Goal: Complete application form

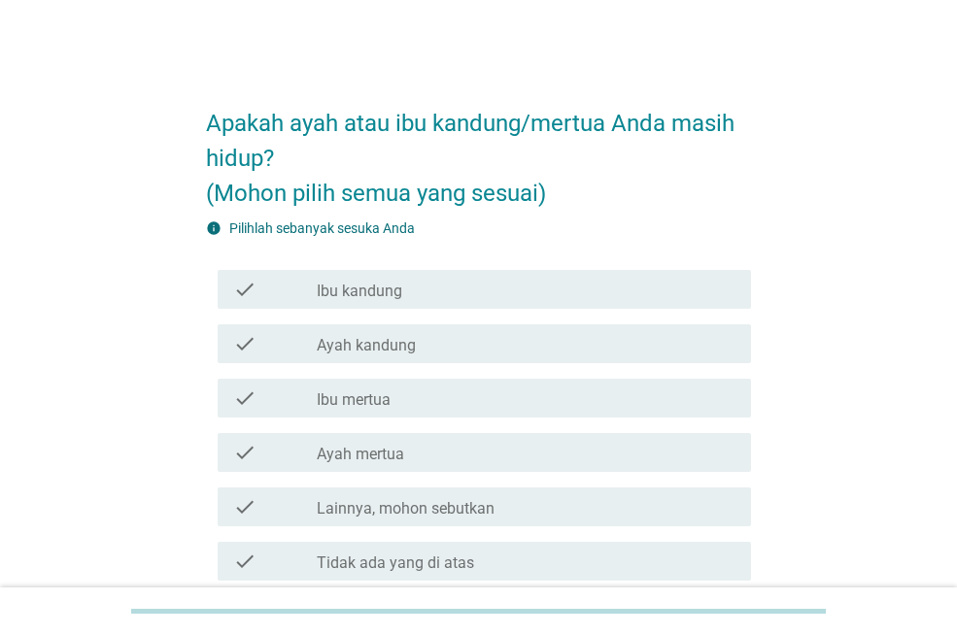
click at [389, 290] on label "Ibu kandung" at bounding box center [359, 291] width 85 height 19
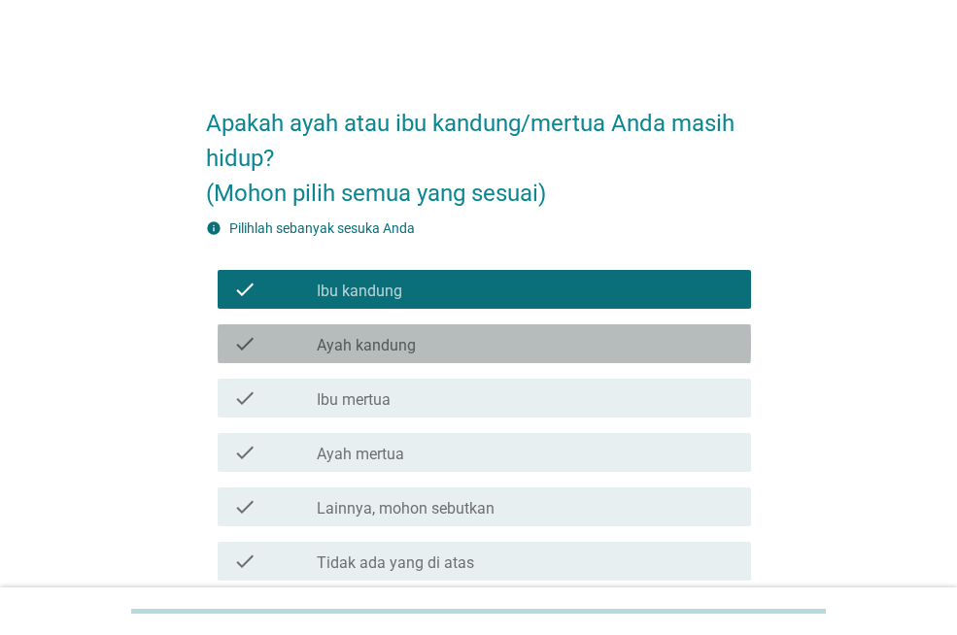
click at [383, 357] on div "check check_box_outline_blank Ayah kandung" at bounding box center [484, 343] width 533 height 39
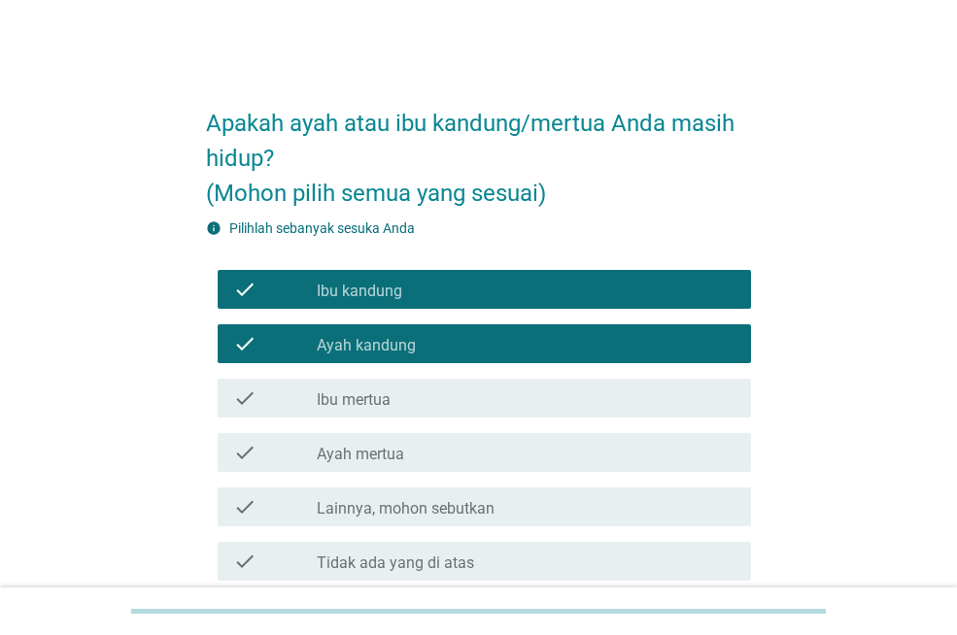
click at [369, 397] on label "Ibu mertua" at bounding box center [354, 399] width 74 height 19
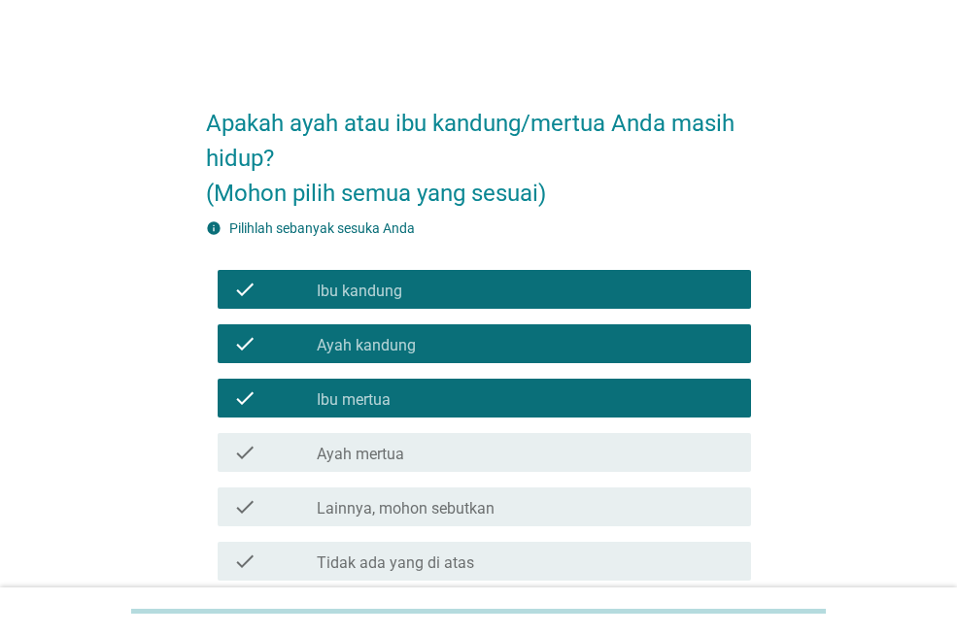
click at [361, 455] on label "Ayah mertua" at bounding box center [360, 454] width 87 height 19
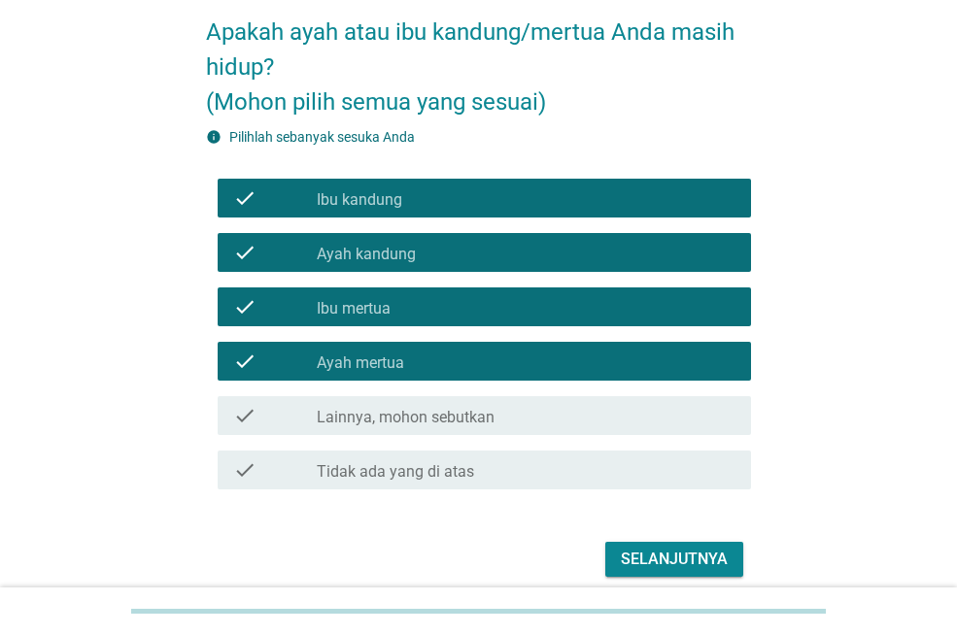
scroll to position [172, 0]
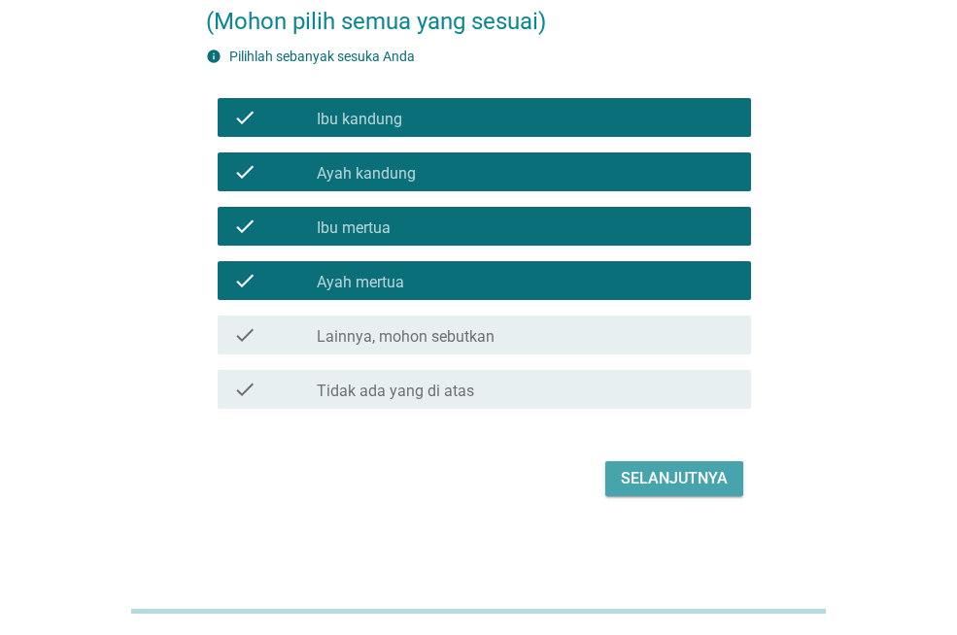
click at [656, 489] on div "Selanjutnya" at bounding box center [674, 478] width 107 height 23
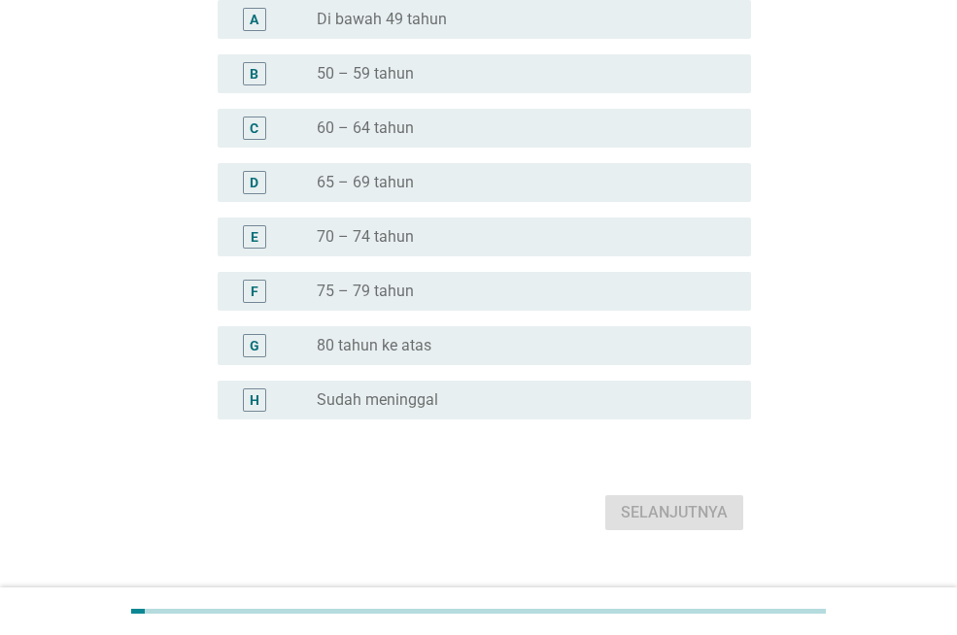
scroll to position [0, 0]
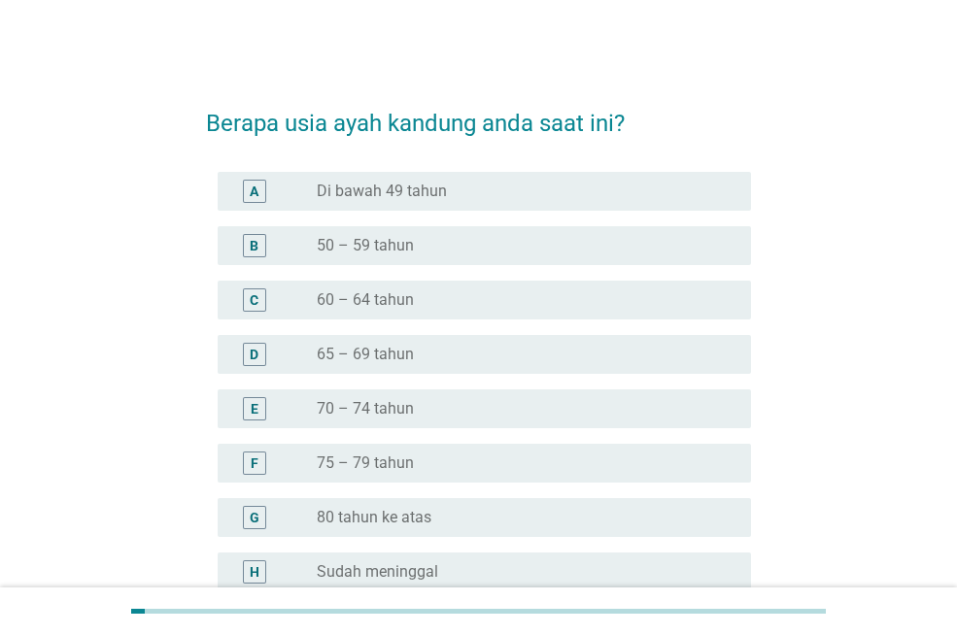
click at [416, 307] on div "radio_button_unchecked 60 – 64 tahun" at bounding box center [518, 299] width 403 height 19
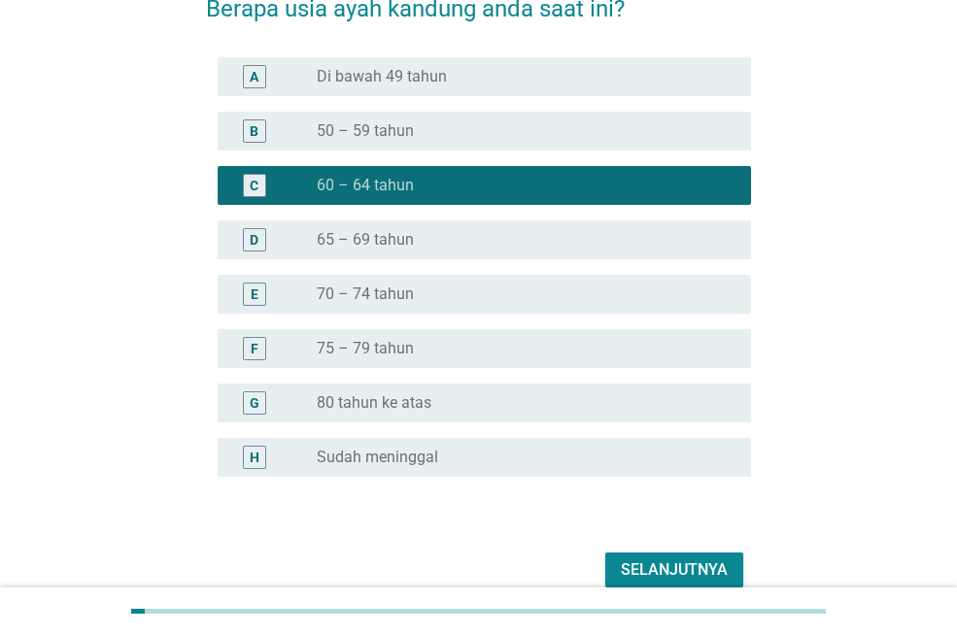
scroll to position [206, 0]
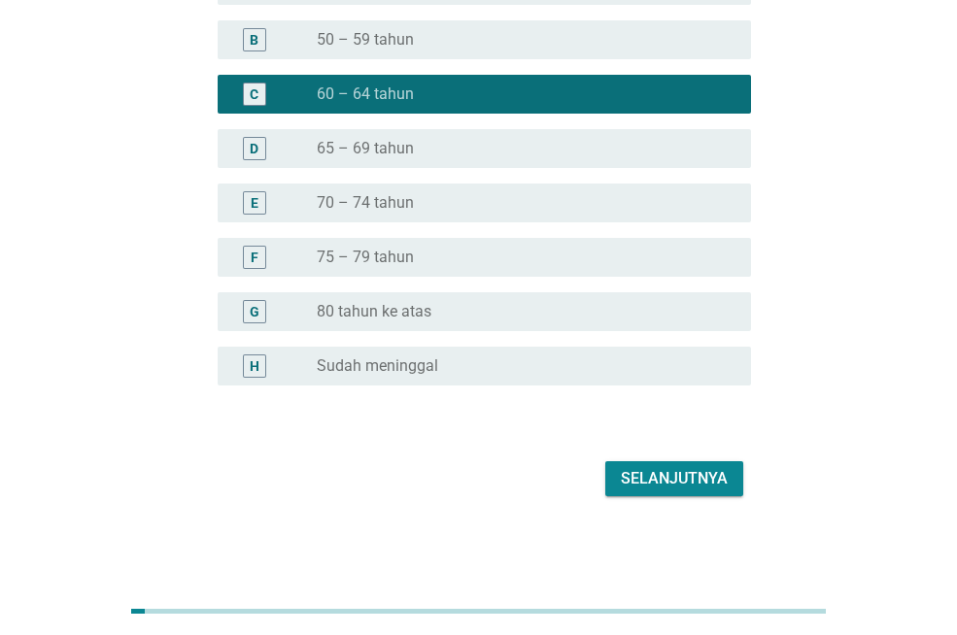
click at [696, 483] on div "Selanjutnya" at bounding box center [674, 478] width 107 height 23
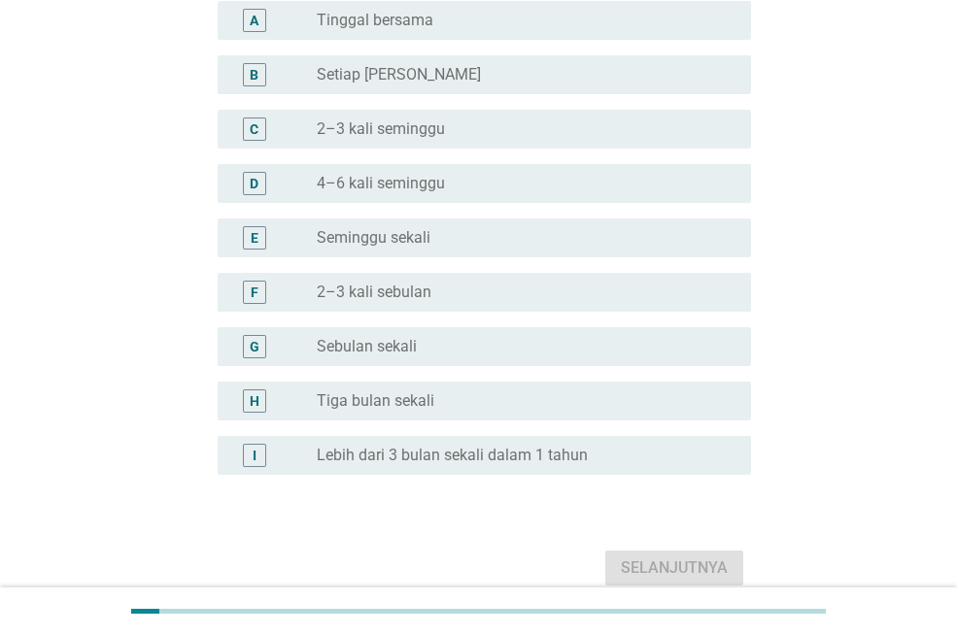
scroll to position [0, 0]
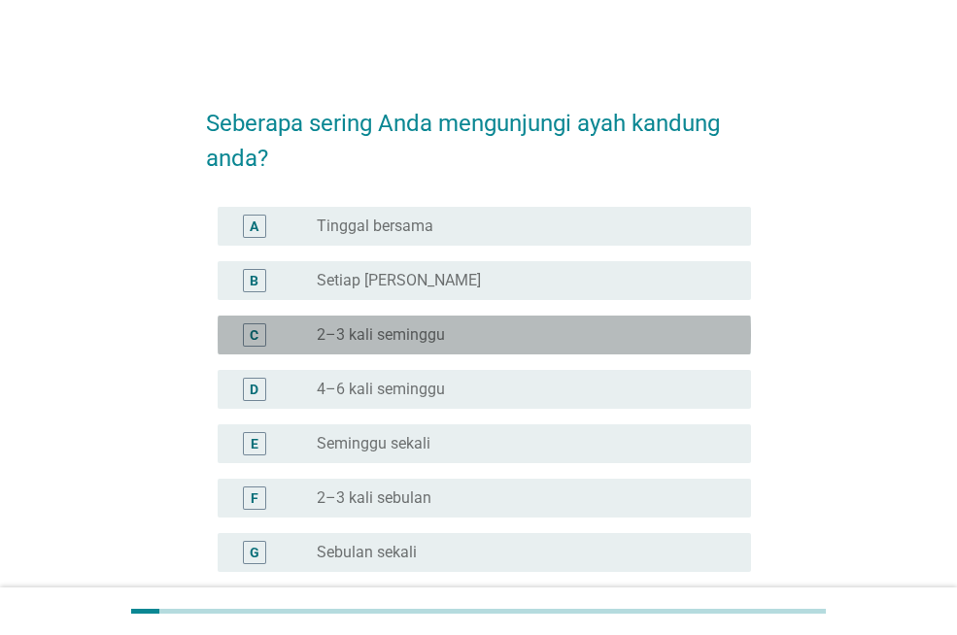
click at [423, 338] on label "2–3 kali seminggu" at bounding box center [381, 334] width 128 height 19
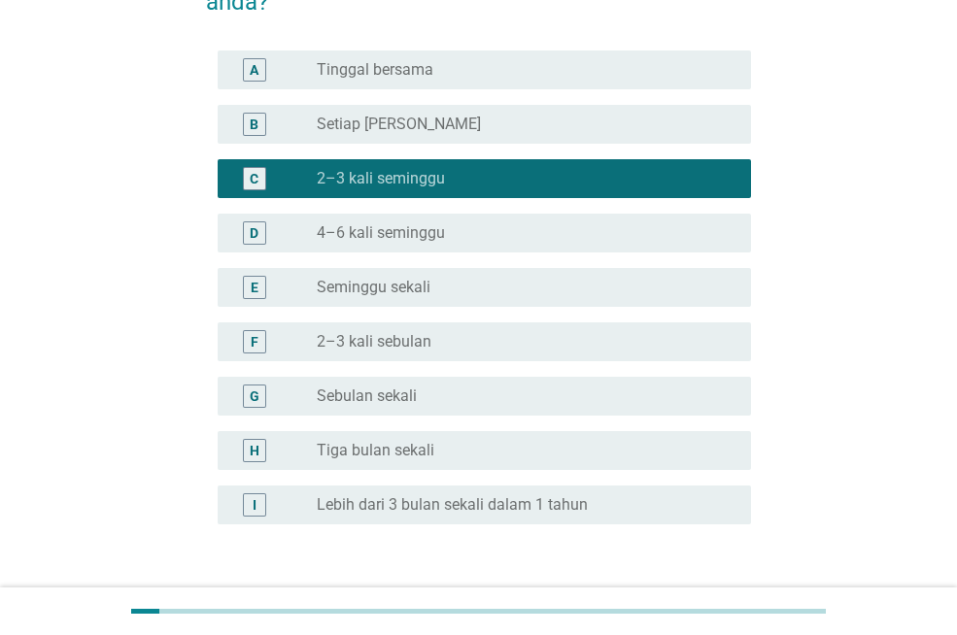
scroll to position [295, 0]
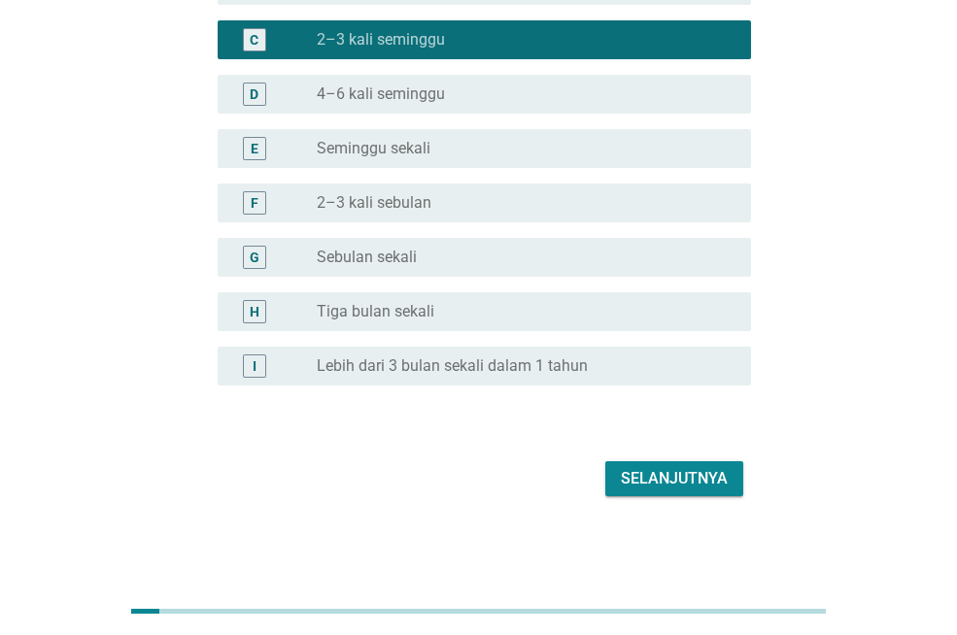
click at [692, 488] on div "Selanjutnya" at bounding box center [674, 478] width 107 height 23
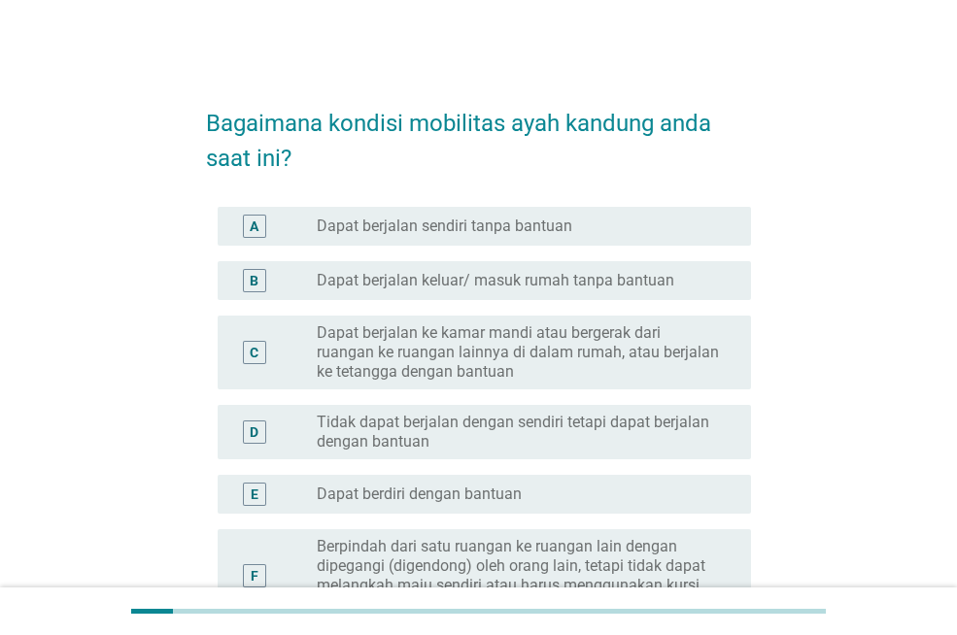
drag, startPoint x: 449, startPoint y: 232, endPoint x: 481, endPoint y: 250, distance: 36.5
click at [452, 233] on label "Dapat berjalan sendiri tanpa bantuan" at bounding box center [444, 226] width 255 height 19
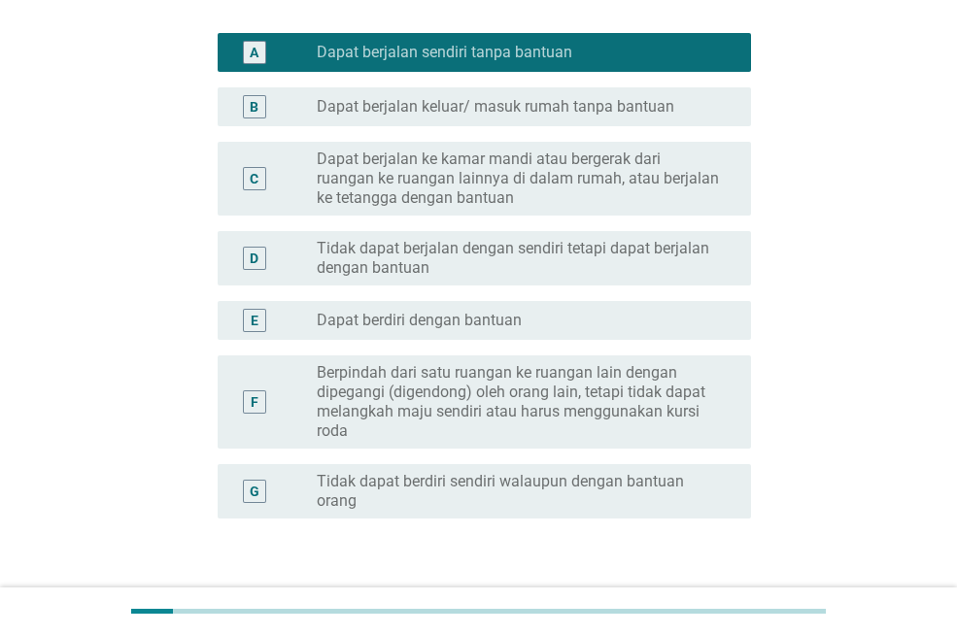
scroll to position [307, 0]
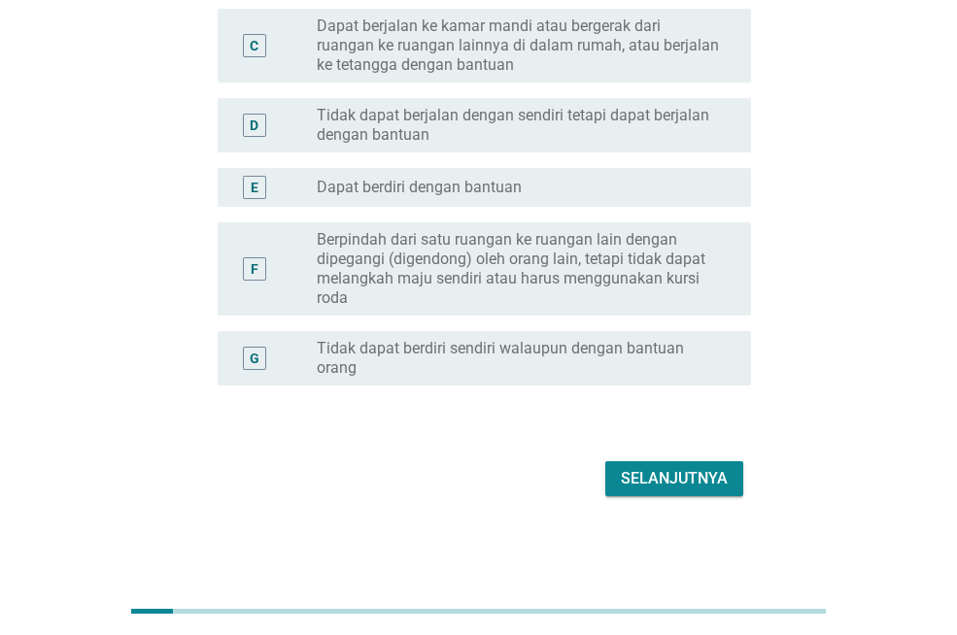
click at [697, 486] on div "Selanjutnya" at bounding box center [674, 478] width 107 height 23
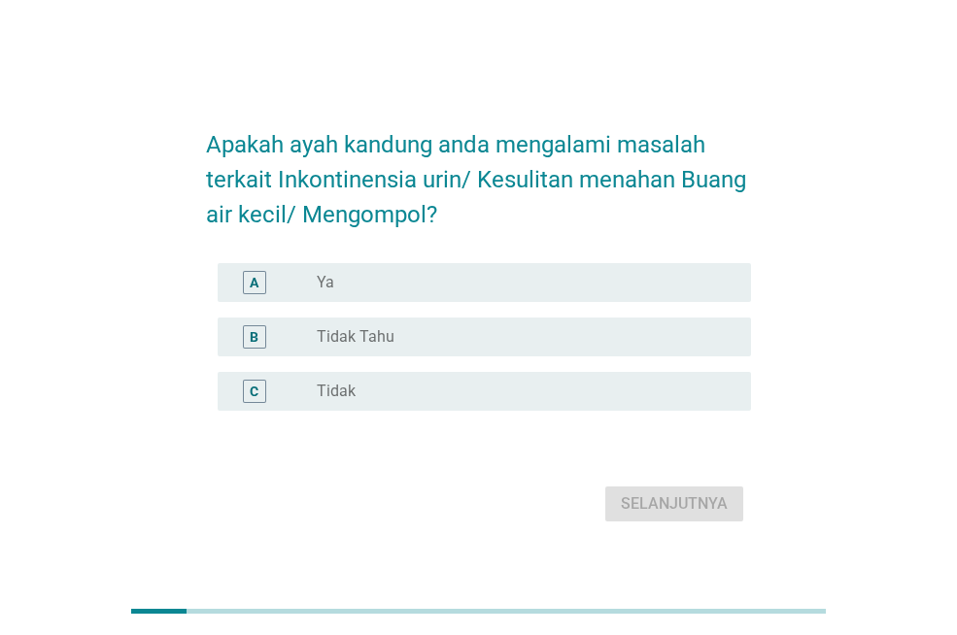
click at [436, 275] on div "radio_button_unchecked Ya" at bounding box center [518, 282] width 403 height 19
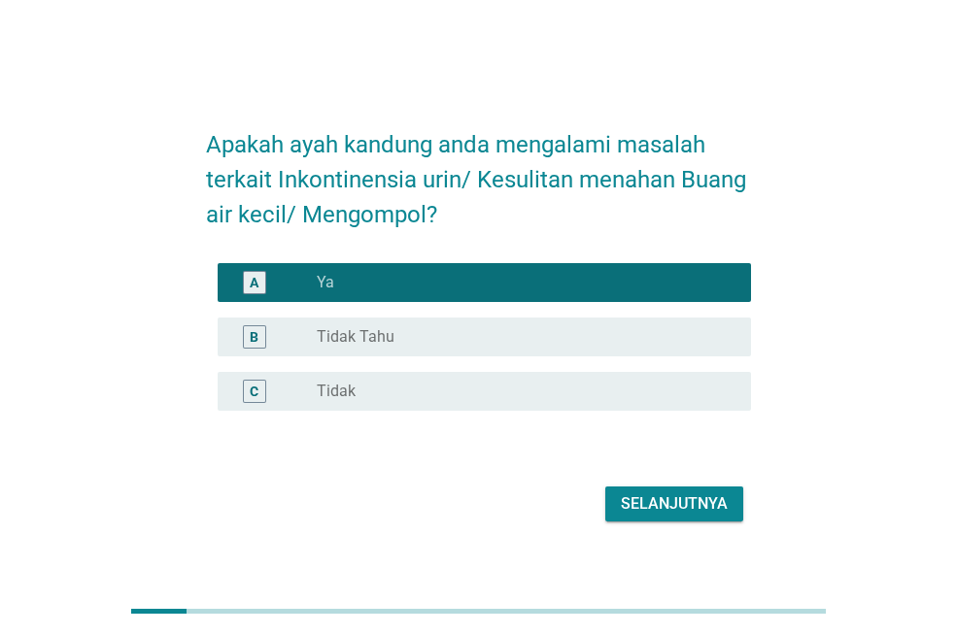
click at [695, 512] on div "Selanjutnya" at bounding box center [674, 503] width 107 height 23
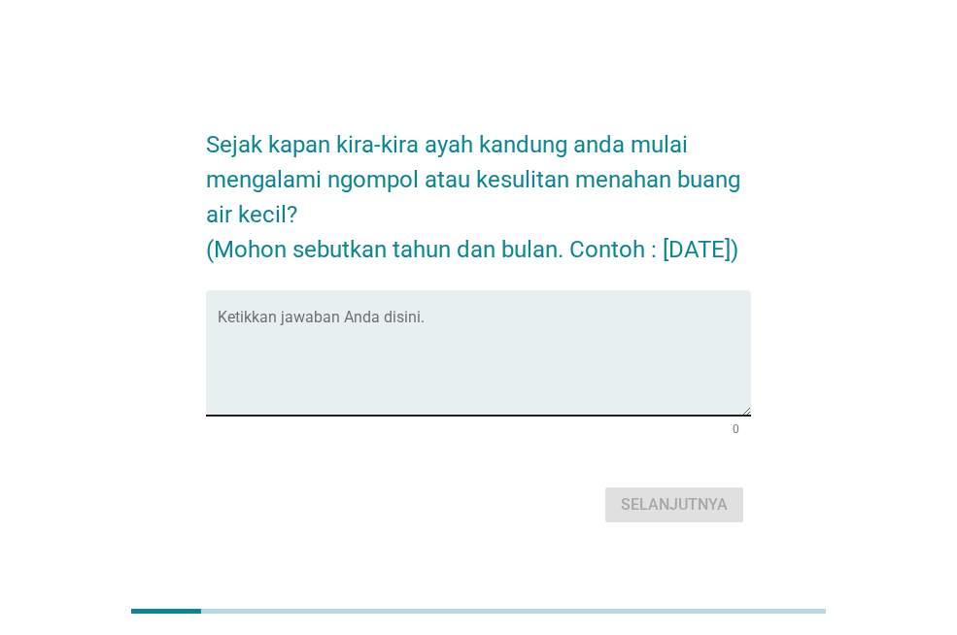
click at [254, 335] on textarea "Ketikkan jawaban Anda disini." at bounding box center [484, 365] width 533 height 102
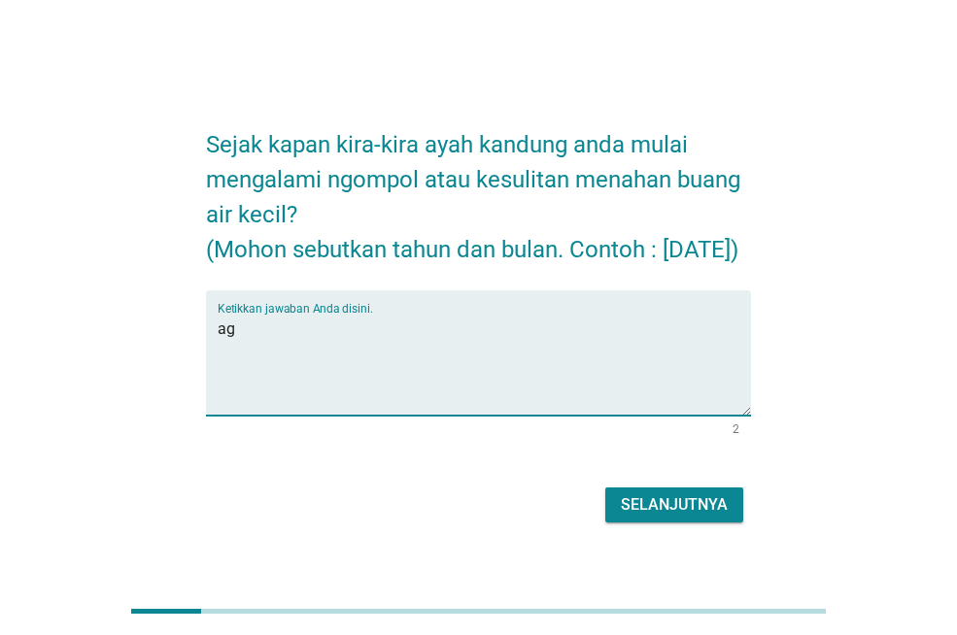
type textarea "a"
type textarea "[DATE]"
click at [666, 517] on div "Selanjutnya" at bounding box center [674, 504] width 107 height 23
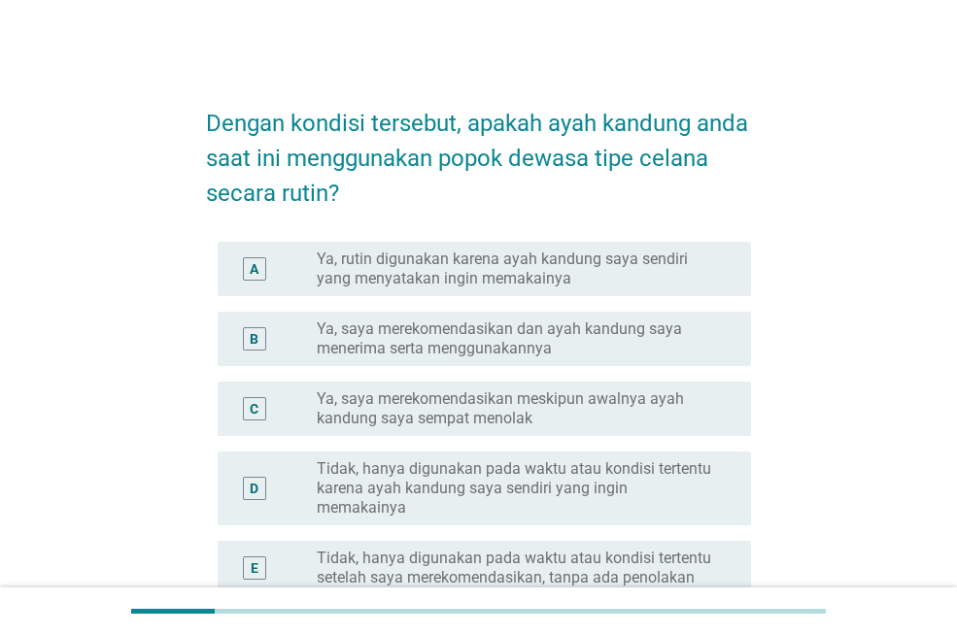
click at [576, 274] on label "Ya, rutin digunakan karena ayah kandung saya sendiri yang menyatakan ingin mema…" at bounding box center [518, 269] width 403 height 39
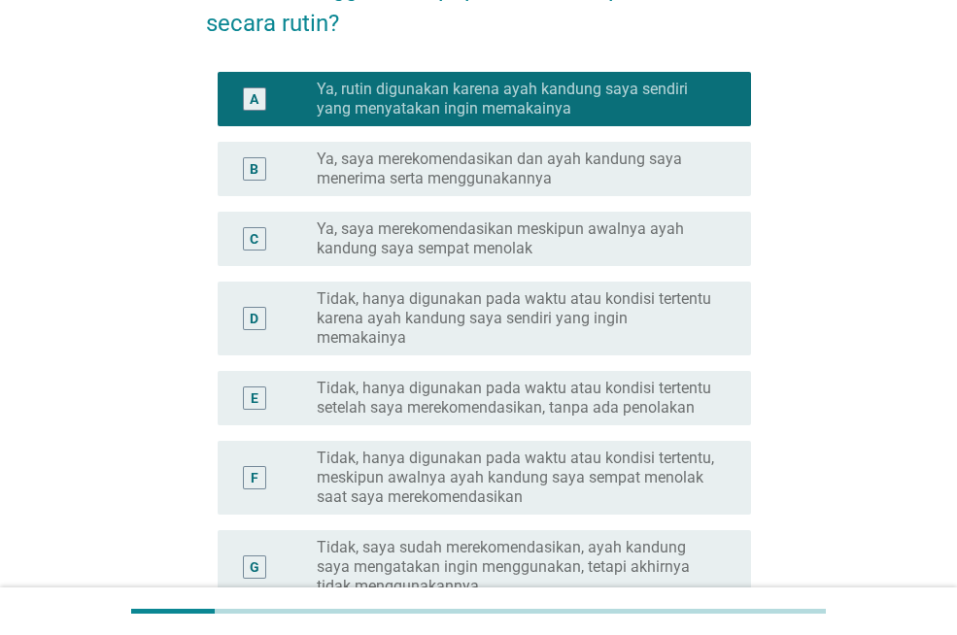
scroll to position [486, 0]
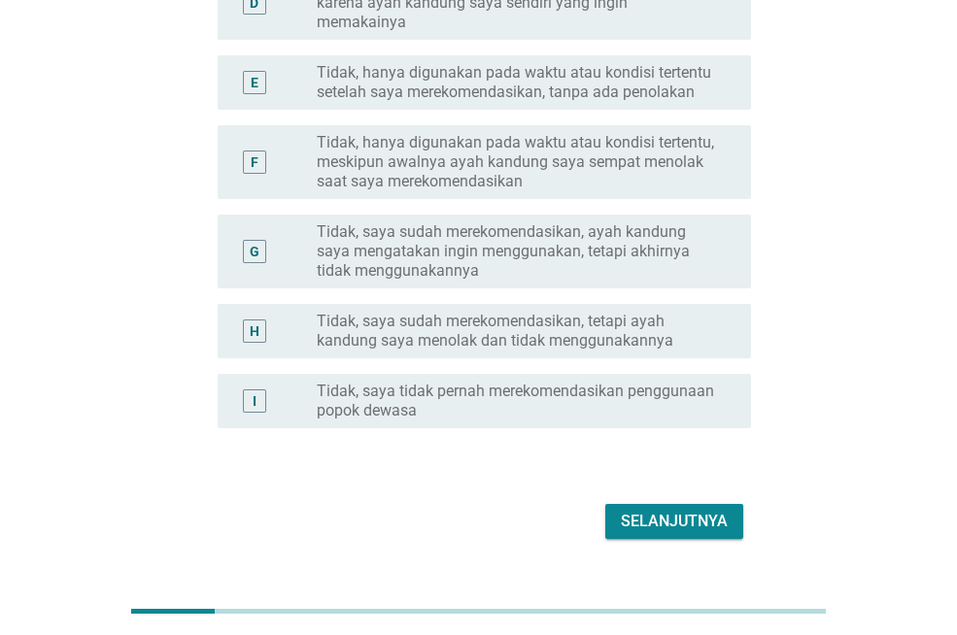
click at [671, 510] on div "Selanjutnya" at bounding box center [674, 521] width 107 height 23
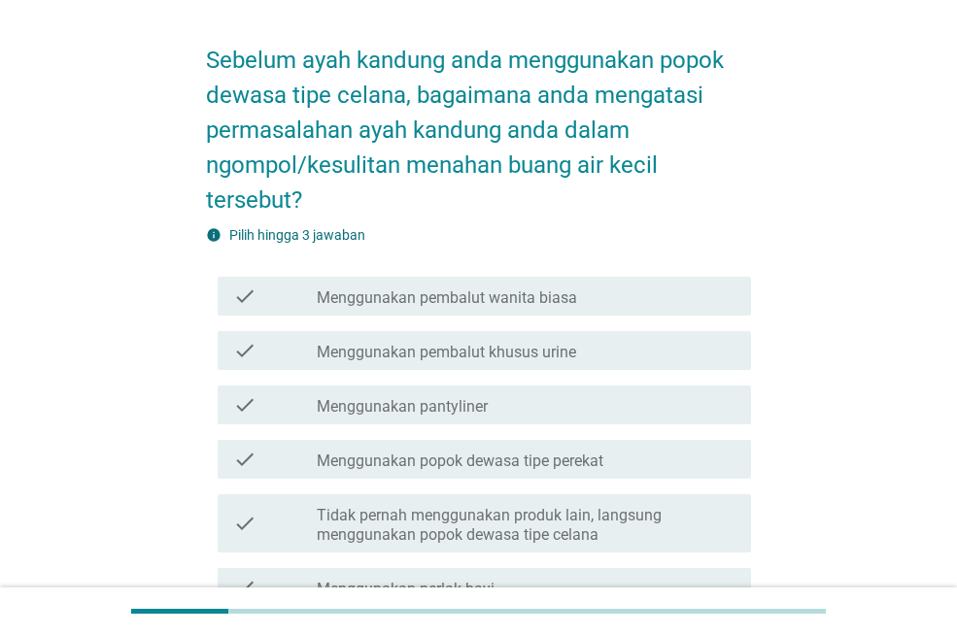
scroll to position [97, 0]
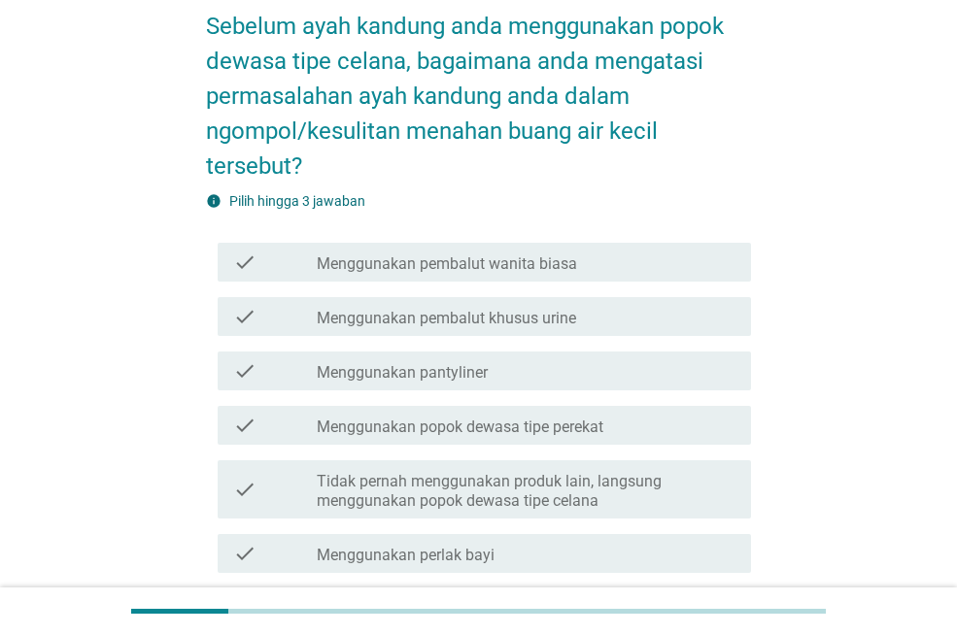
click at [592, 487] on label "Tidak pernah menggunakan produk lain, langsung menggunakan popok dewasa tipe ce…" at bounding box center [526, 491] width 419 height 39
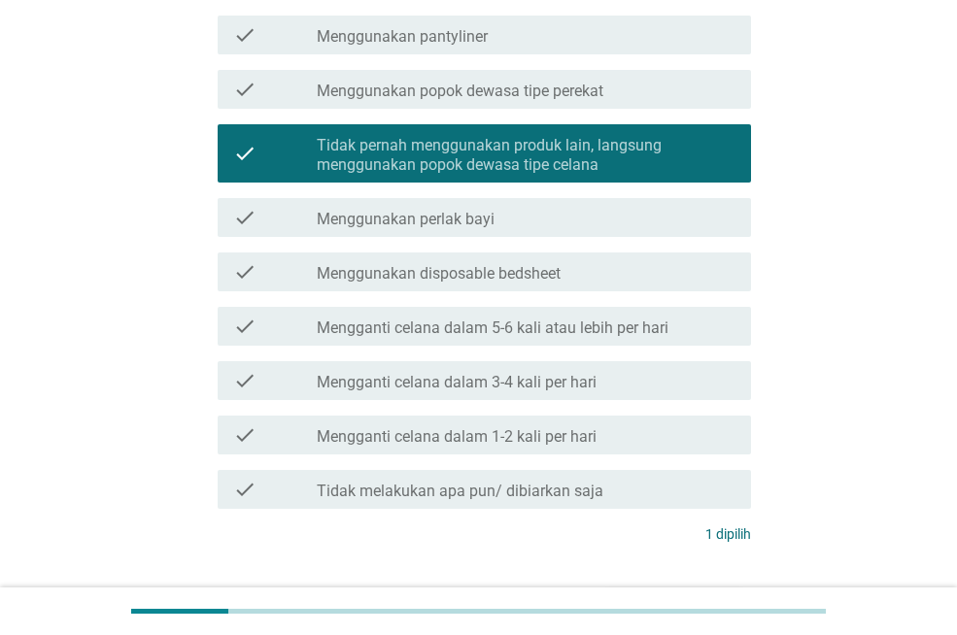
scroll to position [561, 0]
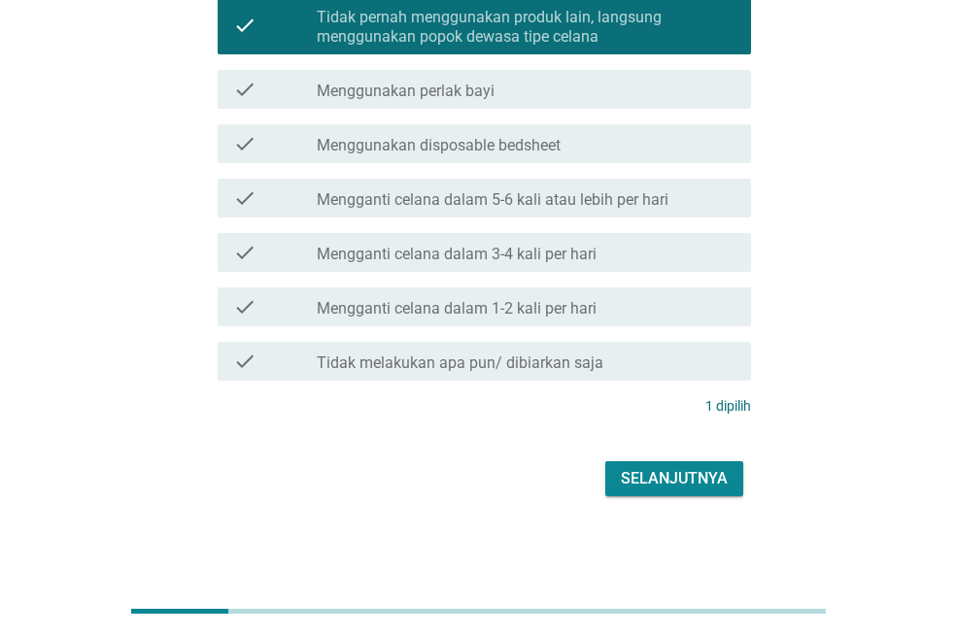
click at [670, 470] on div "Selanjutnya" at bounding box center [674, 478] width 107 height 23
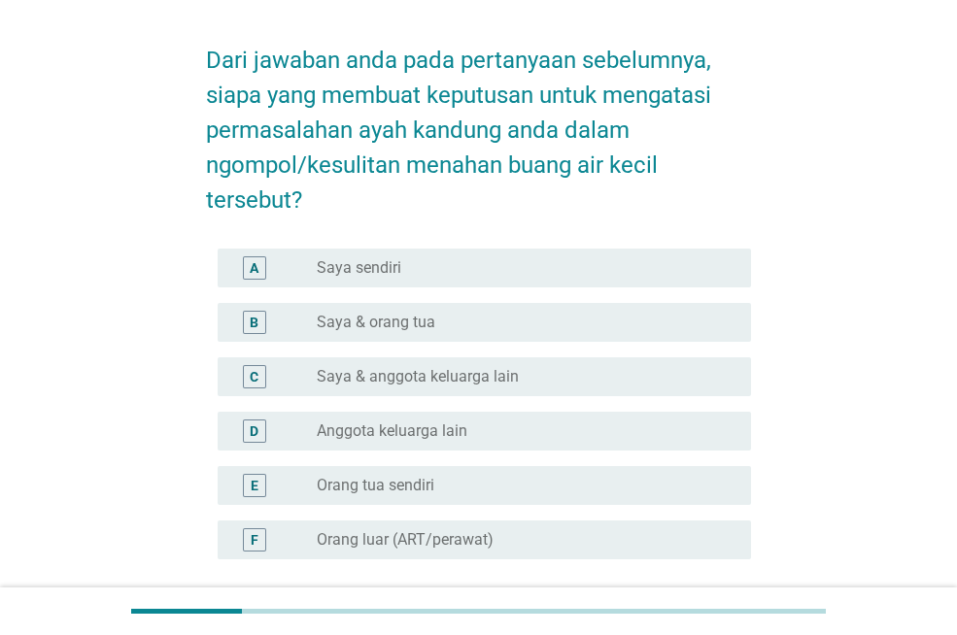
scroll to position [97, 0]
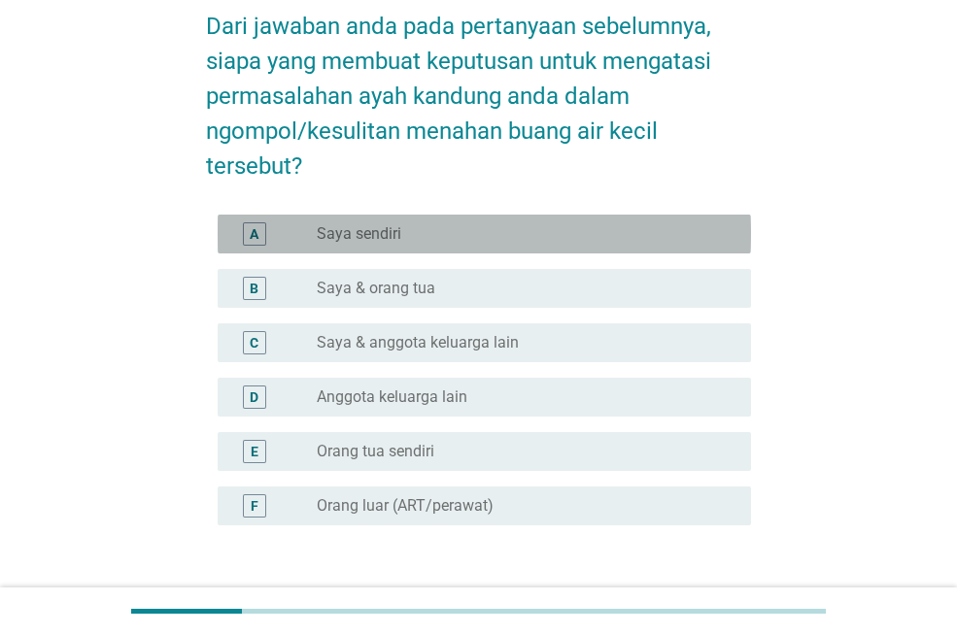
click at [385, 236] on label "Saya sendiri" at bounding box center [359, 233] width 85 height 19
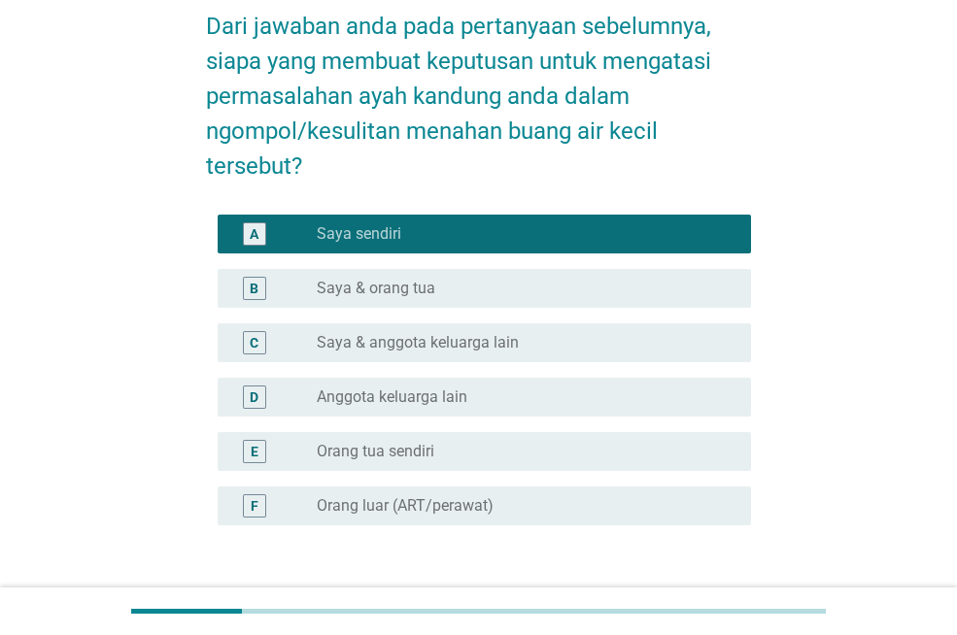
click at [364, 295] on label "Saya & orang tua" at bounding box center [376, 288] width 118 height 19
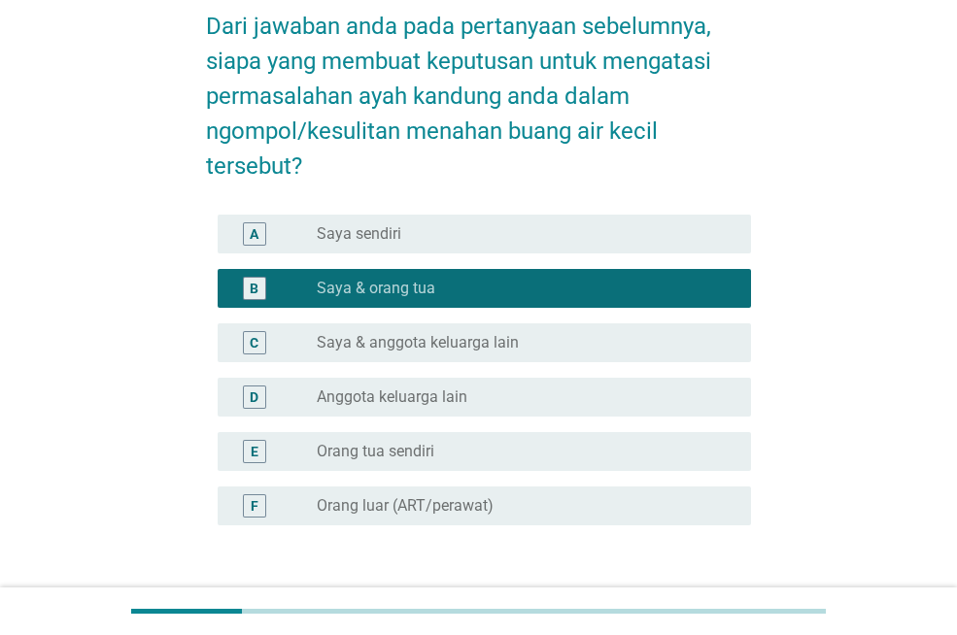
scroll to position [237, 0]
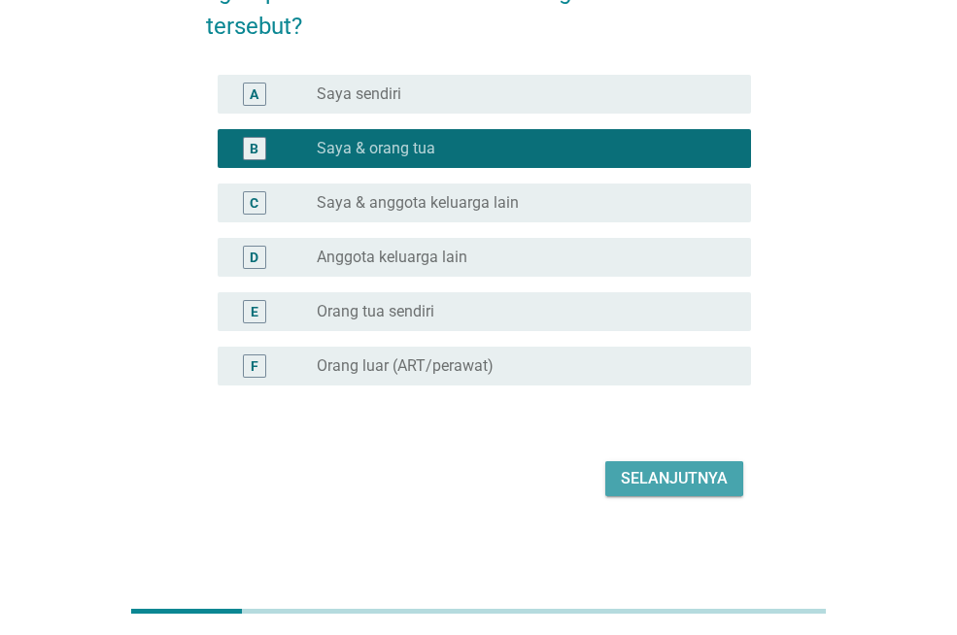
click at [669, 471] on div "Selanjutnya" at bounding box center [674, 478] width 107 height 23
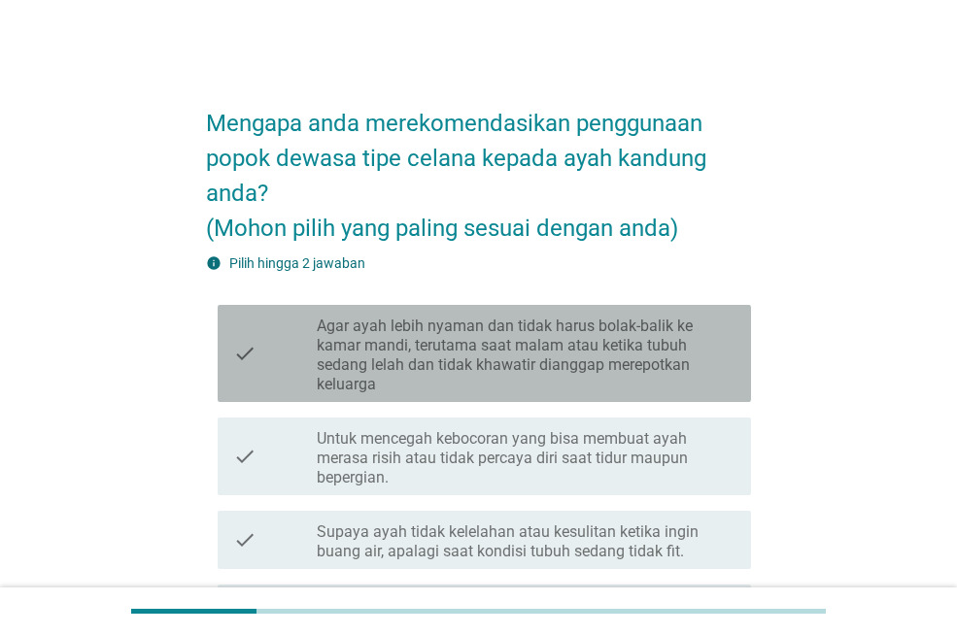
click at [554, 386] on label "Agar ayah lebih nyaman dan tidak harus bolak-balik ke kamar mandi, terutama saa…" at bounding box center [526, 356] width 419 height 78
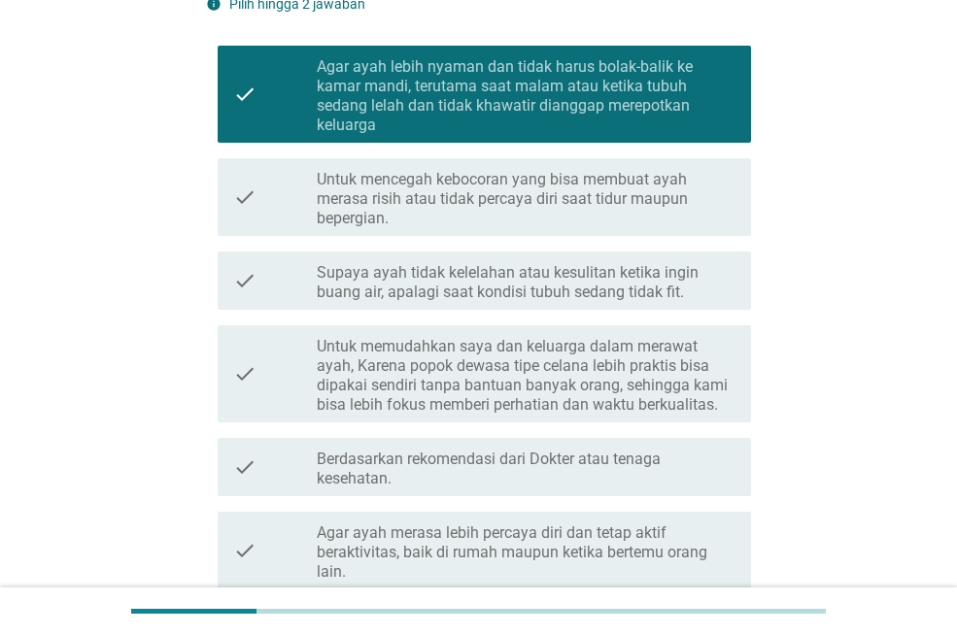
scroll to position [291, 0]
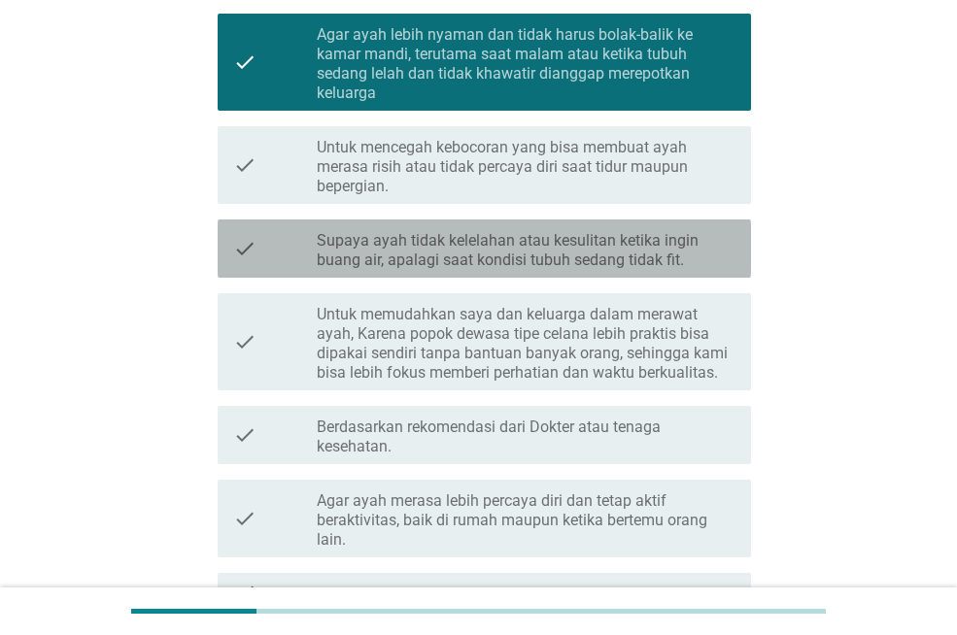
click at [705, 251] on label "Supaya ayah tidak kelelahan atau kesulitan ketika ingin buang air, apalagi saat…" at bounding box center [526, 250] width 419 height 39
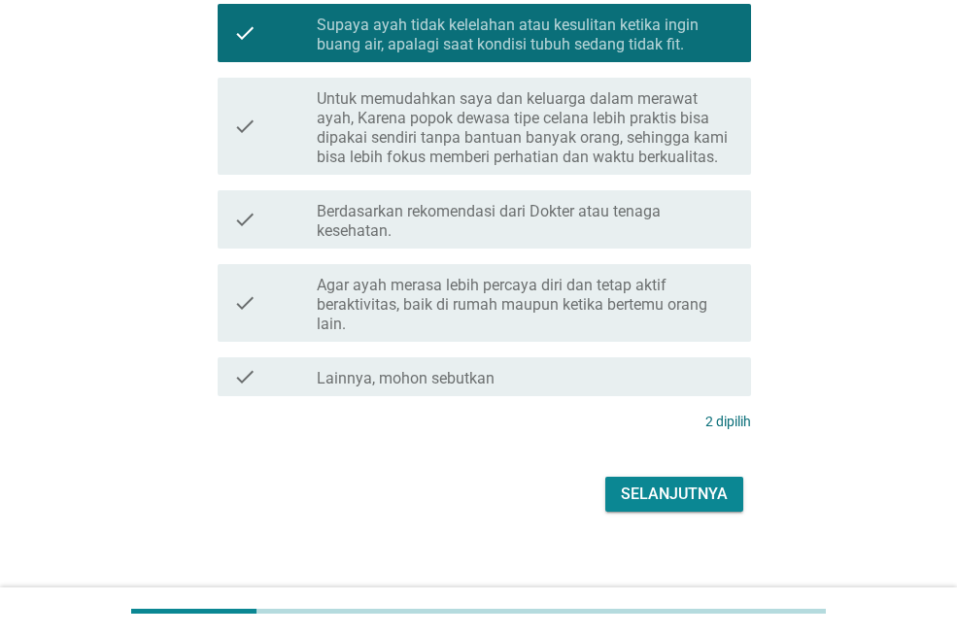
scroll to position [523, 0]
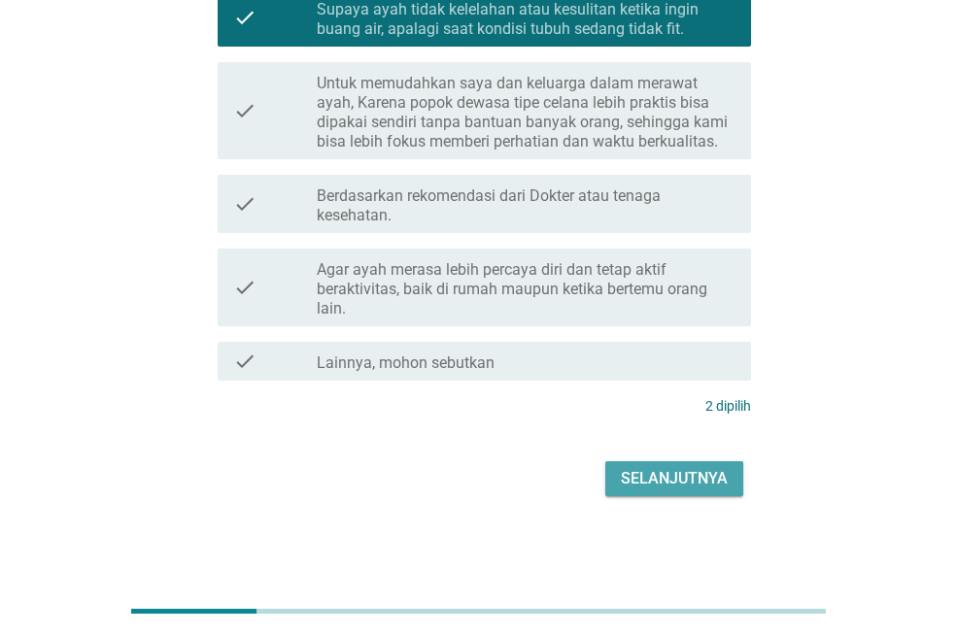
click at [683, 477] on div "Selanjutnya" at bounding box center [674, 478] width 107 height 23
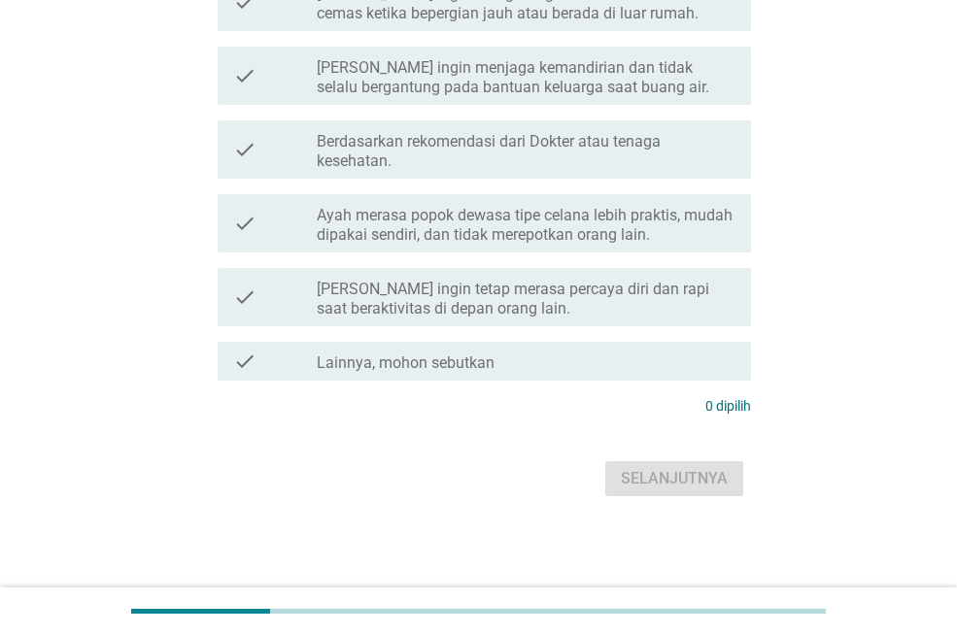
scroll to position [0, 0]
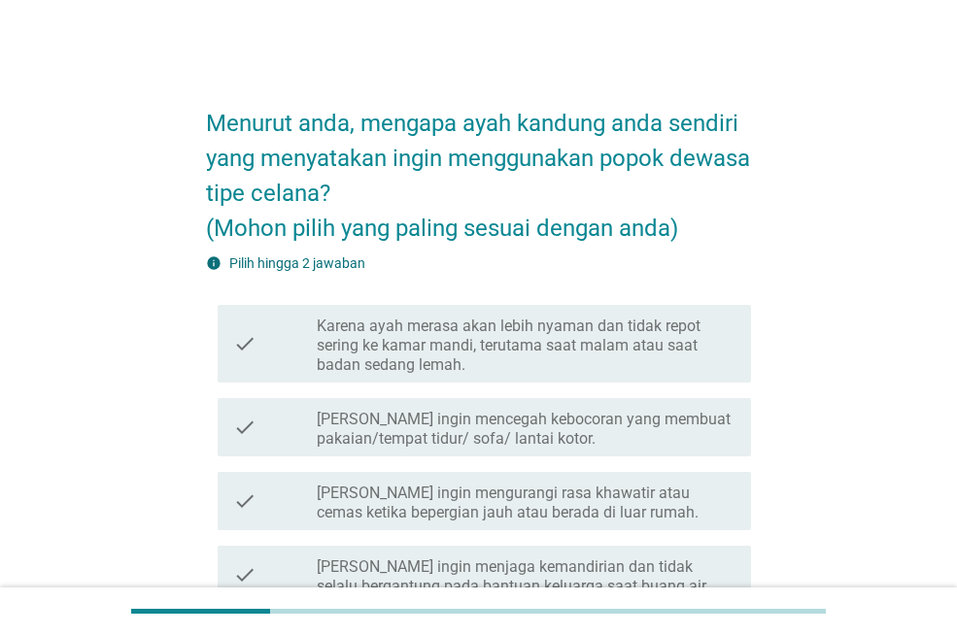
click at [441, 343] on label "Karena ayah merasa akan lebih nyaman dan tidak repot sering ke kamar mandi, ter…" at bounding box center [526, 346] width 419 height 58
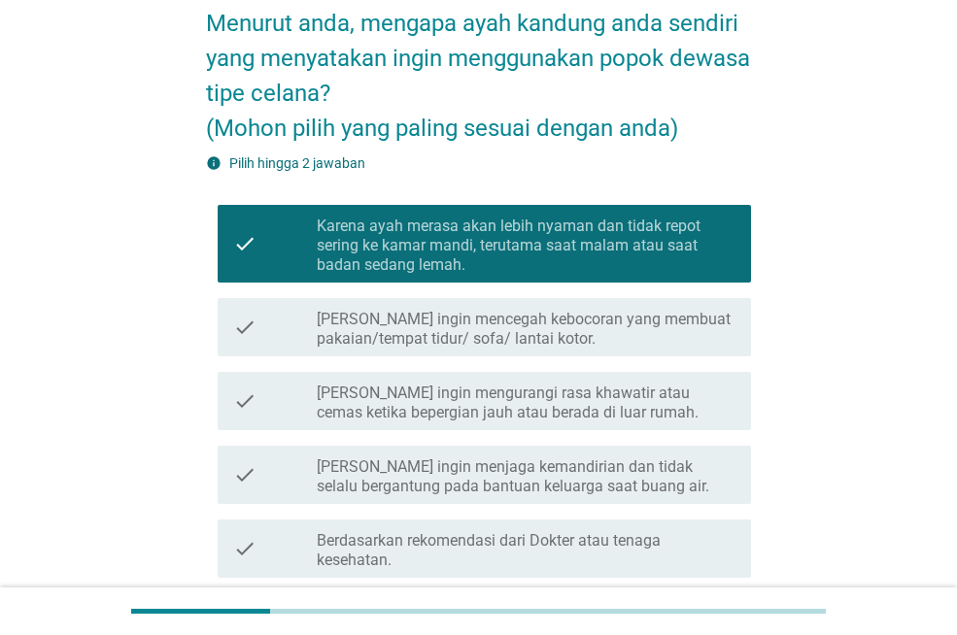
scroll to position [194, 0]
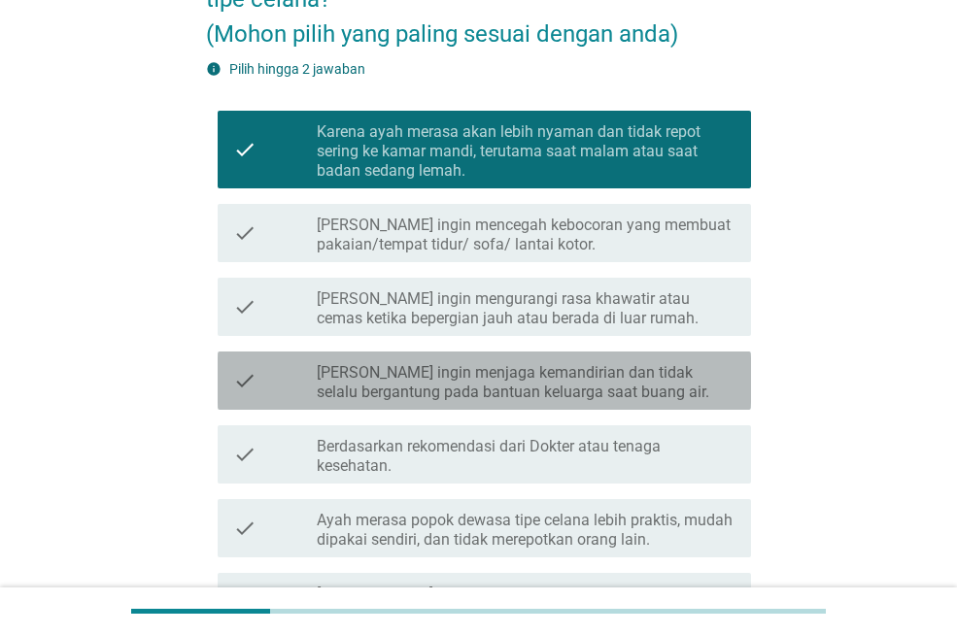
click at [451, 385] on label "[PERSON_NAME] ingin menjaga kemandirian dan tidak selalu bergantung pada bantua…" at bounding box center [526, 382] width 419 height 39
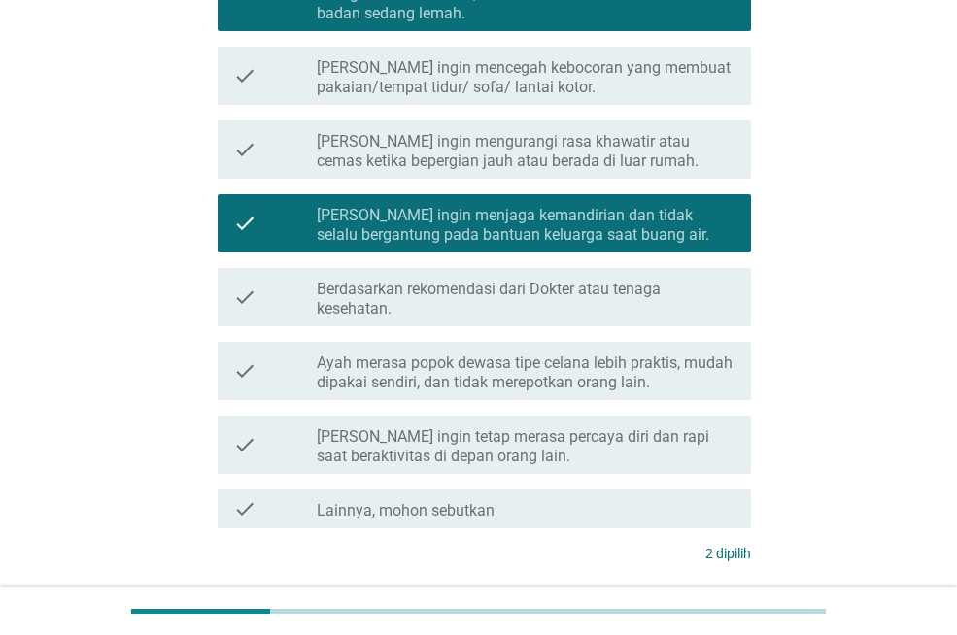
scroll to position [499, 0]
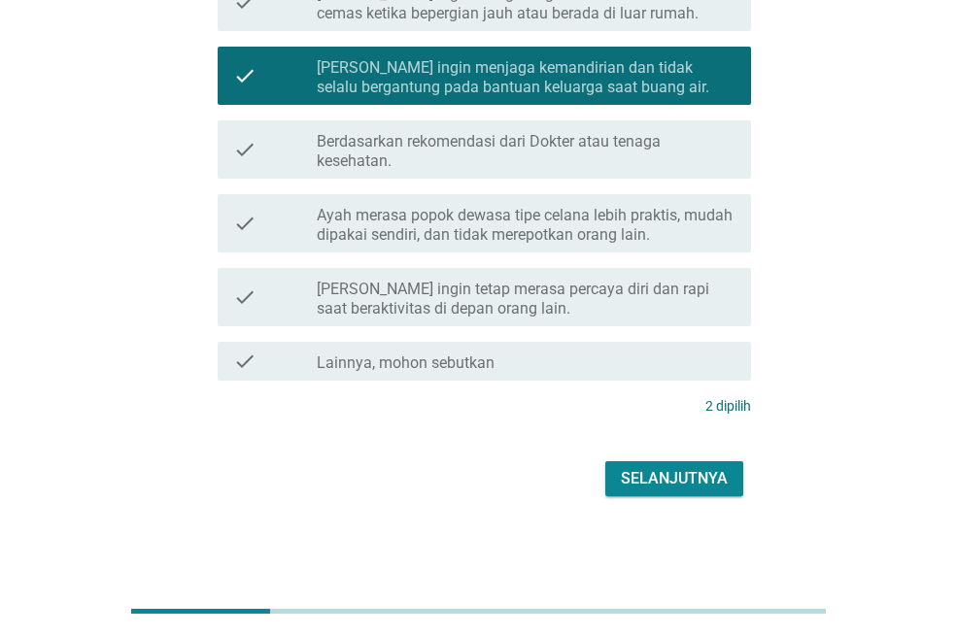
click at [694, 484] on div "Selanjutnya" at bounding box center [674, 478] width 107 height 23
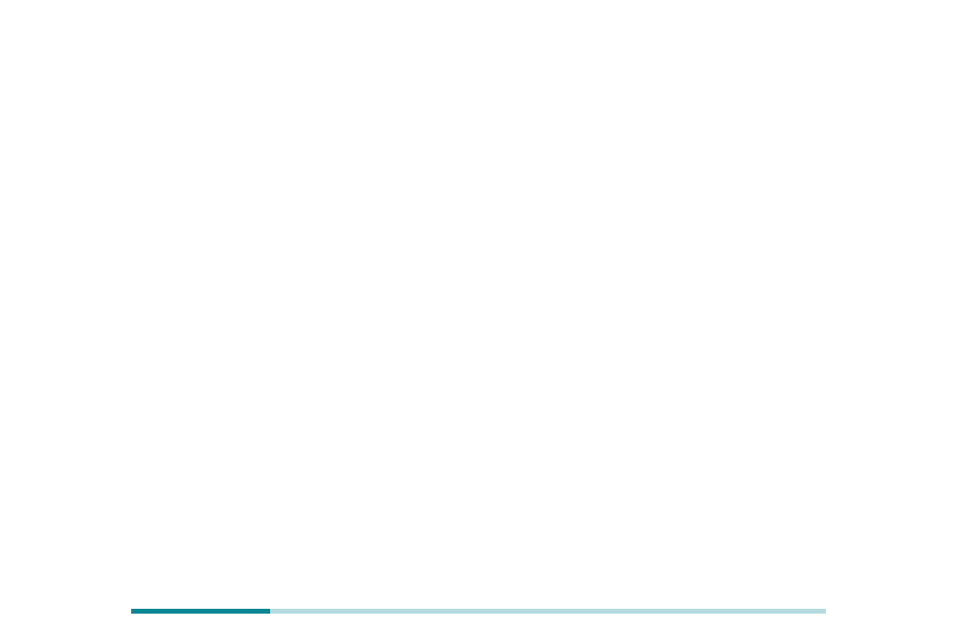
scroll to position [0, 0]
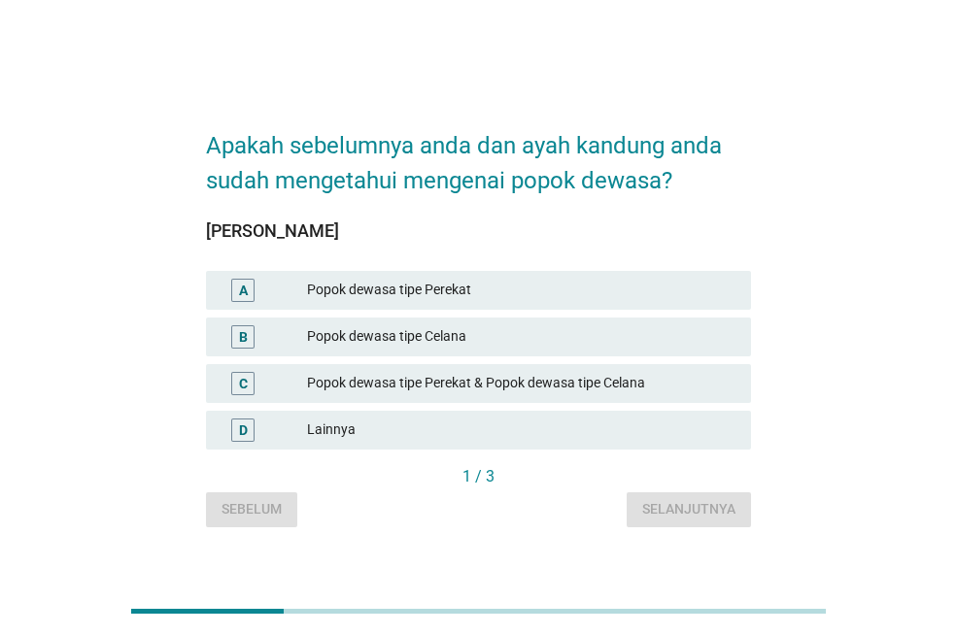
click at [485, 329] on div "Popok dewasa tipe Celana" at bounding box center [521, 336] width 428 height 23
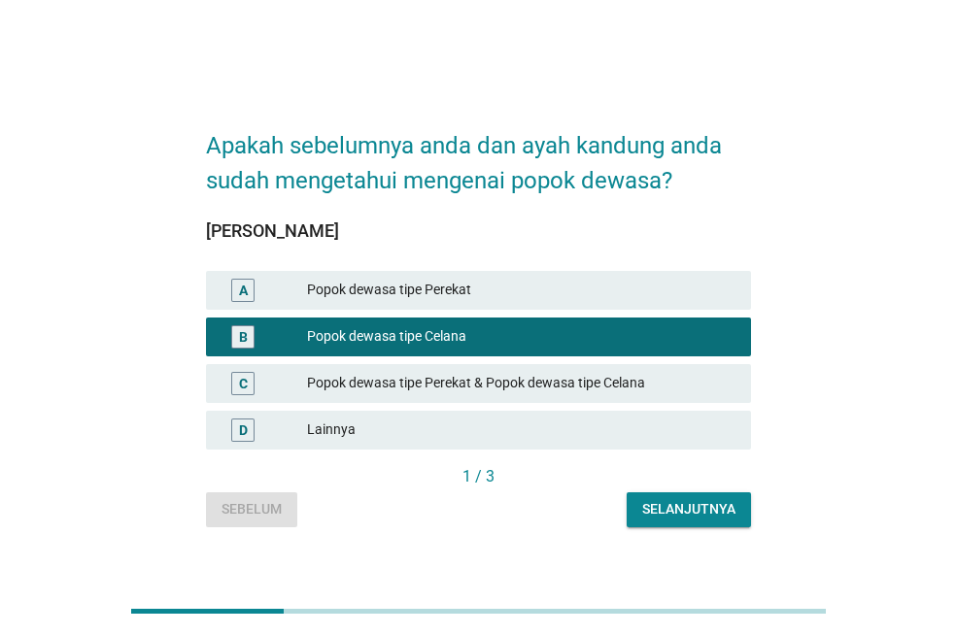
click at [659, 504] on div "Selanjutnya" at bounding box center [688, 509] width 93 height 20
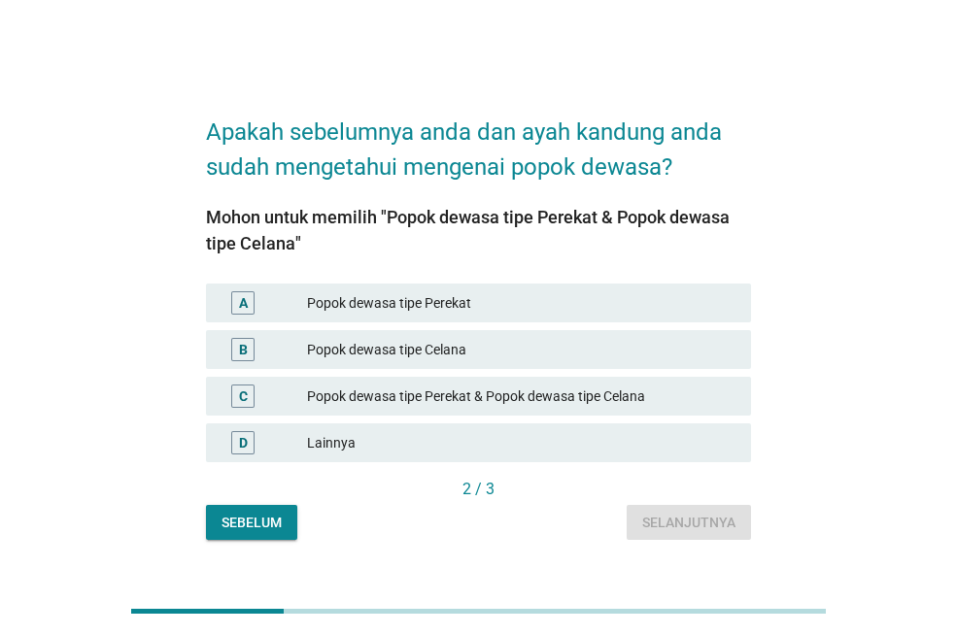
click at [499, 338] on div "Popok dewasa tipe Celana" at bounding box center [521, 349] width 428 height 23
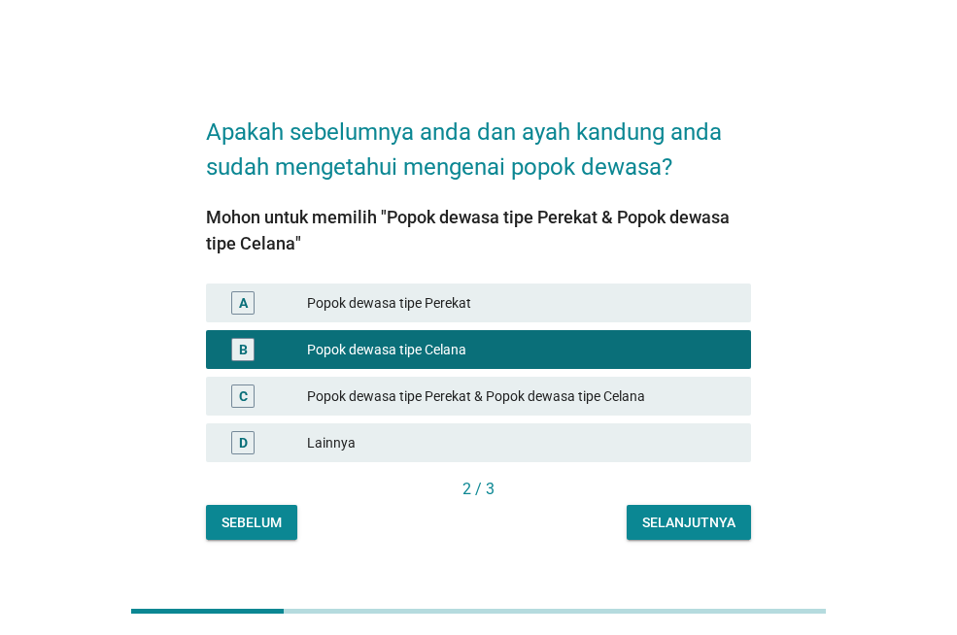
click at [545, 324] on div "A Popok dewasa tipe Perekat" at bounding box center [478, 303] width 553 height 47
click at [708, 529] on div "Selanjutnya" at bounding box center [688, 523] width 93 height 20
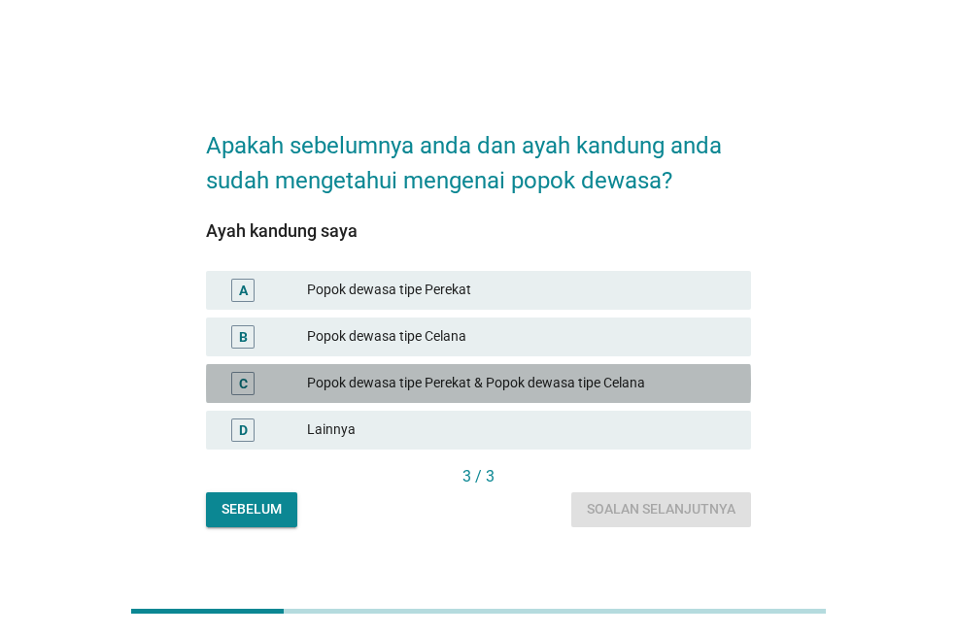
click at [562, 393] on div "Popok dewasa tipe Perekat & Popok dewasa tipe Celana" at bounding box center [521, 383] width 428 height 23
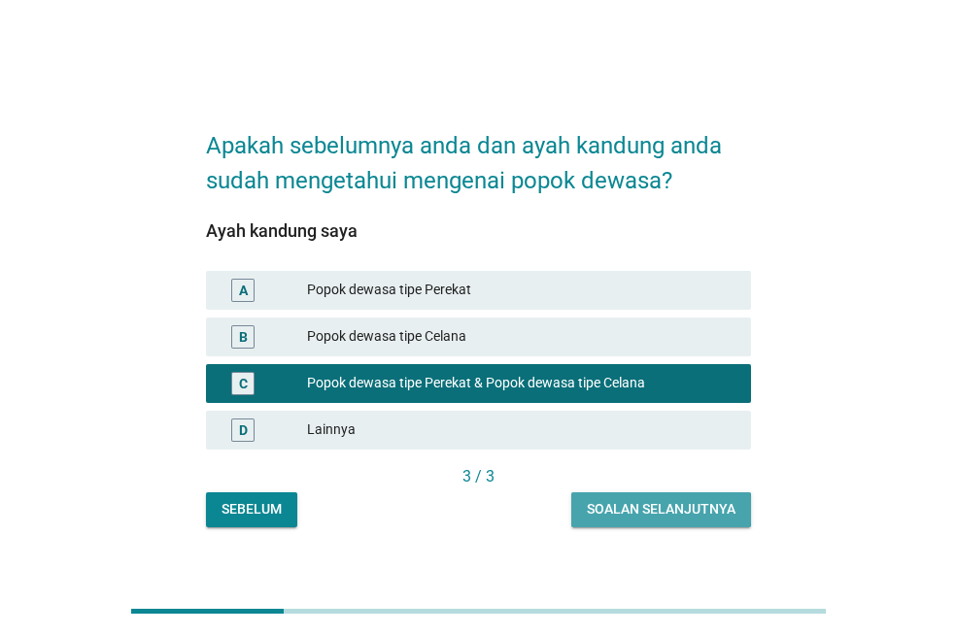
click at [627, 512] on div "Soalan selanjutnya" at bounding box center [661, 509] width 149 height 20
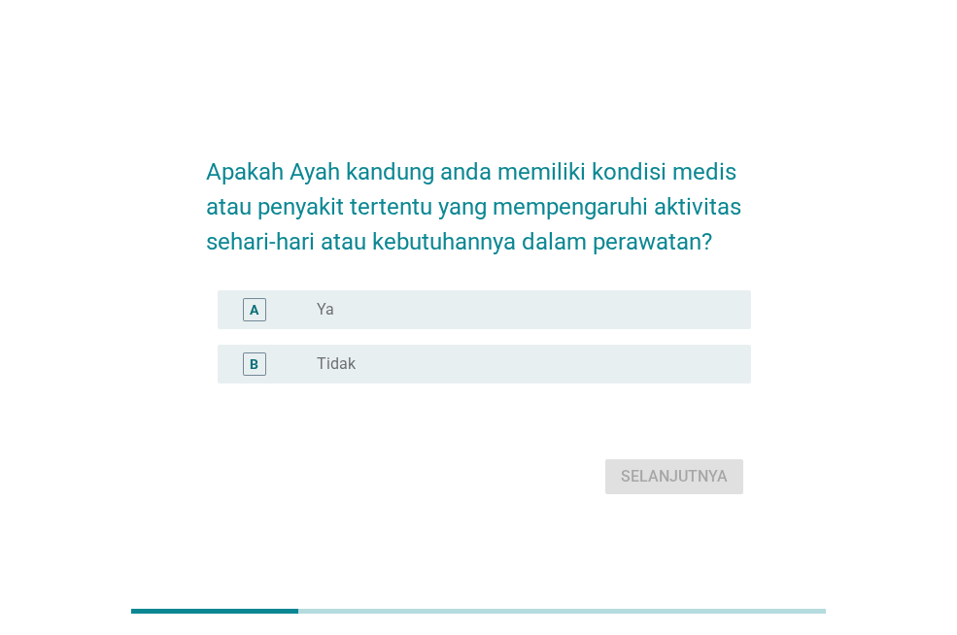
click at [494, 310] on div "radio_button_unchecked Ya" at bounding box center [518, 309] width 403 height 19
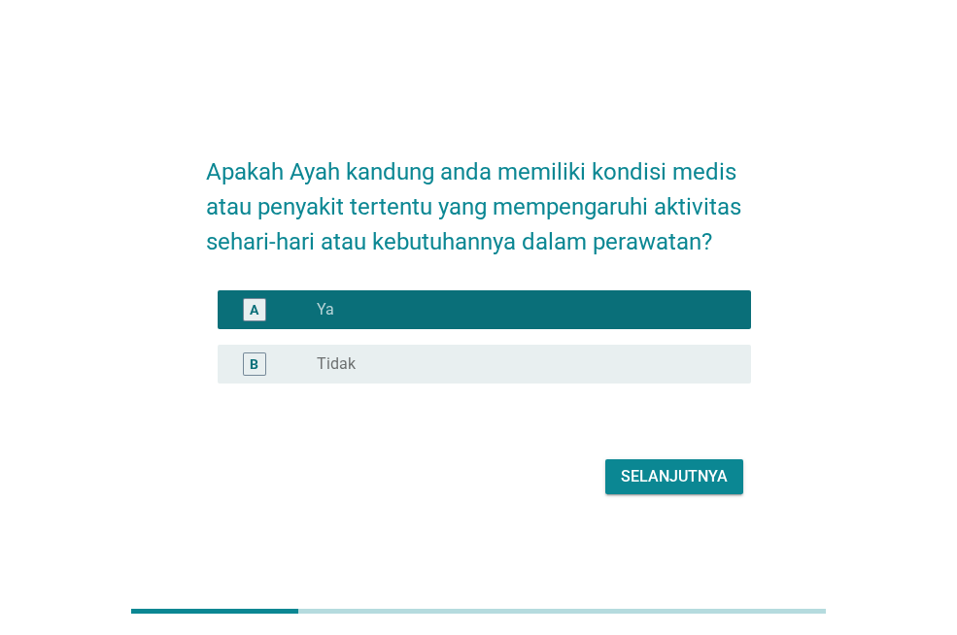
click at [680, 476] on div "Selanjutnya" at bounding box center [674, 476] width 107 height 23
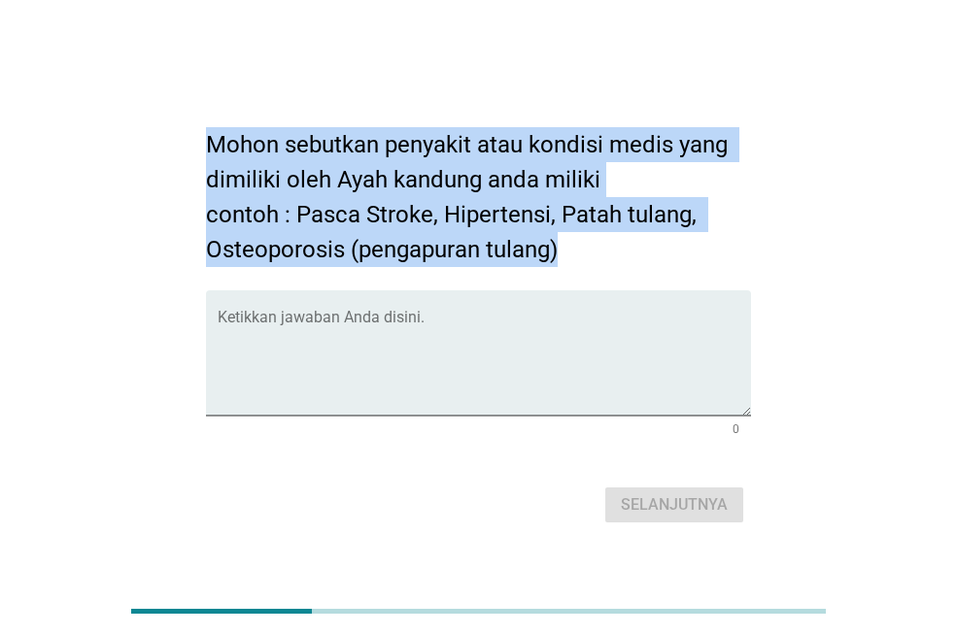
drag, startPoint x: 210, startPoint y: 148, endPoint x: 657, endPoint y: 232, distance: 454.7
click at [657, 232] on h2 "Mohon sebutkan penyakit atau kondisi medis yang dimiliki oleh Ayah kandung anda…" at bounding box center [478, 187] width 545 height 159
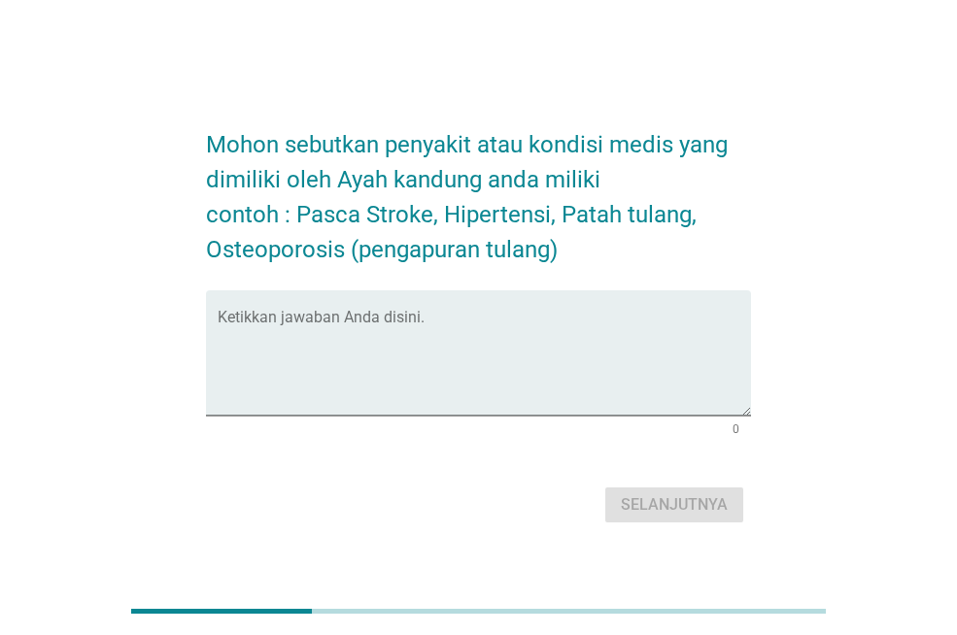
click at [798, 269] on div "Mohon sebutkan penyakit atau kondisi medis yang dimiliki oleh Ayah kandung anda…" at bounding box center [478, 318] width 863 height 452
click at [311, 328] on textarea "Ketikkan jawaban Anda disini." at bounding box center [484, 365] width 533 height 102
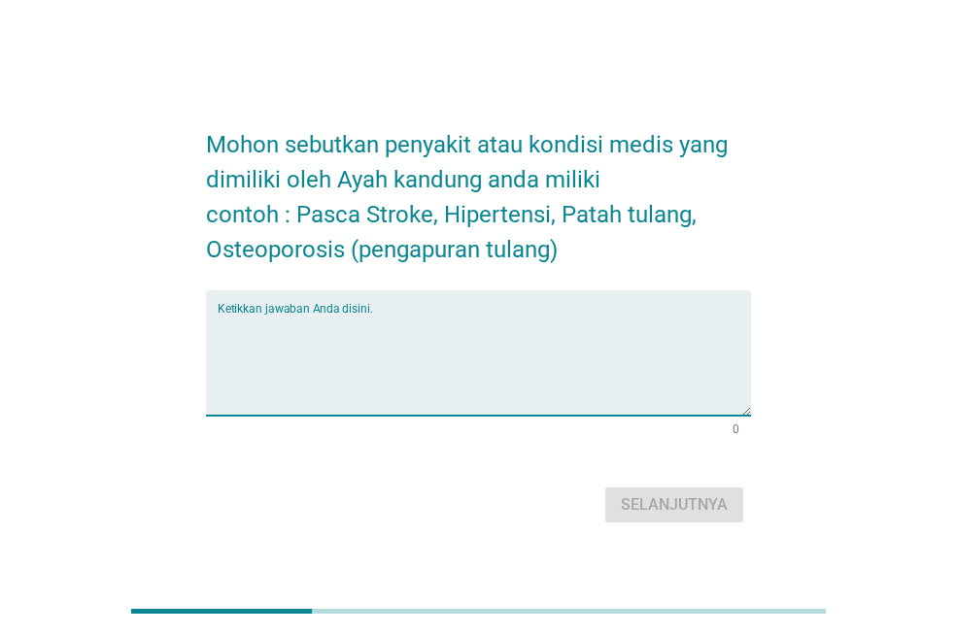
type textarea "M"
type textarea "P"
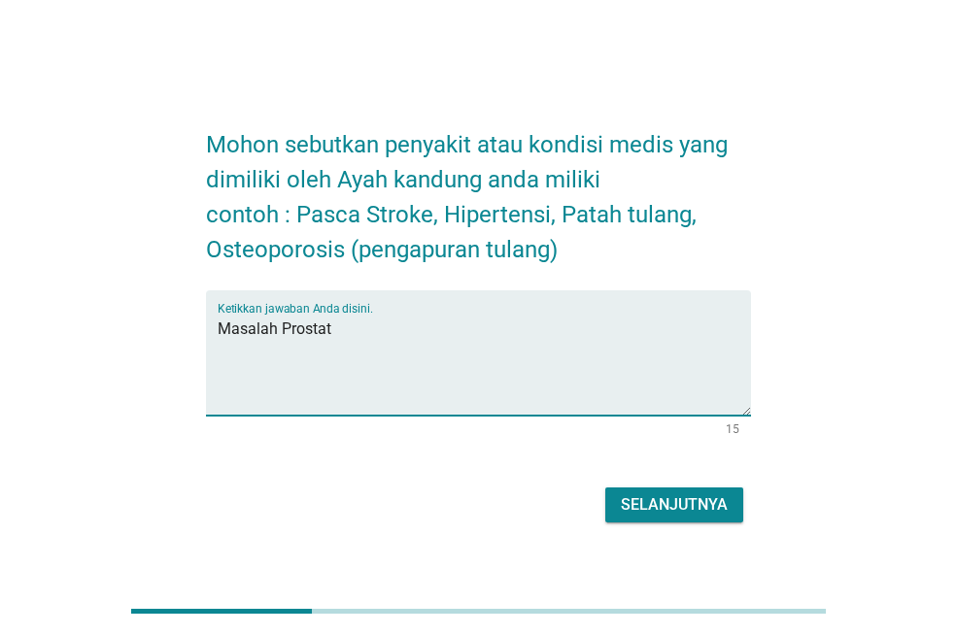
type textarea "Masalah Prostat"
click at [638, 509] on div "Selanjutnya" at bounding box center [674, 504] width 107 height 23
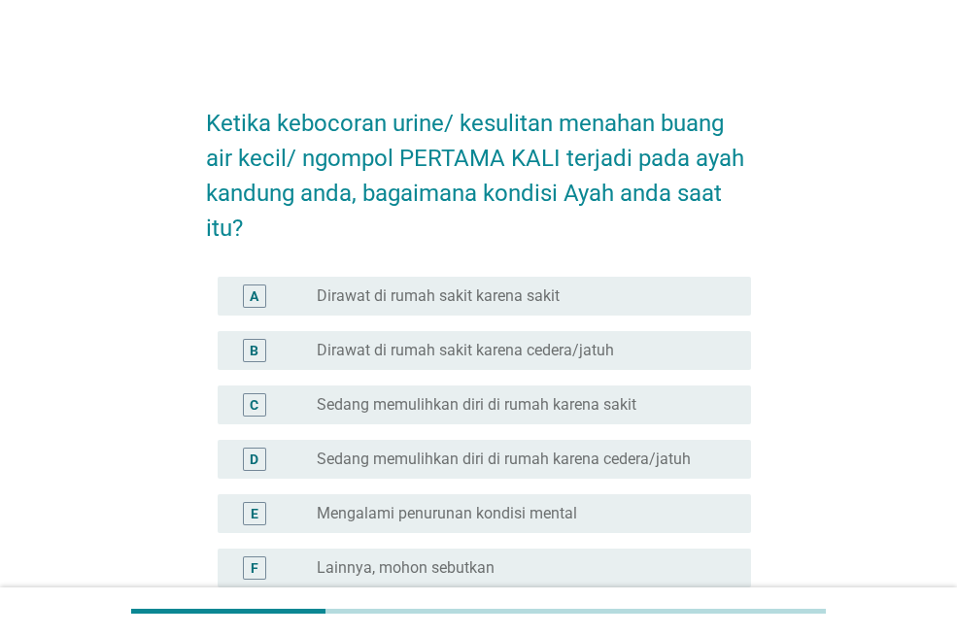
click at [634, 389] on div "C radio_button_unchecked Sedang memulihkan diri di rumah karena sakit" at bounding box center [484, 405] width 533 height 39
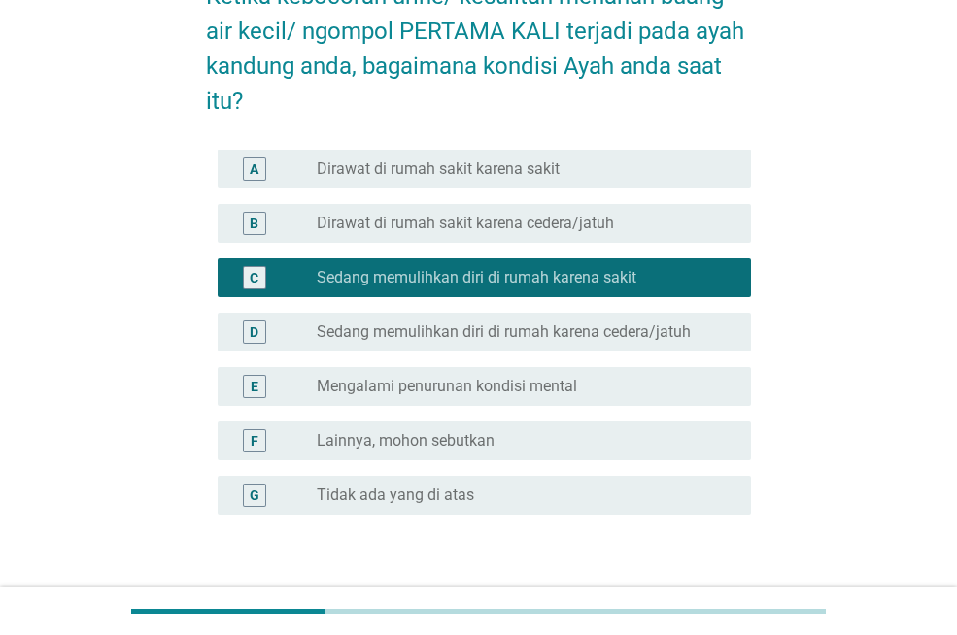
scroll to position [256, 0]
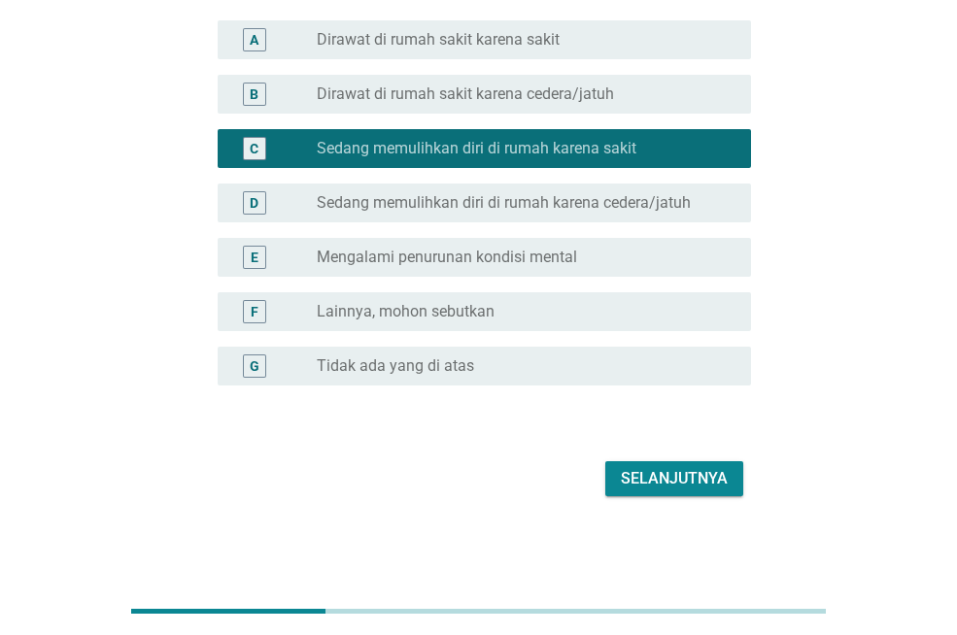
click at [661, 473] on div "Selanjutnya" at bounding box center [674, 478] width 107 height 23
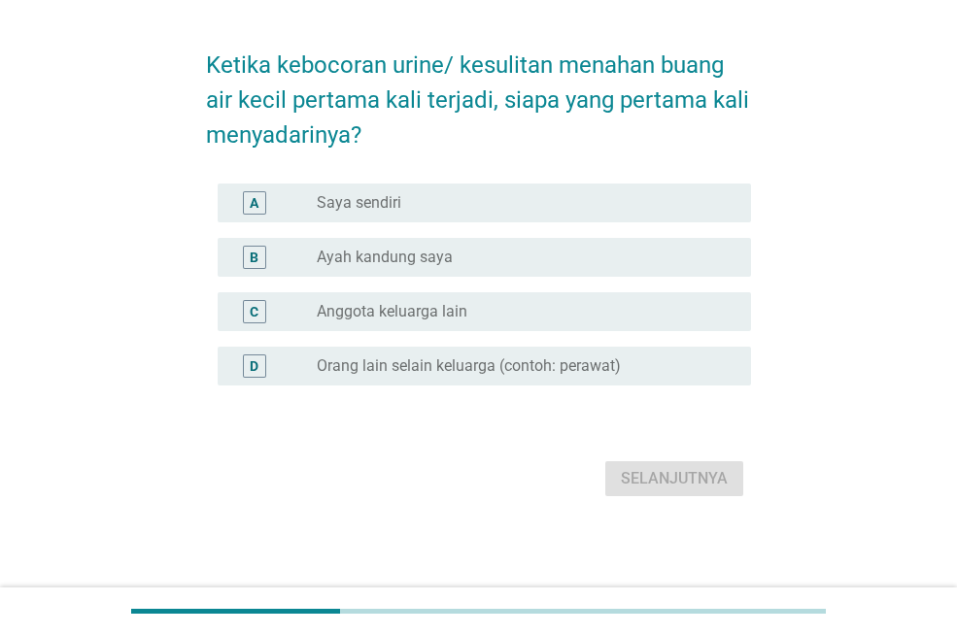
scroll to position [0, 0]
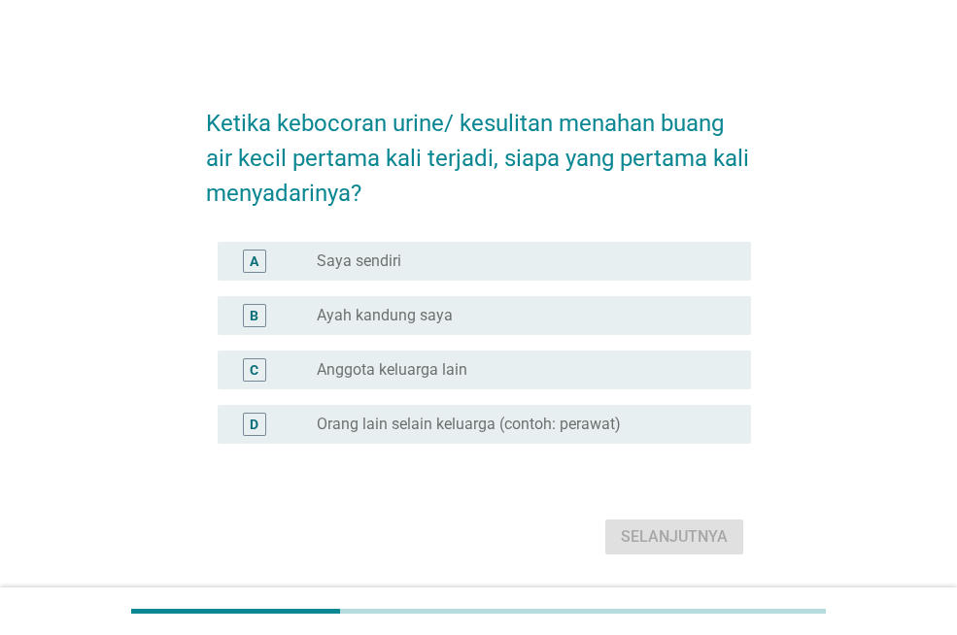
click at [568, 312] on div "radio_button_unchecked Ayah kandung saya" at bounding box center [518, 315] width 403 height 19
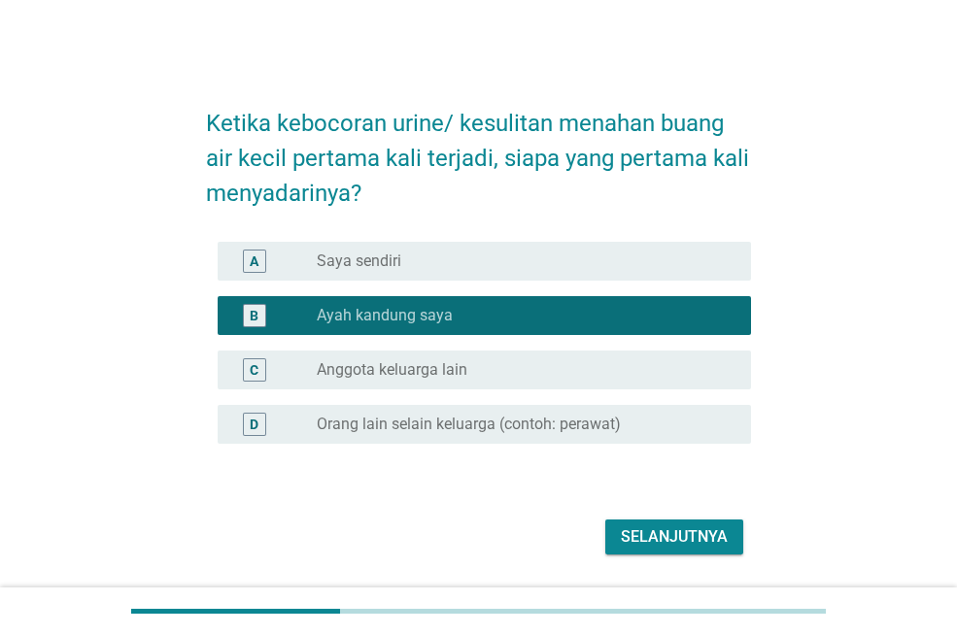
click at [699, 529] on div "Selanjutnya" at bounding box center [674, 536] width 107 height 23
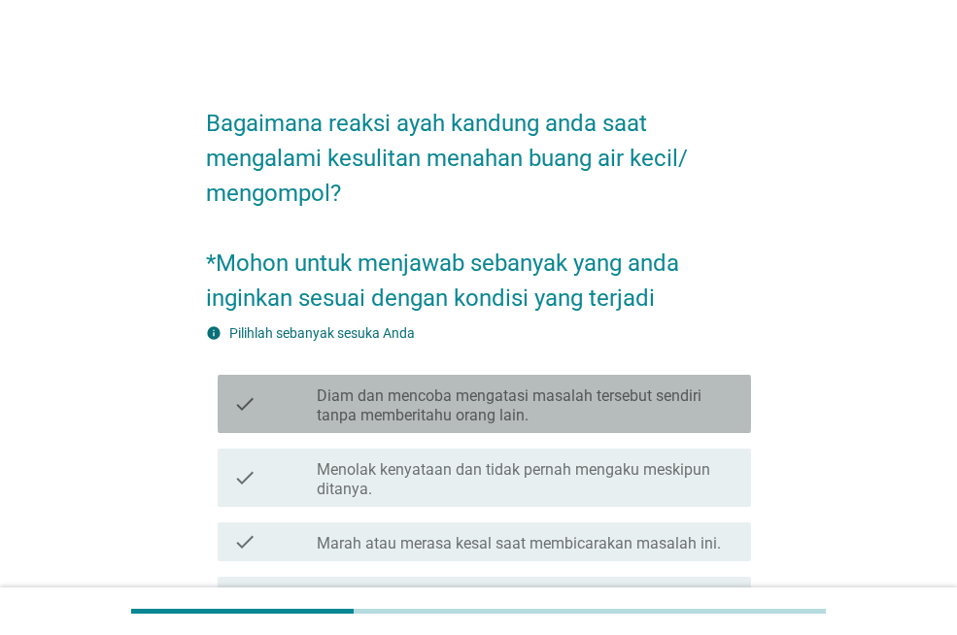
click at [592, 401] on label "Diam dan mencoba mengatasi masalah tersebut sendiri tanpa memberitahu orang lai…" at bounding box center [526, 406] width 419 height 39
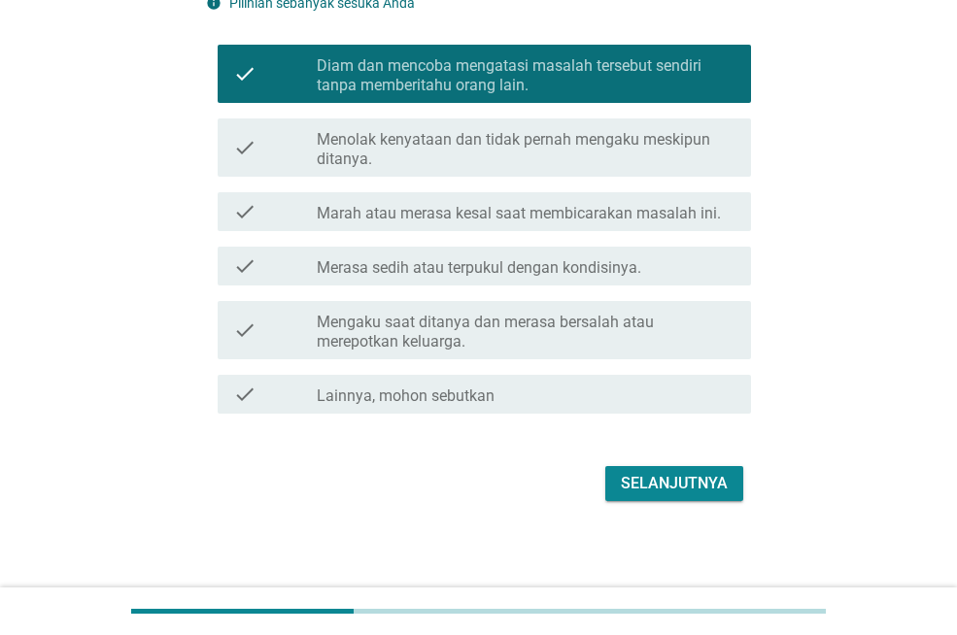
scroll to position [335, 0]
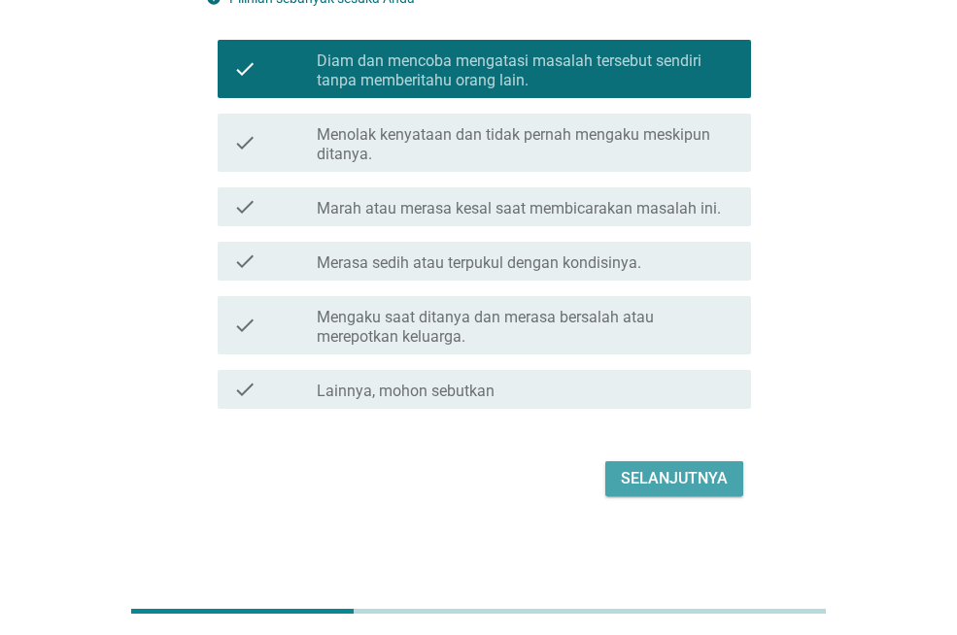
click at [694, 477] on div "Selanjutnya" at bounding box center [674, 478] width 107 height 23
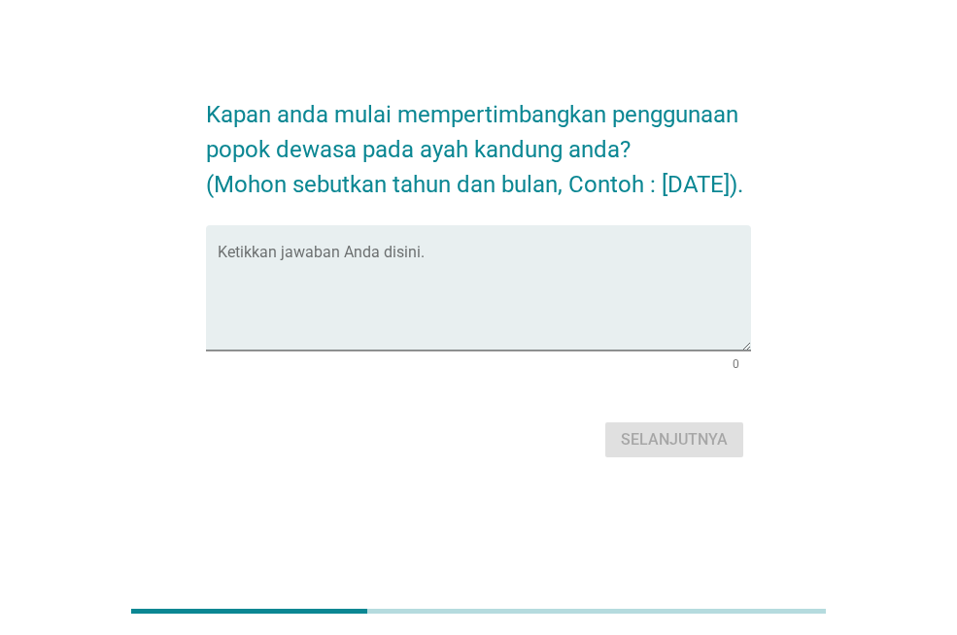
scroll to position [0, 0]
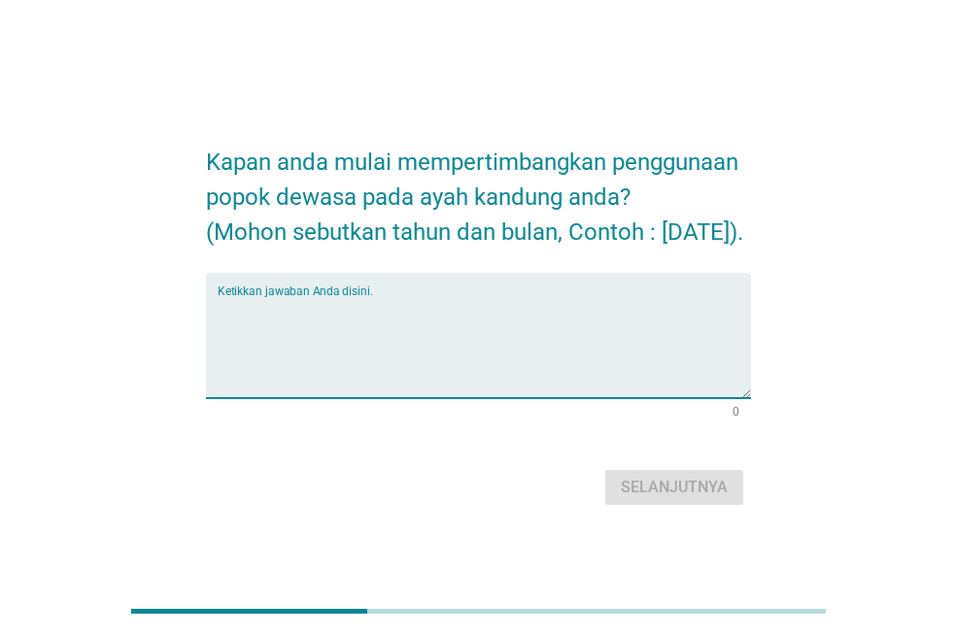
click at [323, 335] on textarea "Ketikkan jawaban Anda disini." at bounding box center [484, 347] width 533 height 102
type textarea "[DATE]"
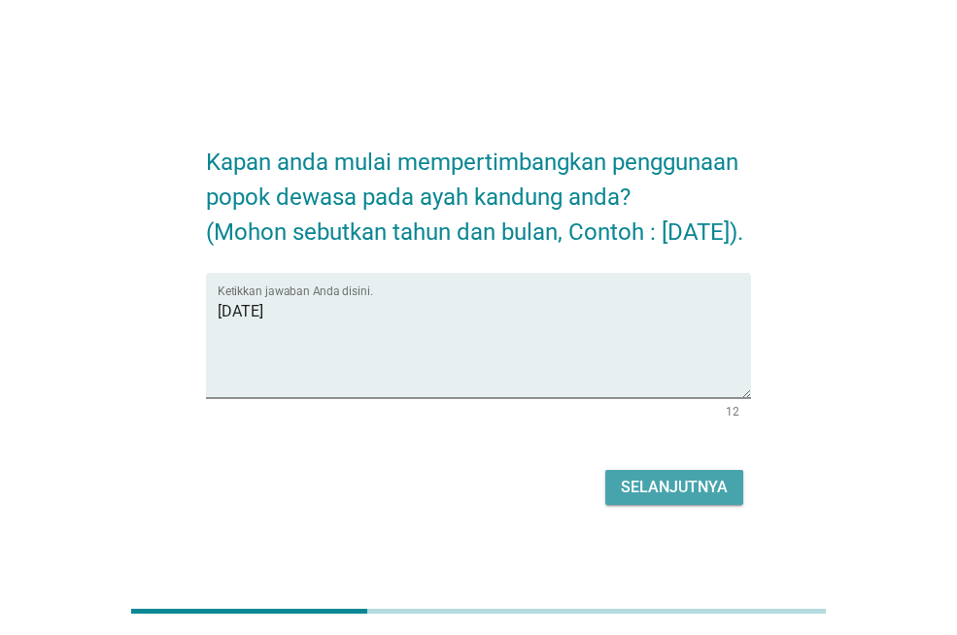
click at [652, 491] on button "Selanjutnya" at bounding box center [674, 487] width 138 height 35
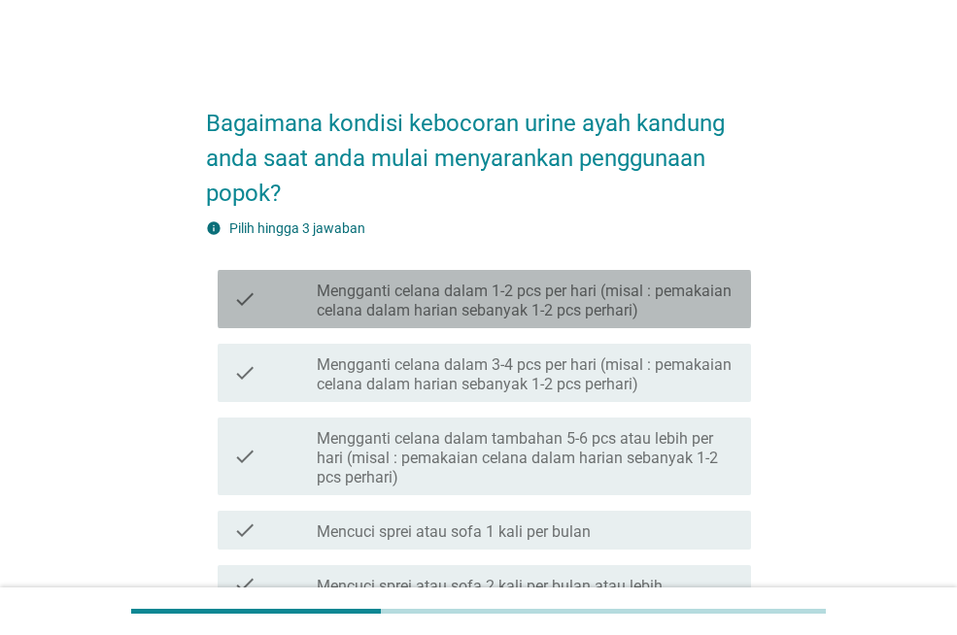
click at [670, 289] on label "Mengganti celana dalam 1-2 pcs per hari (misal : pemakaian celana dalam harian …" at bounding box center [526, 301] width 419 height 39
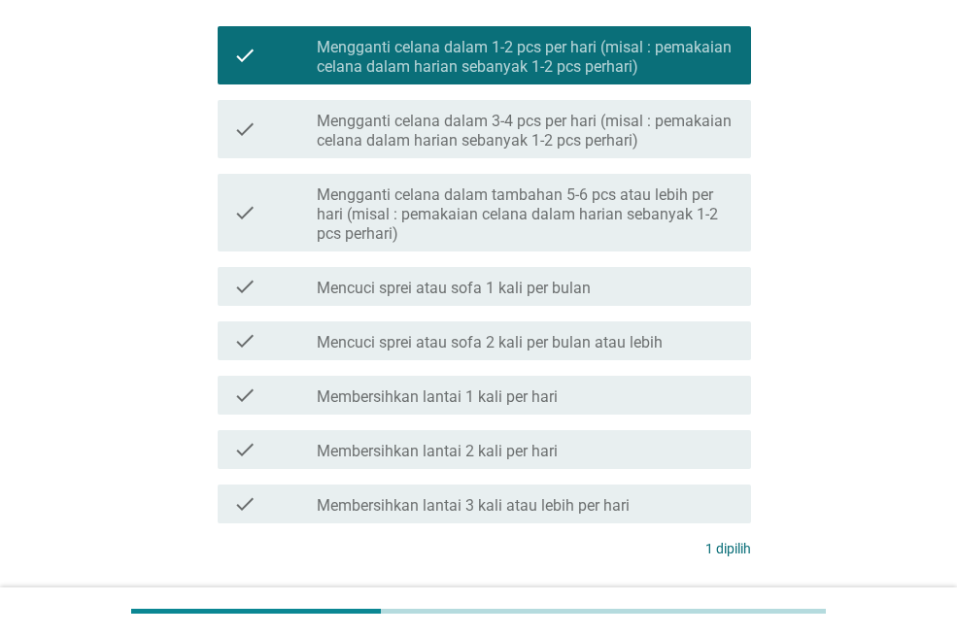
scroll to position [387, 0]
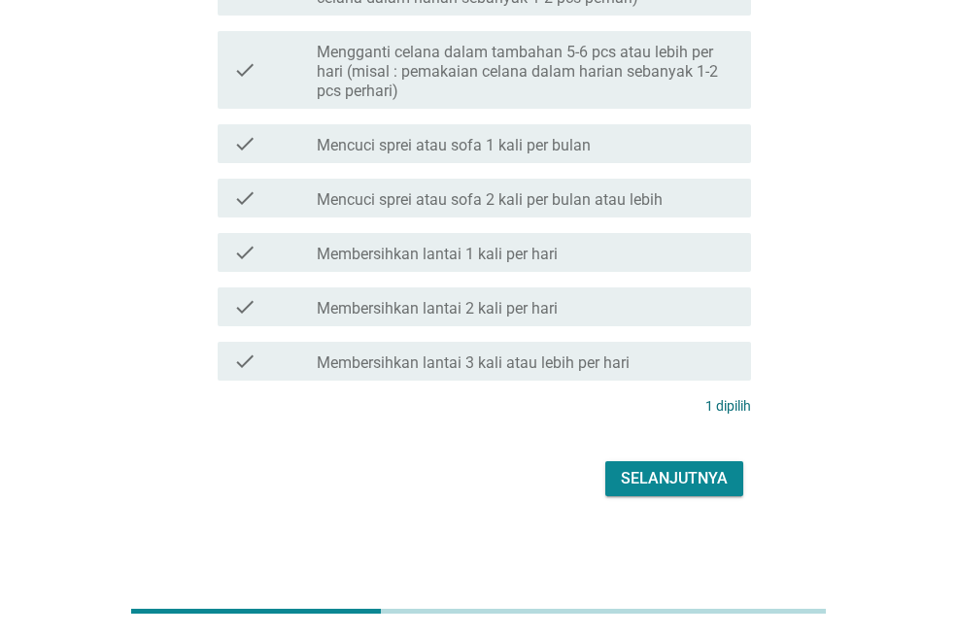
click at [701, 479] on div "Selanjutnya" at bounding box center [674, 478] width 107 height 23
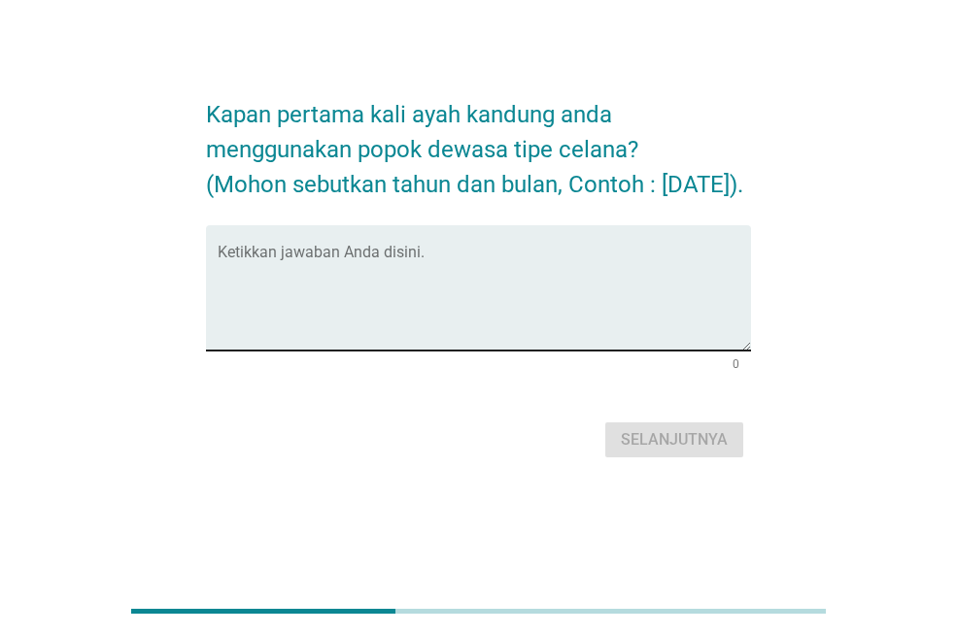
scroll to position [0, 0]
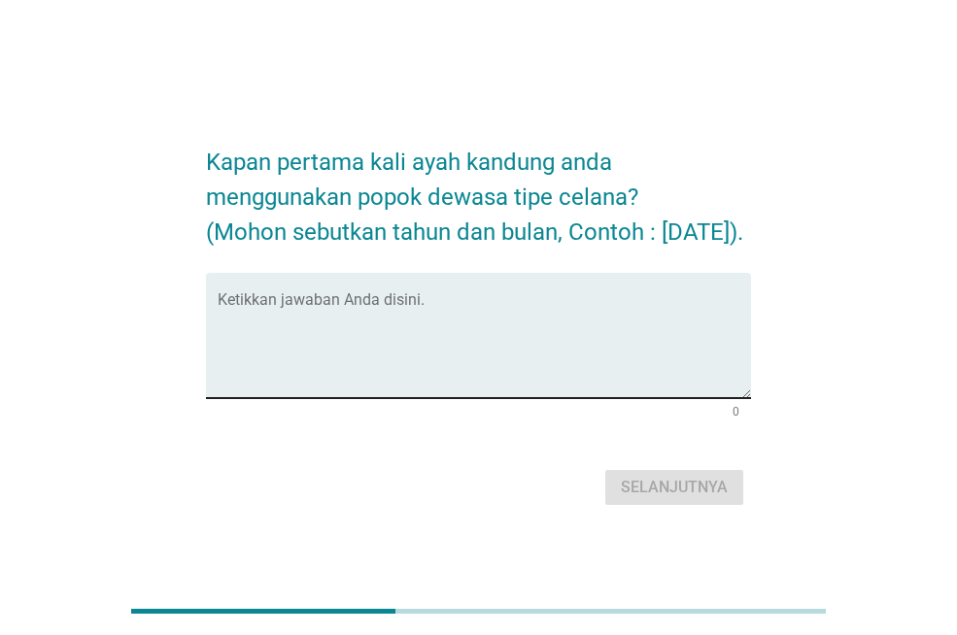
click at [322, 342] on textarea "Ketikkan jawaban Anda disini." at bounding box center [484, 347] width 533 height 102
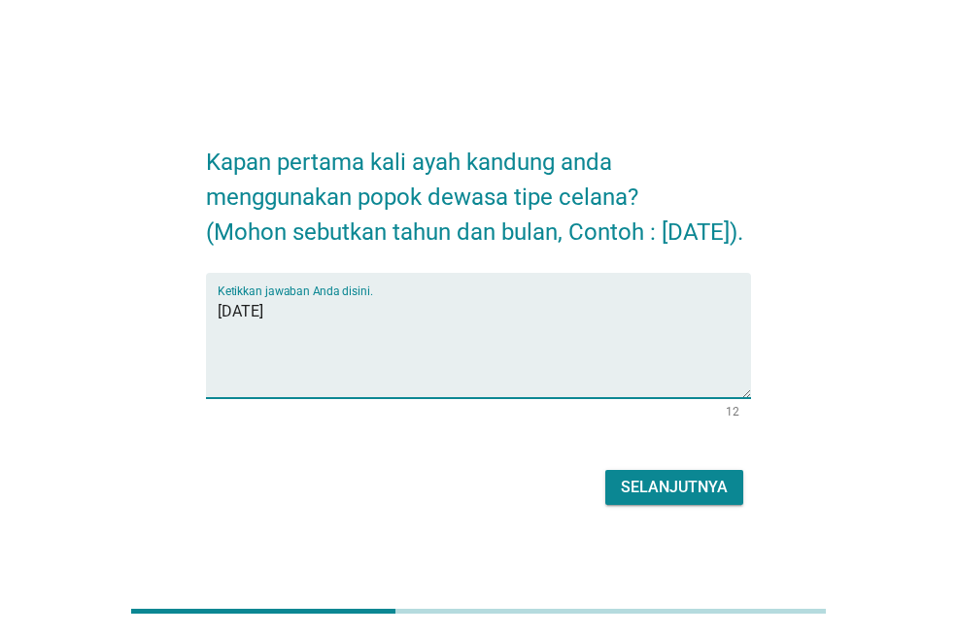
type textarea "[DATE]"
click at [668, 496] on div "Selanjutnya" at bounding box center [674, 487] width 107 height 23
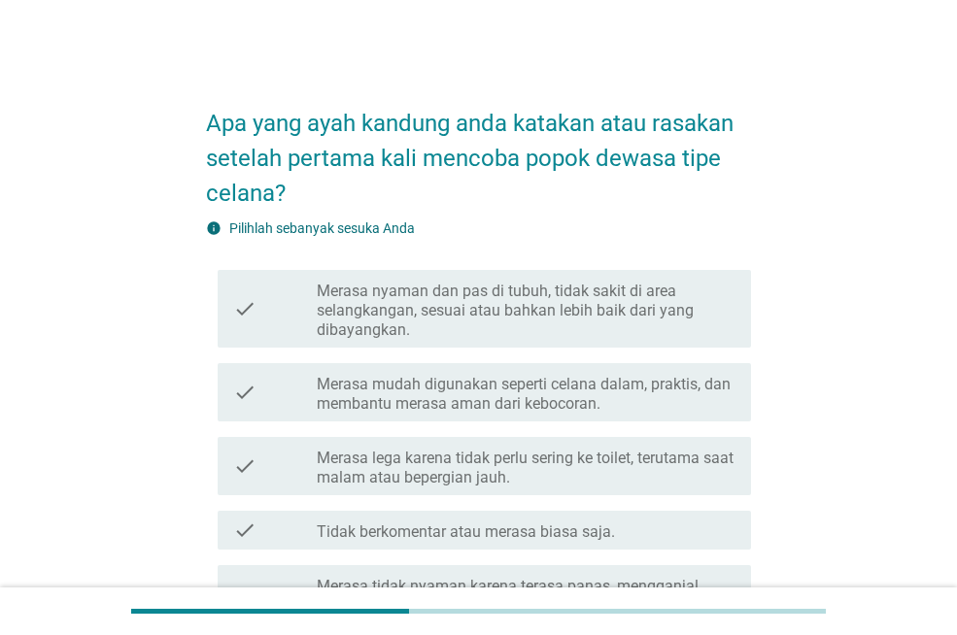
click at [595, 293] on label "Merasa nyaman dan pas di tubuh, tidak sakit di area selangkangan, sesuai atau b…" at bounding box center [526, 311] width 419 height 58
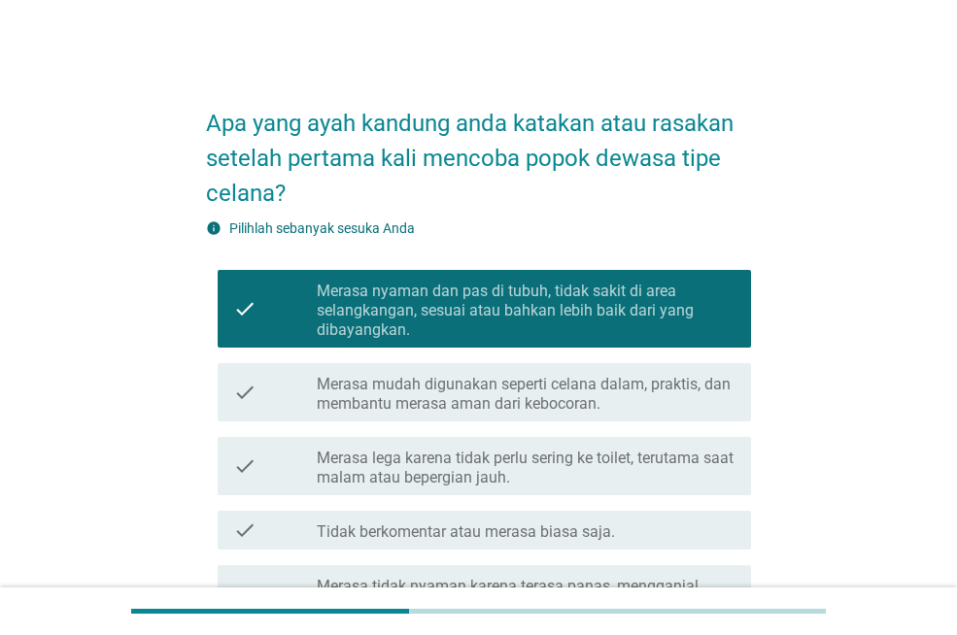
click at [563, 536] on label "Tidak berkomentar atau merasa biasa saja." at bounding box center [466, 532] width 298 height 19
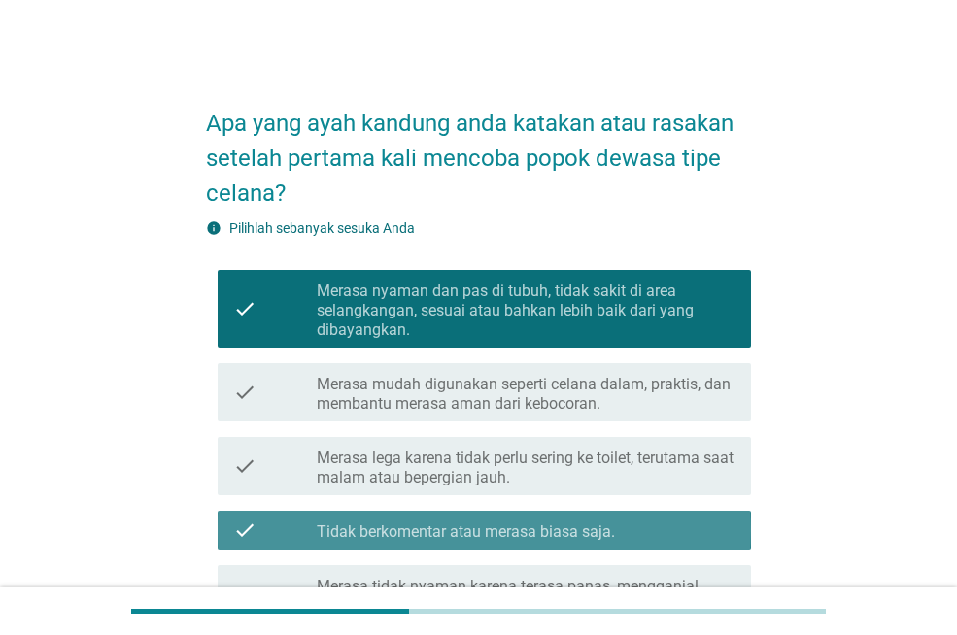
click at [517, 542] on div "check check_box Tidak berkomentar atau merasa biasa saja." at bounding box center [484, 530] width 533 height 39
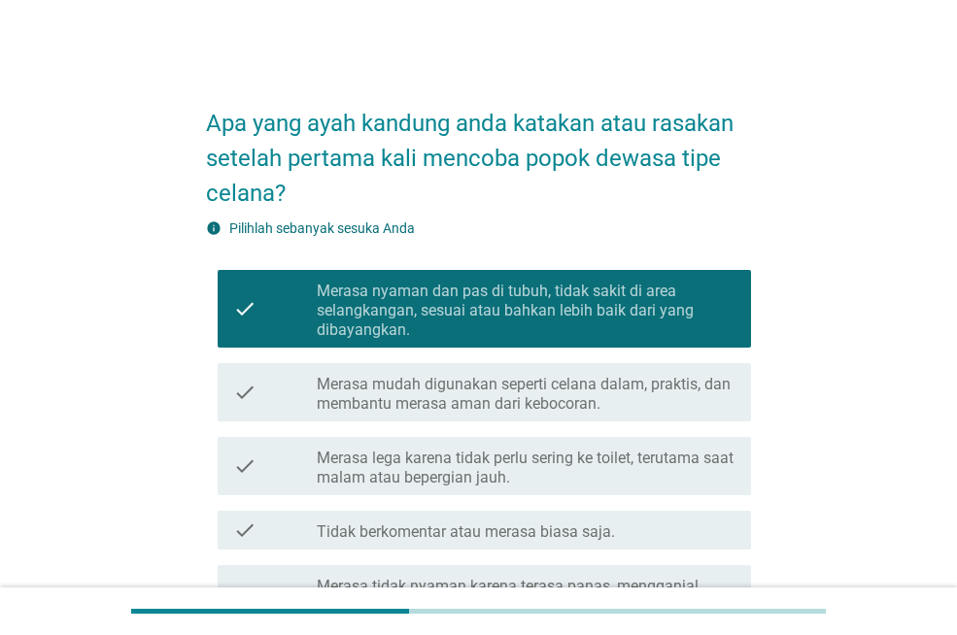
click at [503, 468] on label "Merasa lega karena tidak perlu sering ke toilet, terutama saat malam atau beper…" at bounding box center [526, 468] width 419 height 39
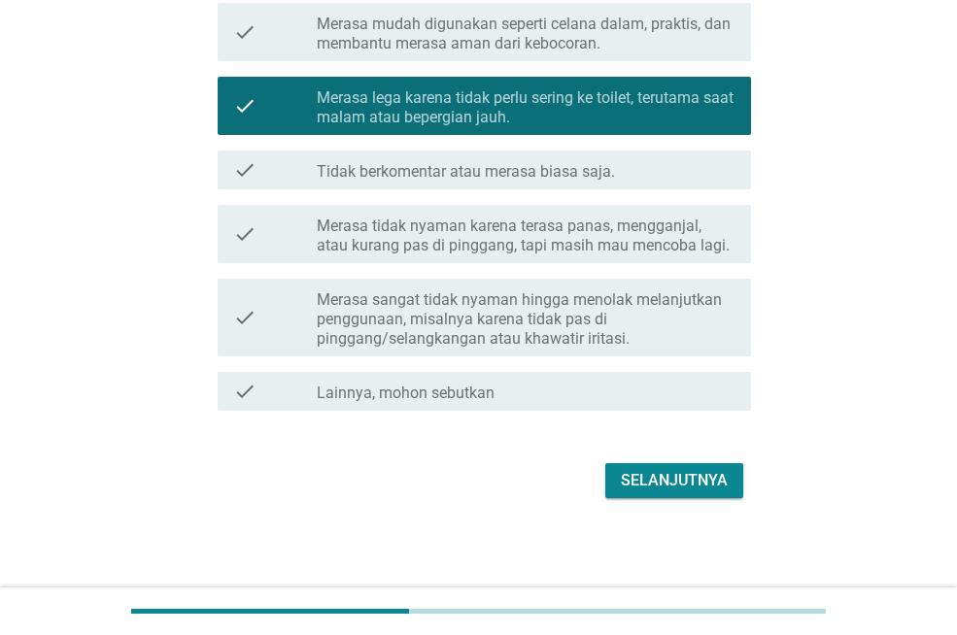
scroll to position [362, 0]
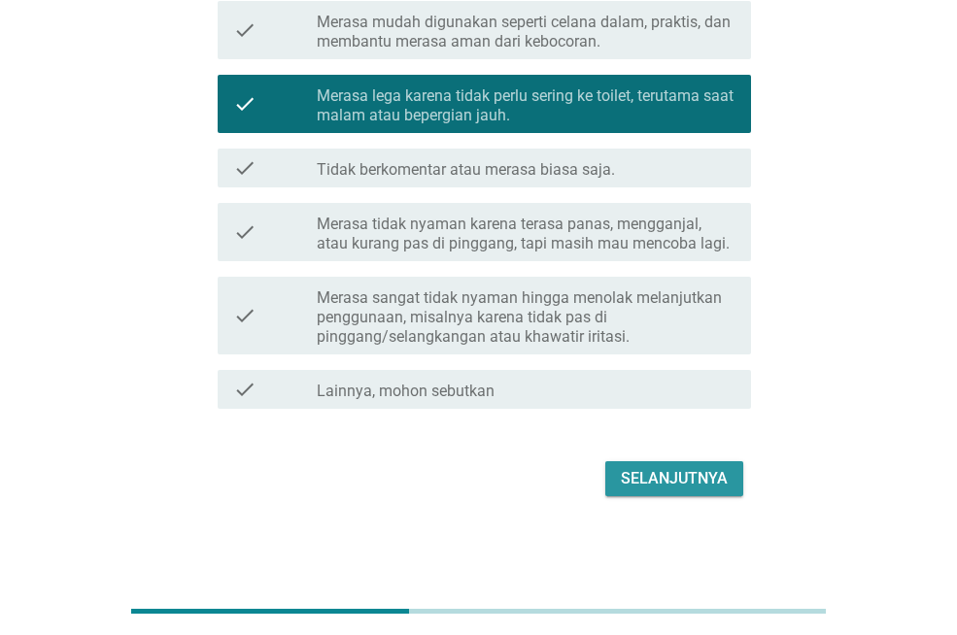
click at [650, 488] on div "Selanjutnya" at bounding box center [674, 478] width 107 height 23
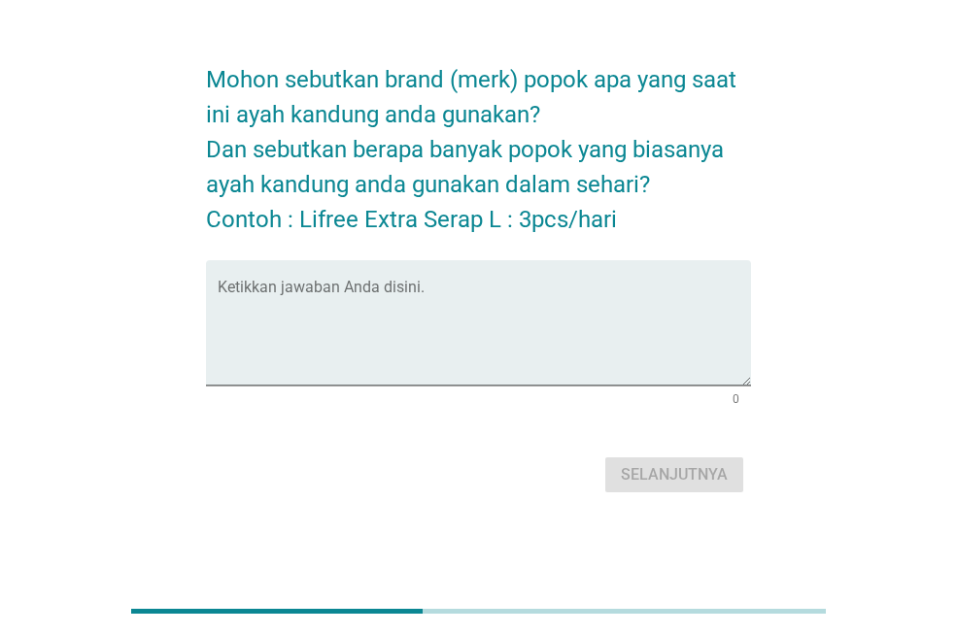
scroll to position [0, 0]
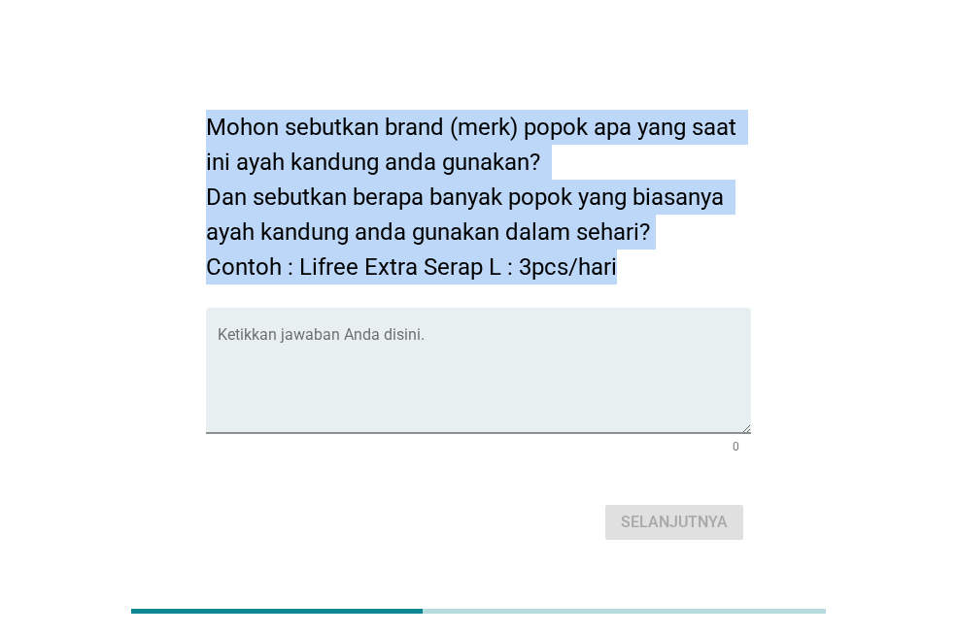
drag, startPoint x: 194, startPoint y: 126, endPoint x: 728, endPoint y: 276, distance: 553.8
click at [728, 276] on div "Mohon sebutkan brand (merk) popok apa yang saat ini ayah kandung anda gunakan? …" at bounding box center [478, 318] width 576 height 487
copy h2 "Mohon sebutkan brand (merk) popok apa yang saat ini ayah kandung anda gunakan? …"
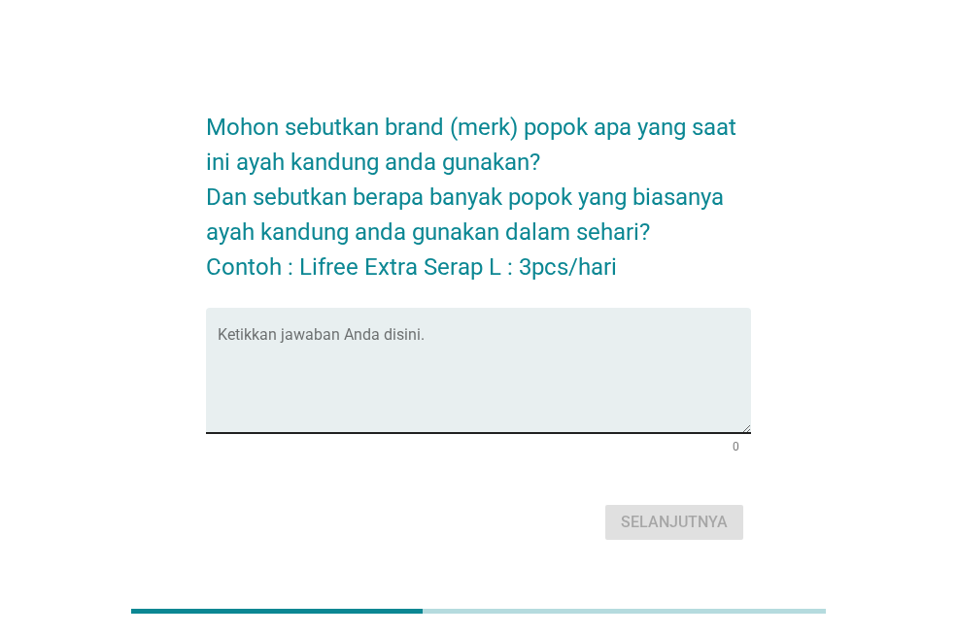
click at [362, 349] on textarea "Ketikkan jawaban Anda disini." at bounding box center [484, 382] width 533 height 102
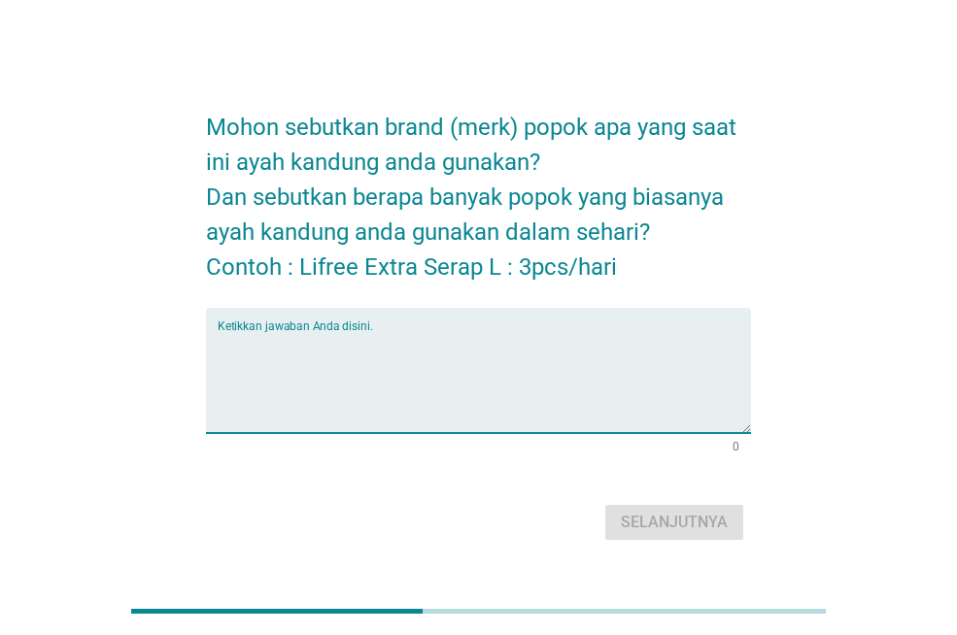
paste textarea "Lifree Extra Serap L"
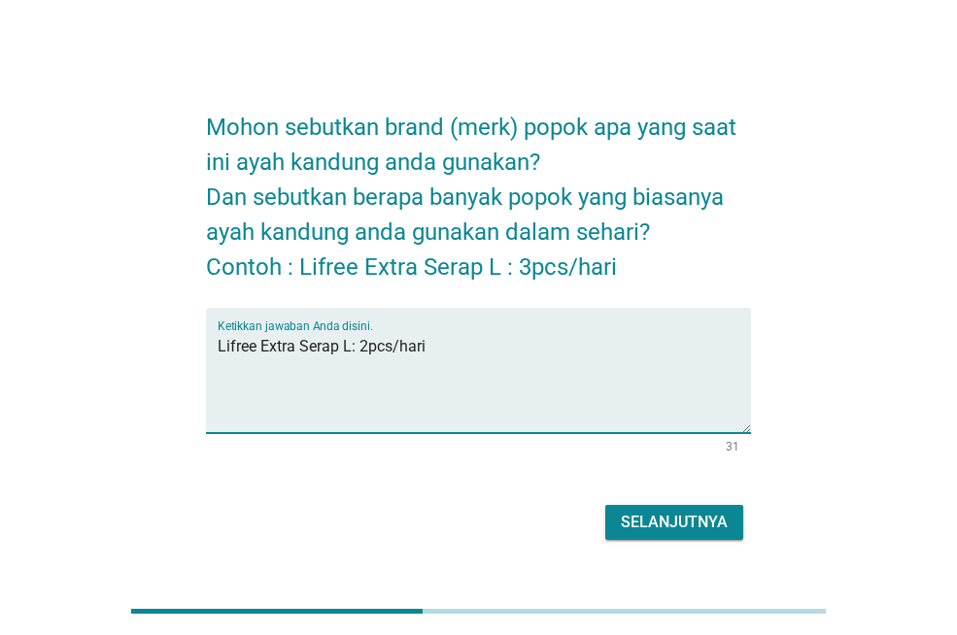
type textarea "Lifree Extra Serap L: 2pcs/hari"
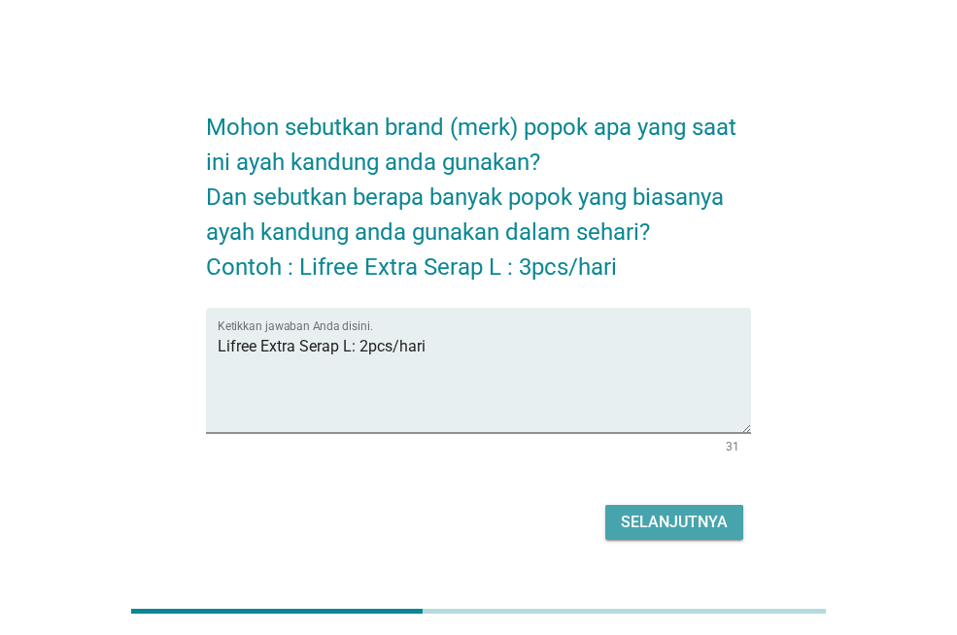
click at [686, 518] on div "Selanjutnya" at bounding box center [674, 522] width 107 height 23
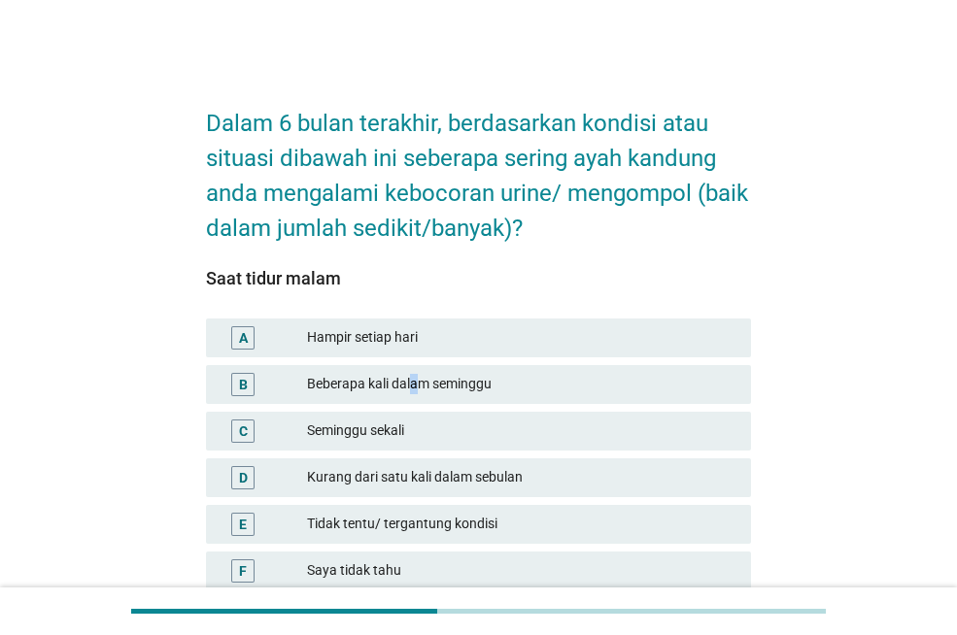
click at [416, 381] on div "Beberapa kali dalam seminggu" at bounding box center [521, 384] width 428 height 23
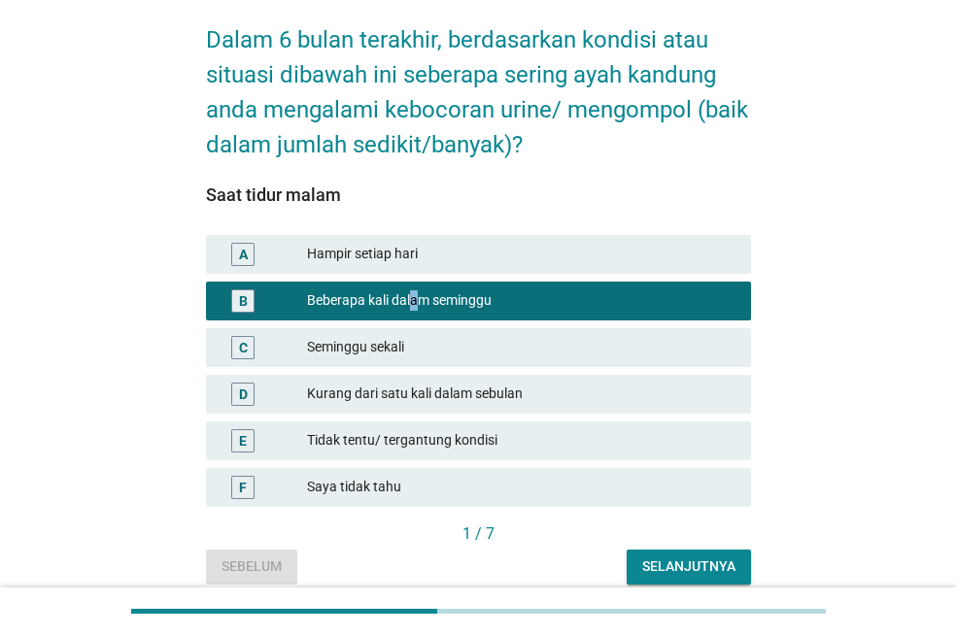
scroll to position [166, 0]
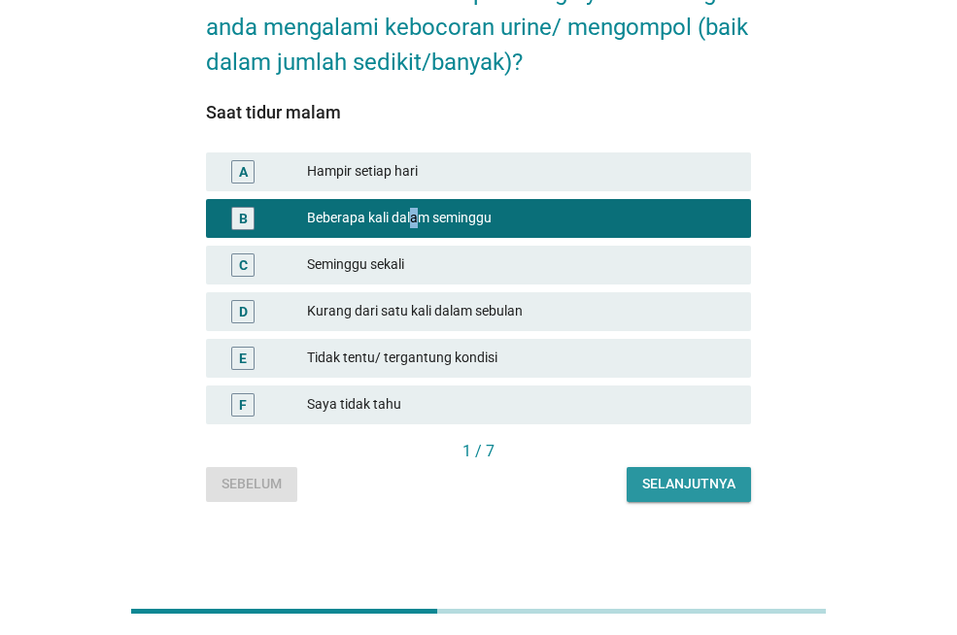
click at [711, 486] on div "Selanjutnya" at bounding box center [688, 484] width 93 height 20
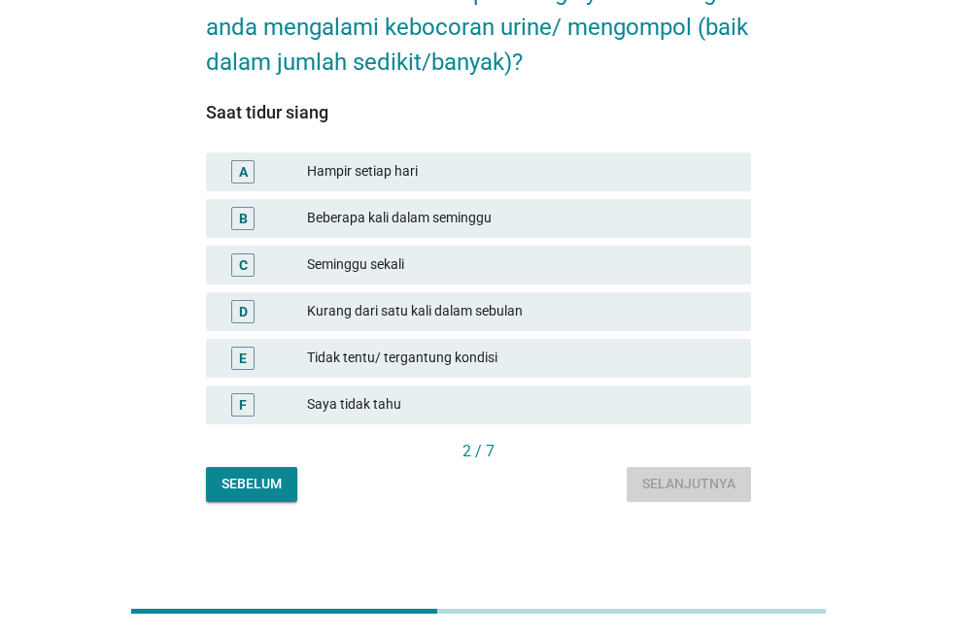
scroll to position [0, 0]
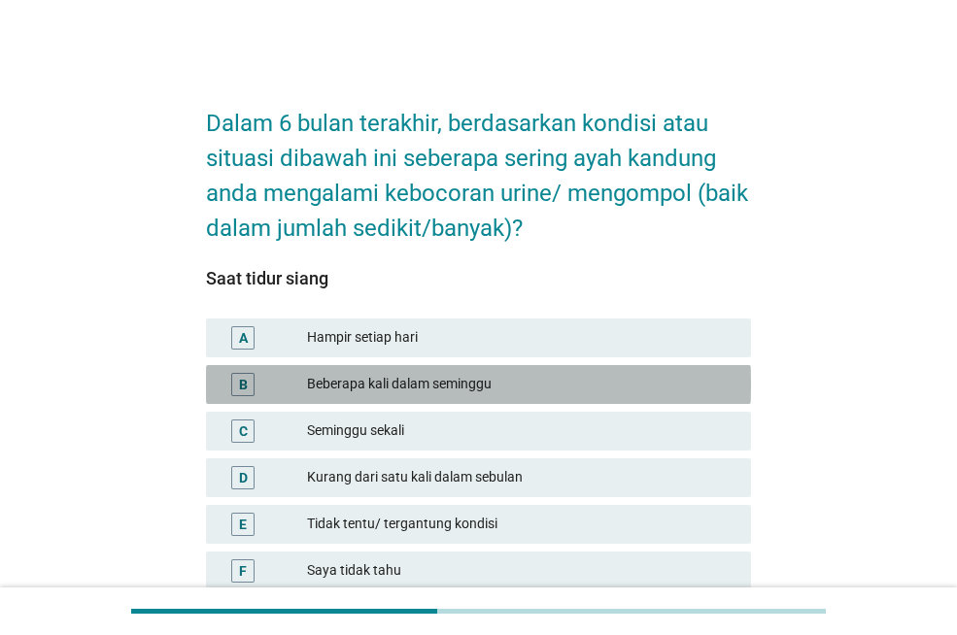
click at [481, 380] on div "Beberapa kali dalam seminggu" at bounding box center [521, 384] width 428 height 23
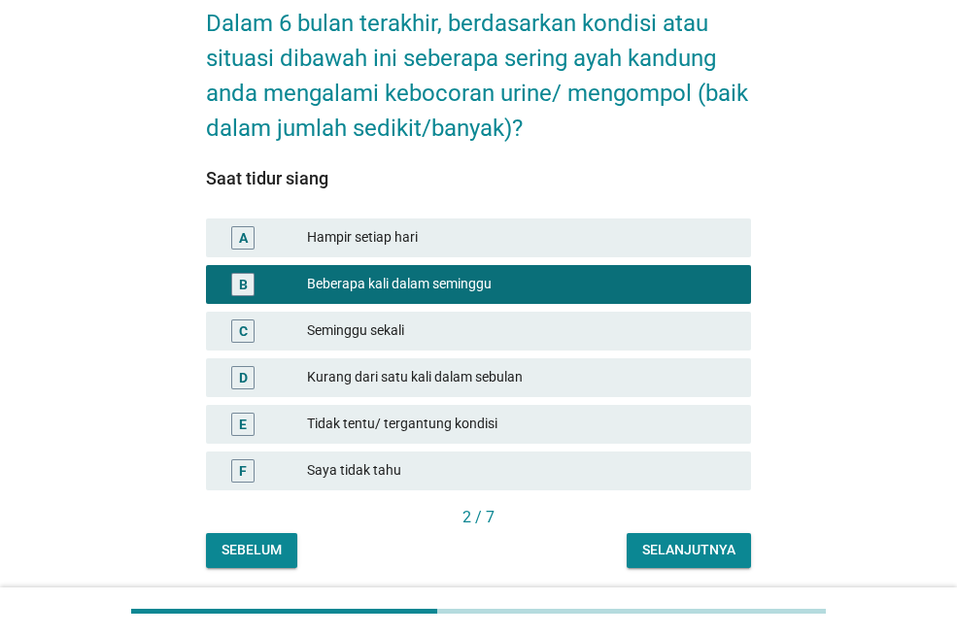
scroll to position [166, 0]
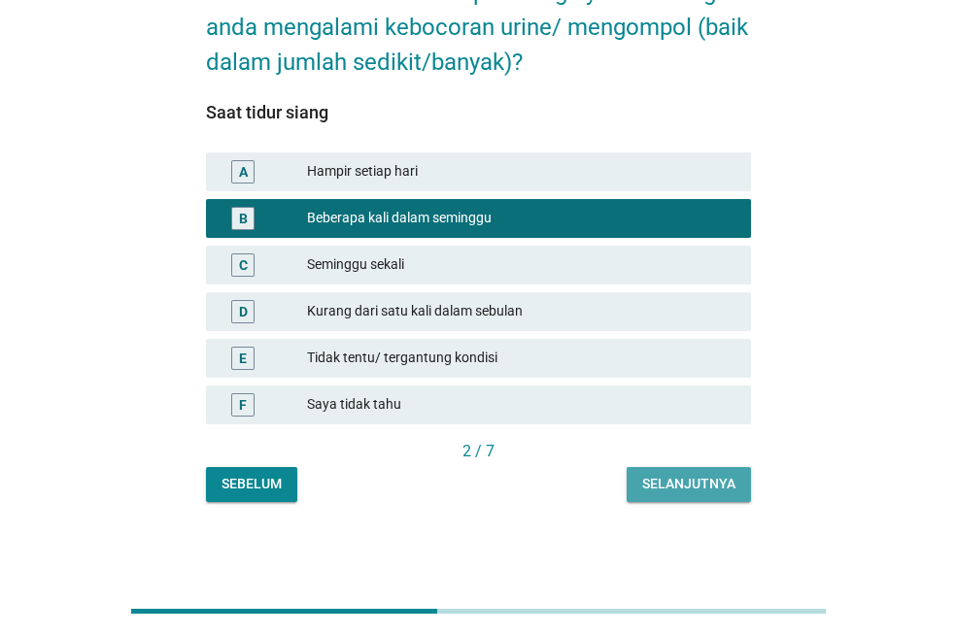
click at [689, 495] on button "Selanjutnya" at bounding box center [688, 484] width 124 height 35
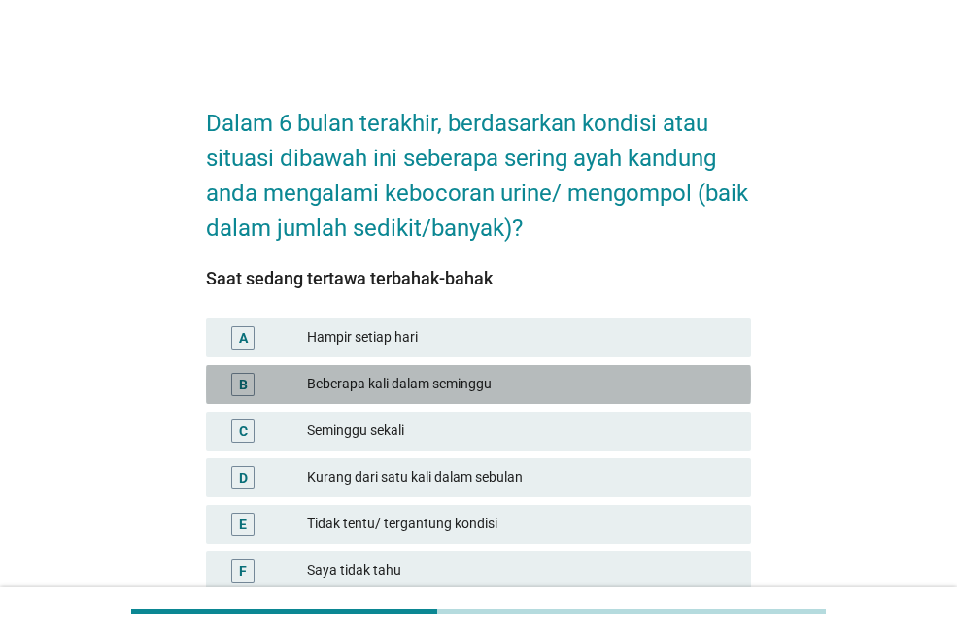
click at [472, 392] on div "Beberapa kali dalam seminggu" at bounding box center [521, 384] width 428 height 23
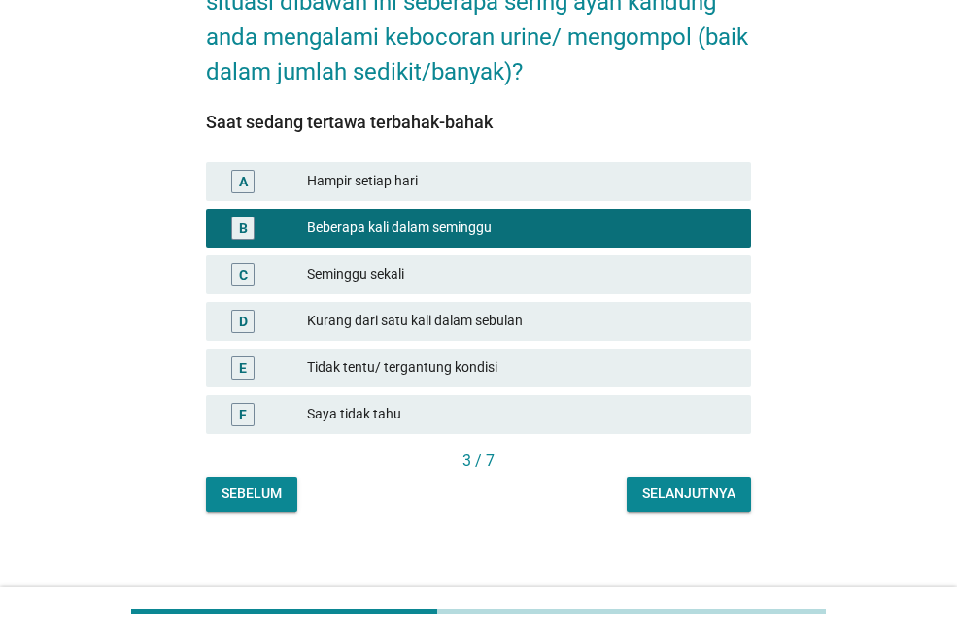
scroll to position [166, 0]
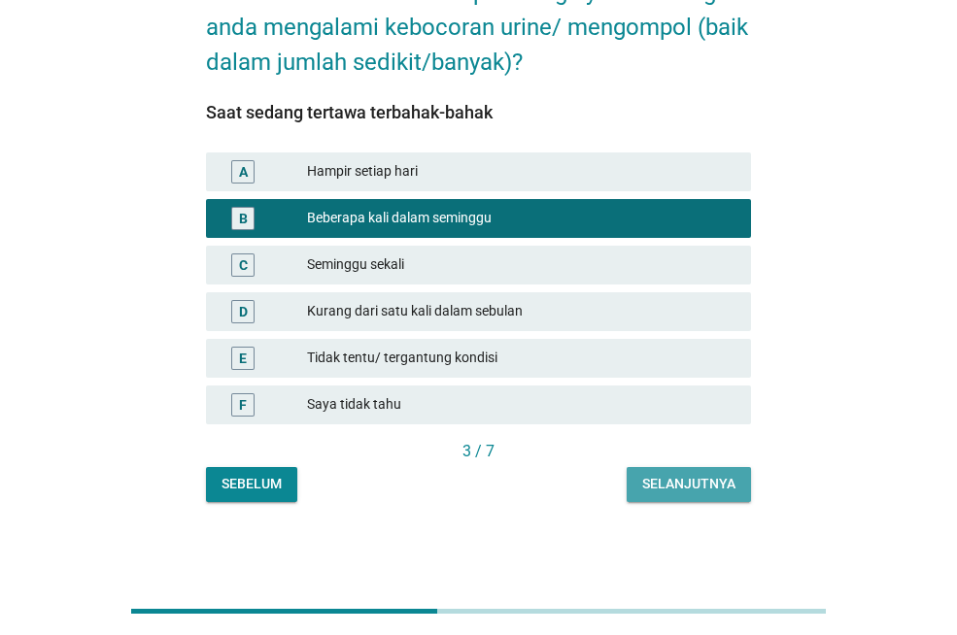
click at [696, 472] on button "Selanjutnya" at bounding box center [688, 484] width 124 height 35
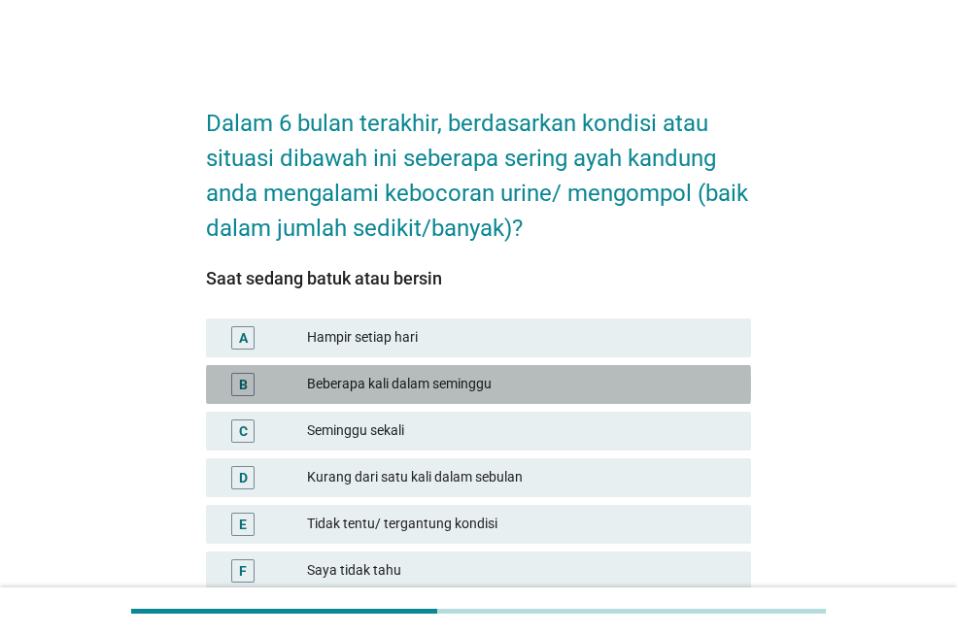
click at [523, 390] on div "Beberapa kali dalam seminggu" at bounding box center [521, 384] width 428 height 23
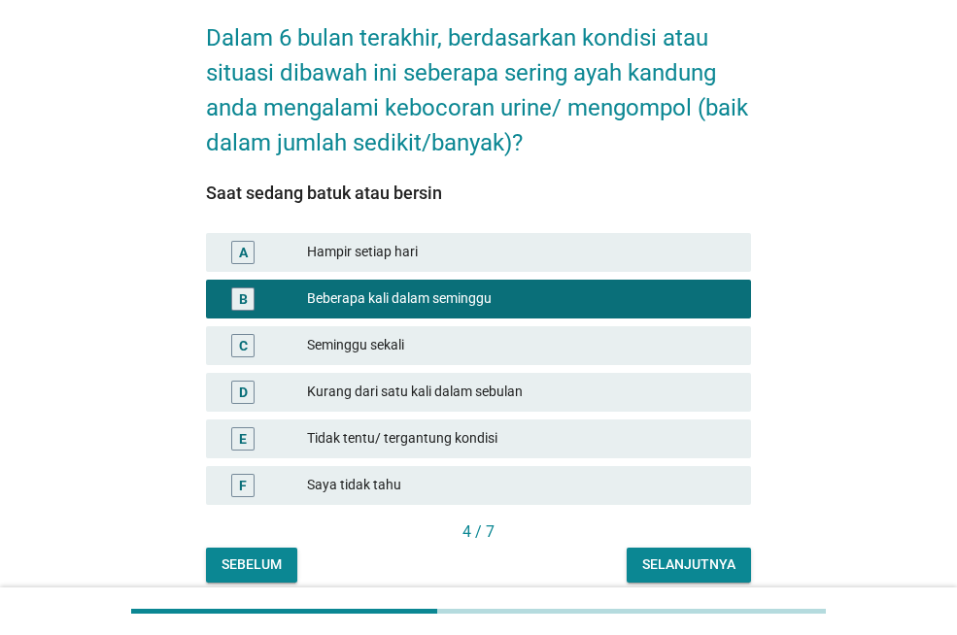
scroll to position [166, 0]
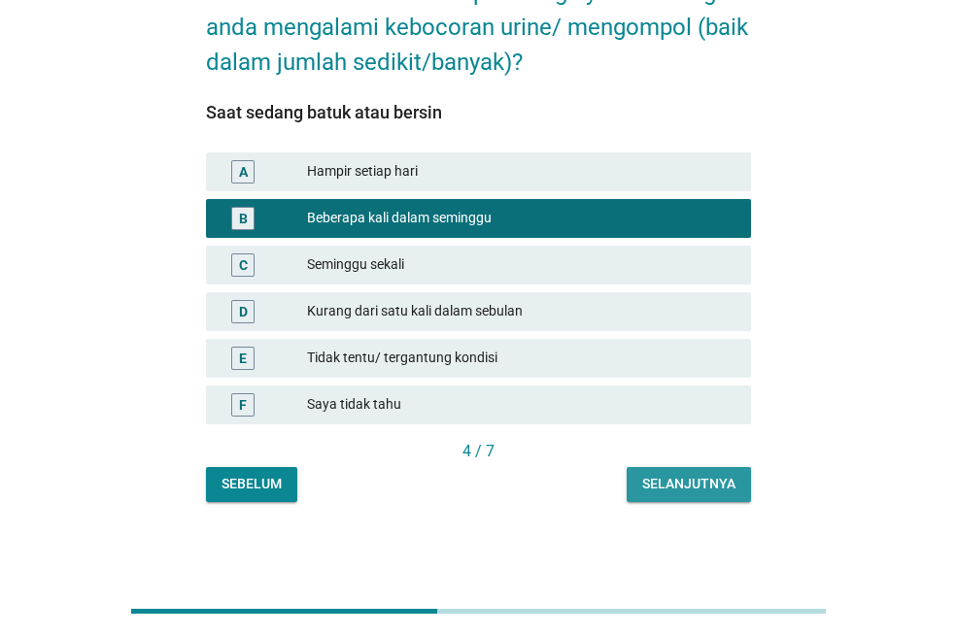
drag, startPoint x: 668, startPoint y: 478, endPoint x: 664, endPoint y: 458, distance: 19.8
click at [670, 479] on div "Selanjutnya" at bounding box center [688, 484] width 93 height 20
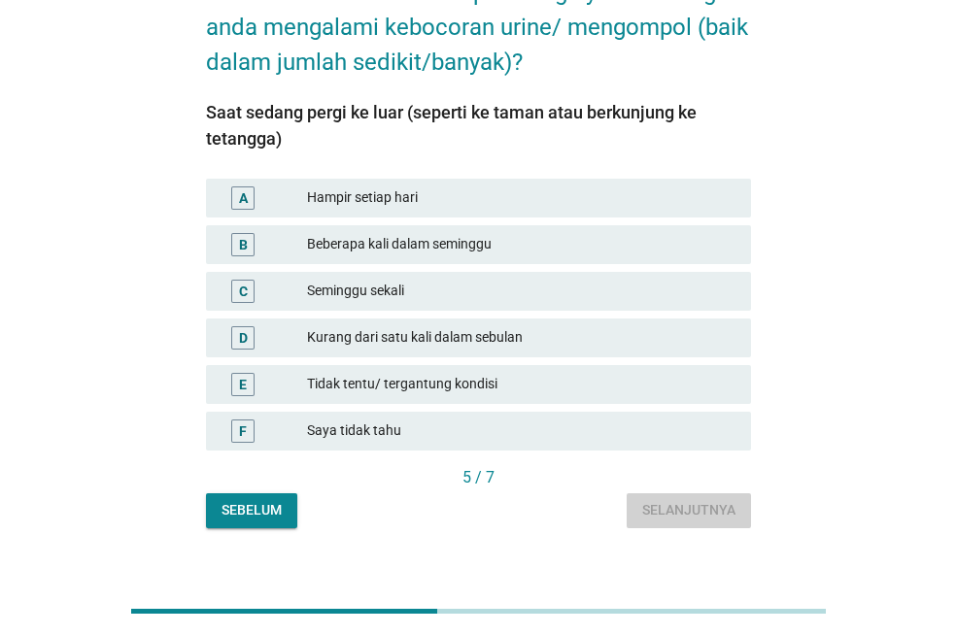
scroll to position [0, 0]
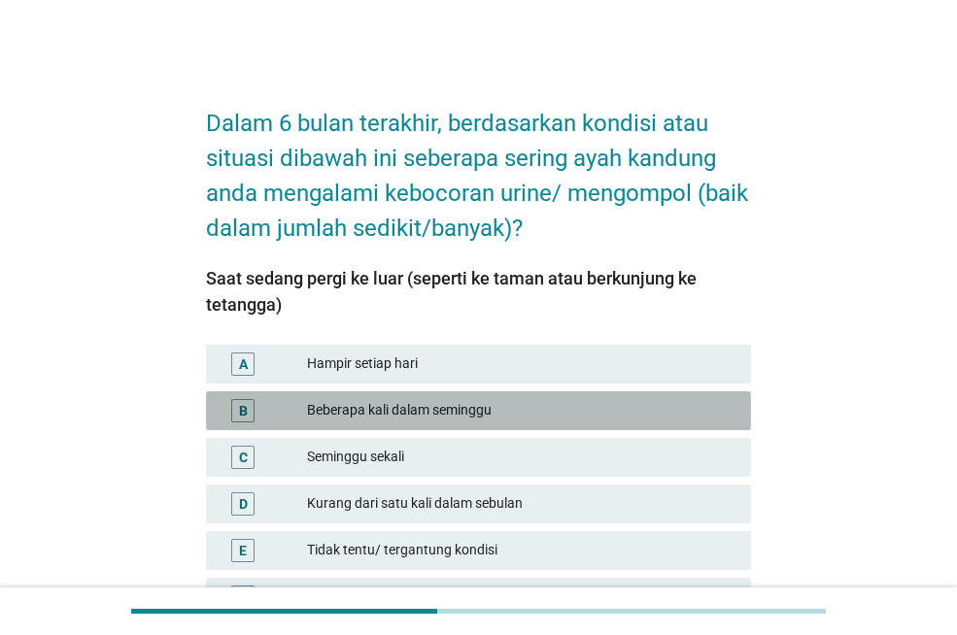
click at [495, 415] on div "Beberapa kali dalam seminggu" at bounding box center [521, 410] width 428 height 23
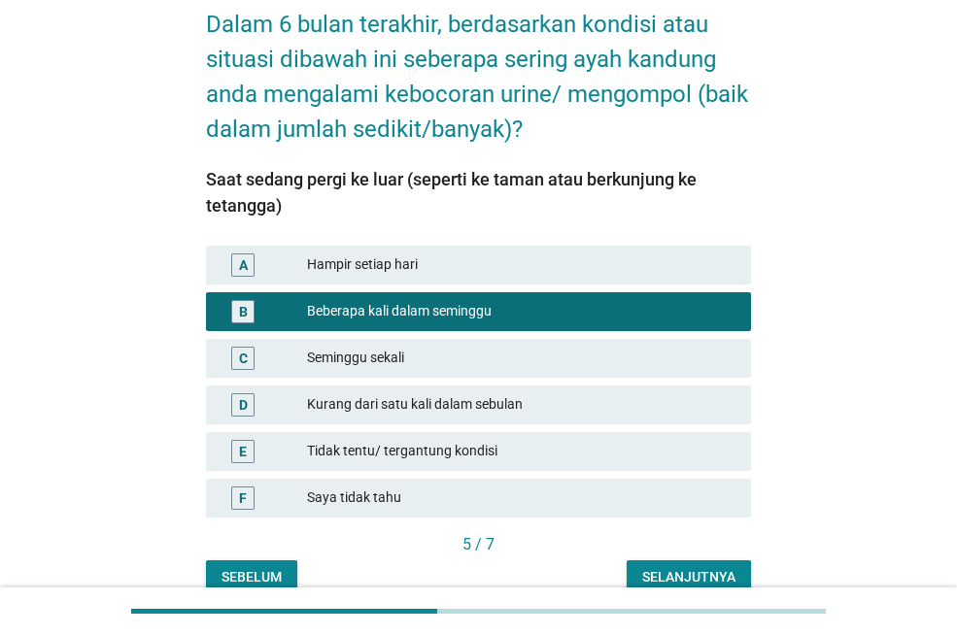
scroll to position [192, 0]
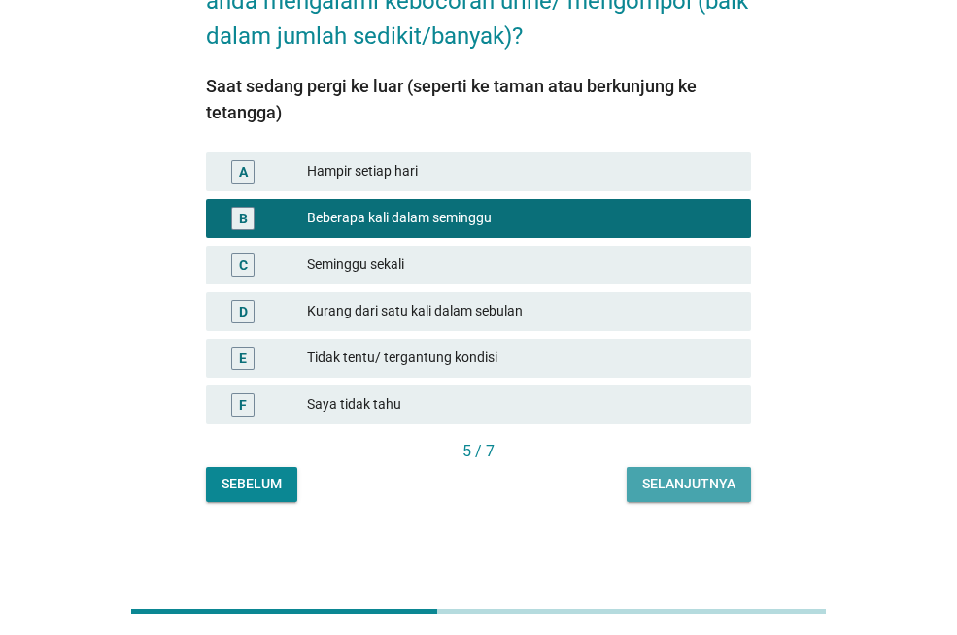
click at [696, 485] on div "Selanjutnya" at bounding box center [688, 484] width 93 height 20
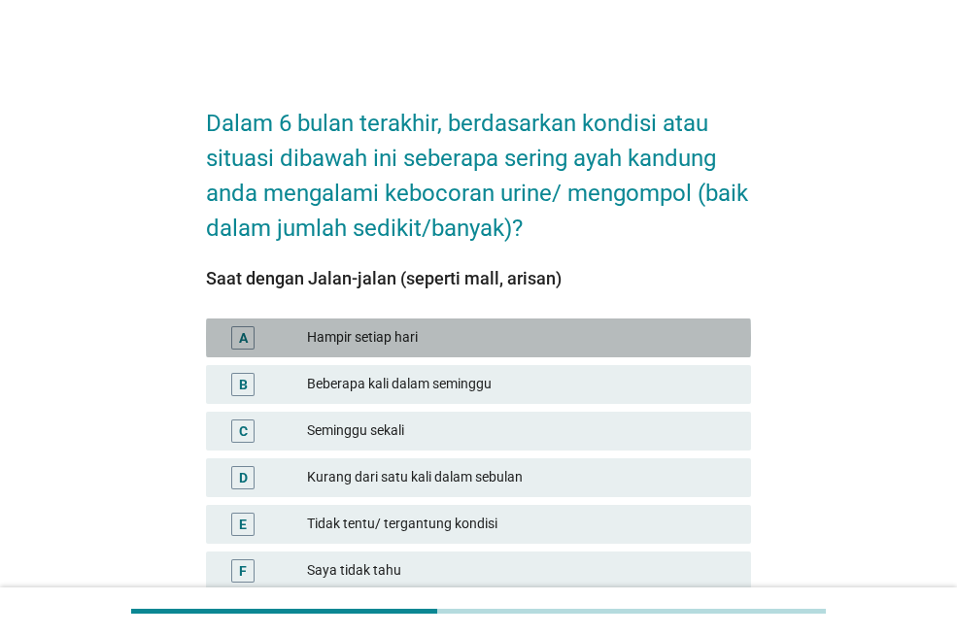
click at [436, 331] on div "Hampir setiap hari" at bounding box center [521, 337] width 428 height 23
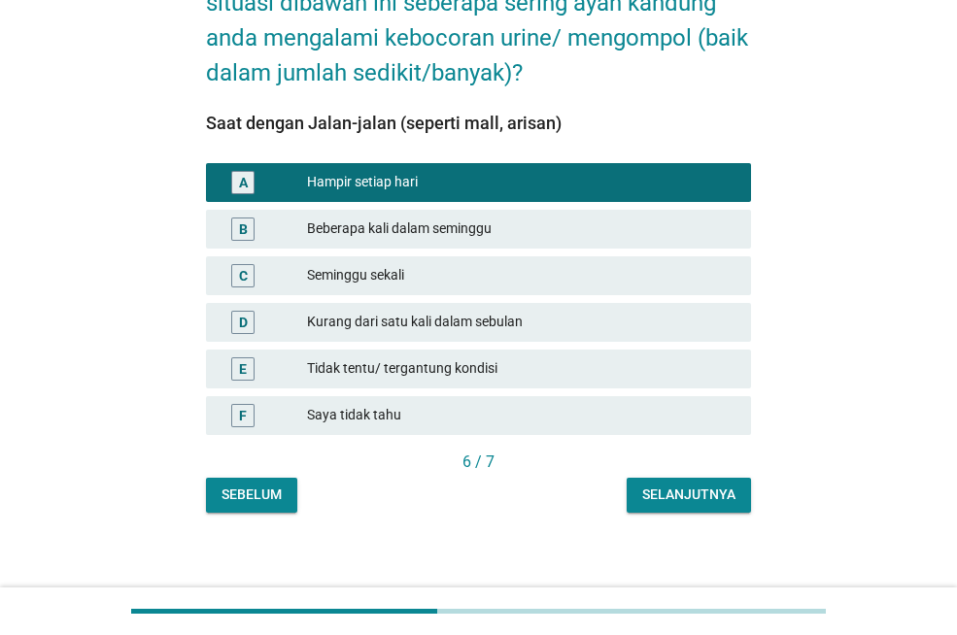
scroll to position [166, 0]
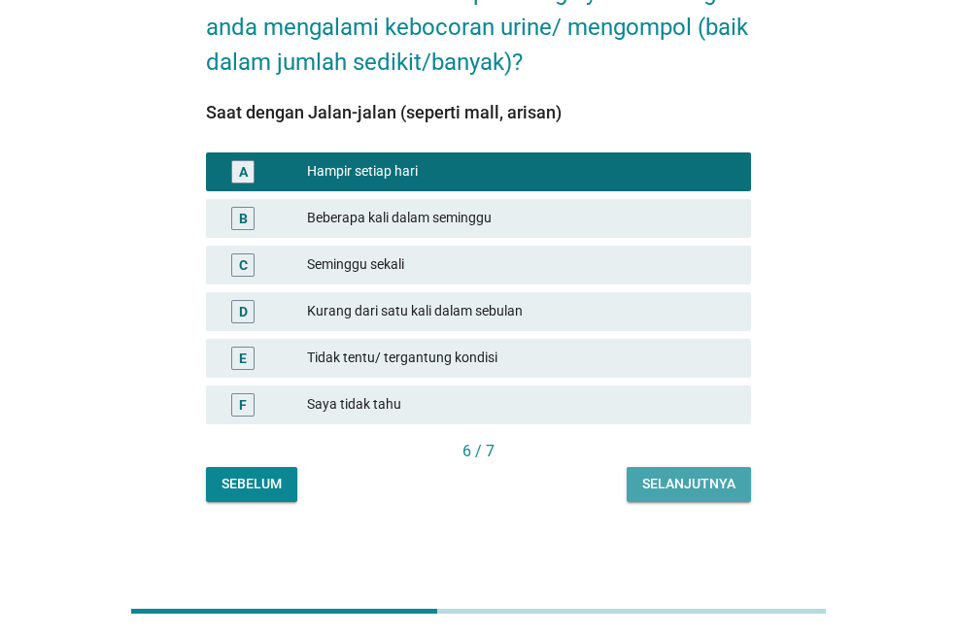
click at [672, 485] on div "Selanjutnya" at bounding box center [688, 484] width 93 height 20
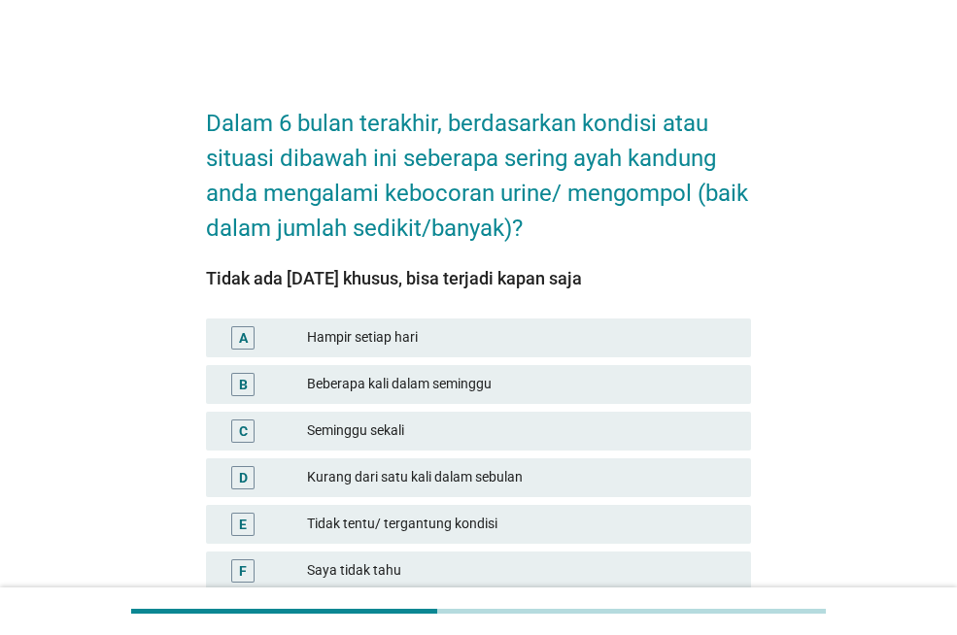
click at [491, 404] on div "B Beberapa kali dalam seminggu" at bounding box center [478, 384] width 553 height 47
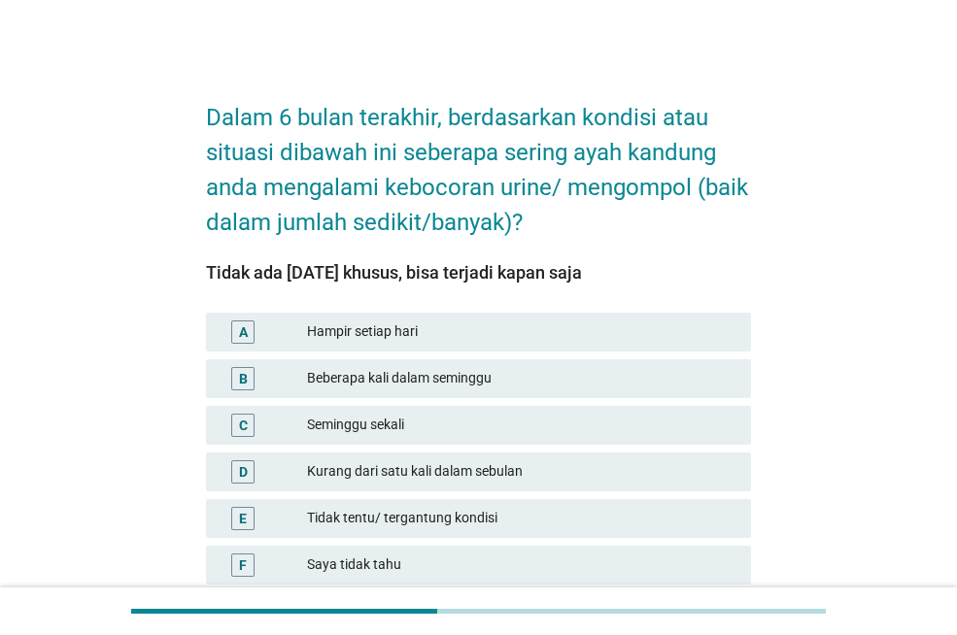
scroll to position [166, 0]
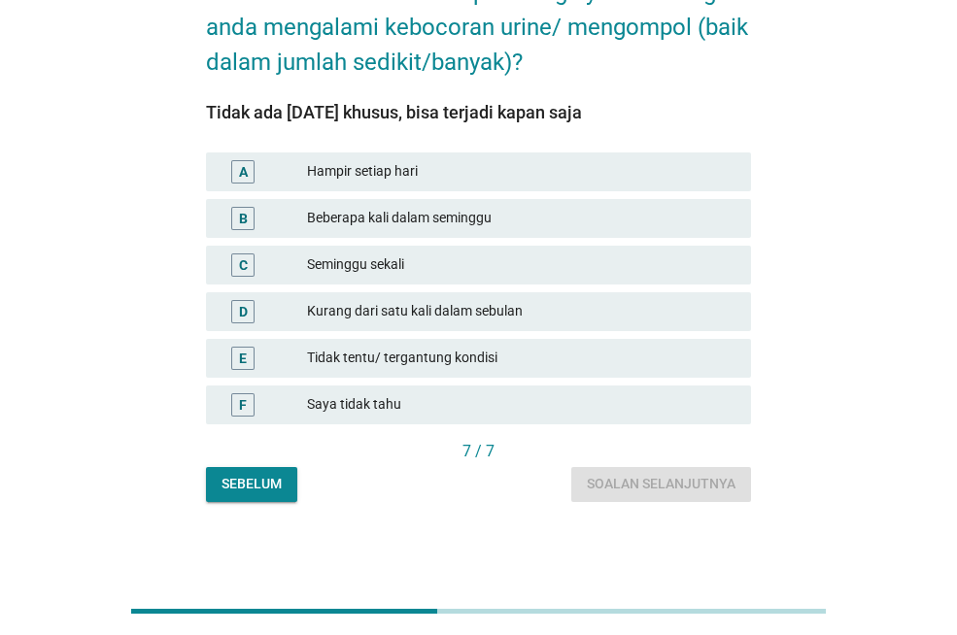
click at [227, 503] on div "Dalam 6 bulan terakhir, berdasarkan kondisi atau situasi dibawah ini seberapa s…" at bounding box center [478, 211] width 576 height 613
click at [258, 479] on div "Sebelum" at bounding box center [251, 484] width 60 height 20
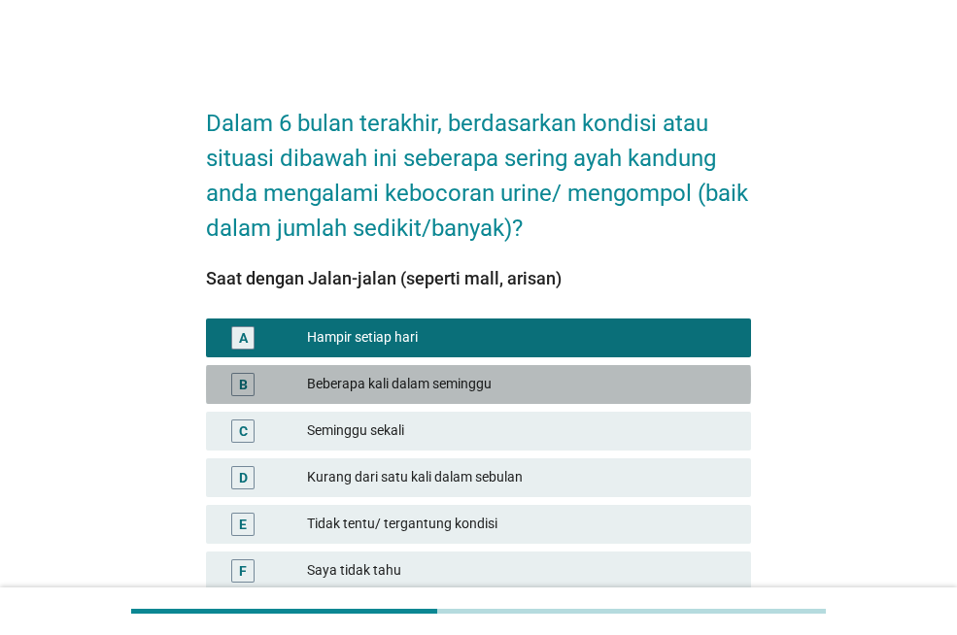
click at [462, 379] on div "Beberapa kali dalam seminggu" at bounding box center [521, 384] width 428 height 23
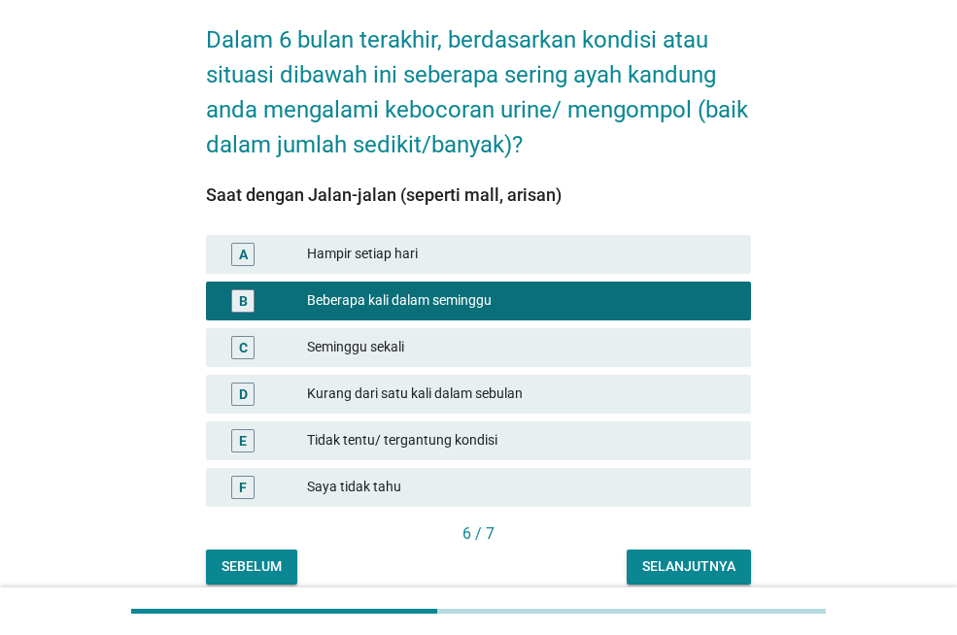
scroll to position [166, 0]
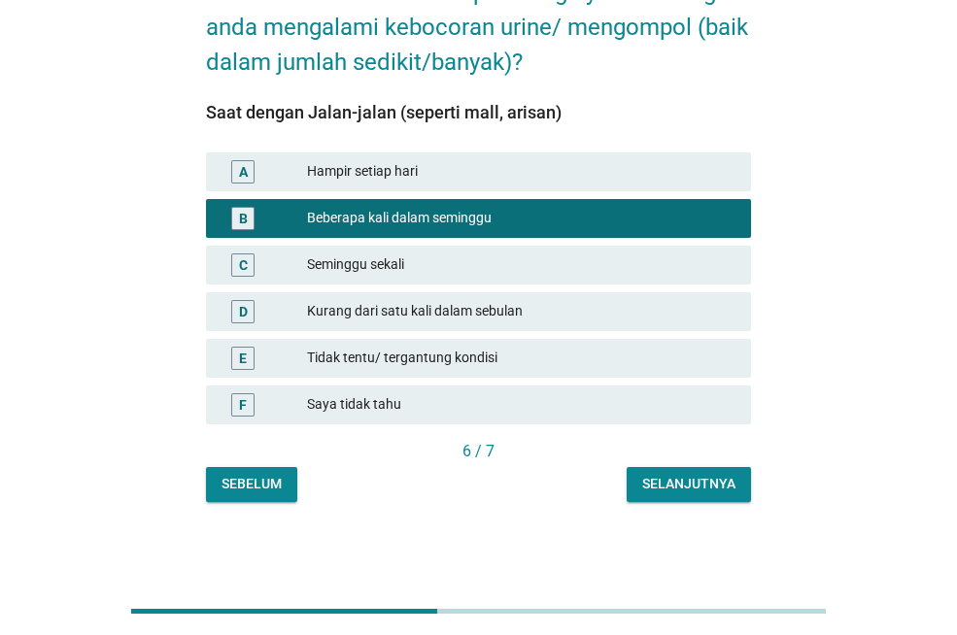
click at [677, 492] on div "Selanjutnya" at bounding box center [688, 484] width 93 height 20
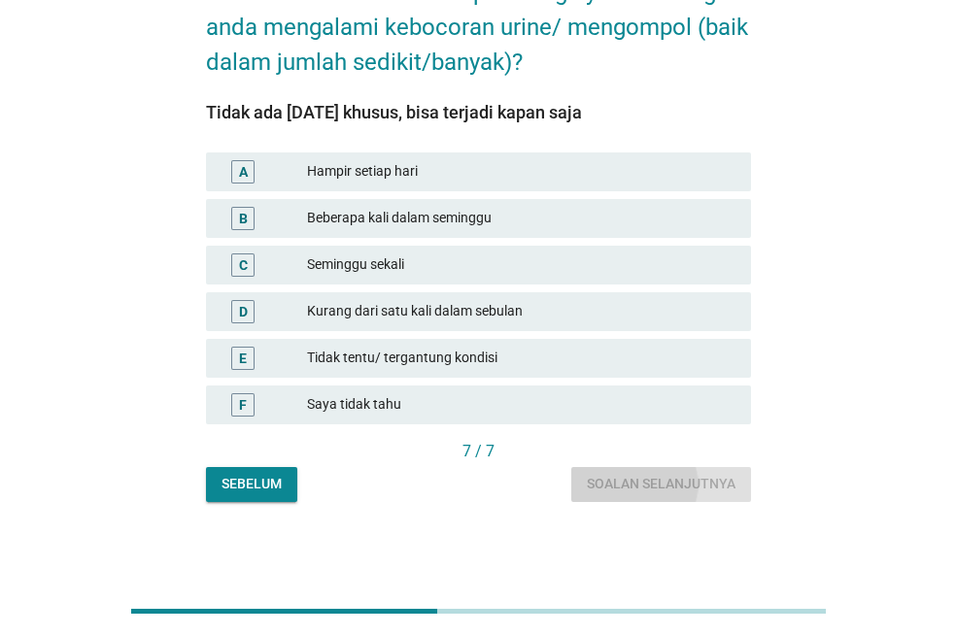
scroll to position [0, 0]
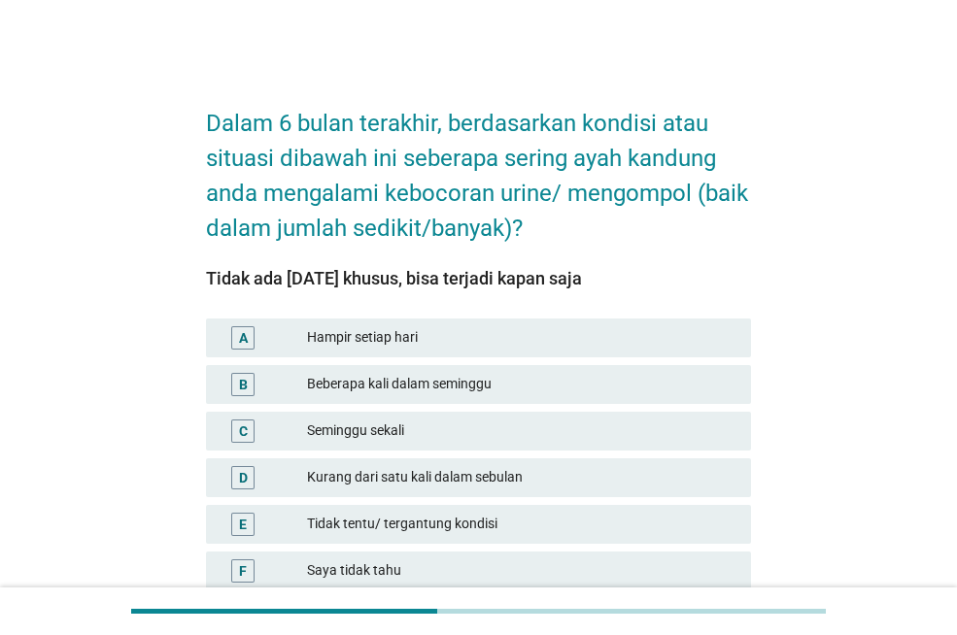
click at [522, 388] on div "Beberapa kali dalam seminggu" at bounding box center [521, 384] width 428 height 23
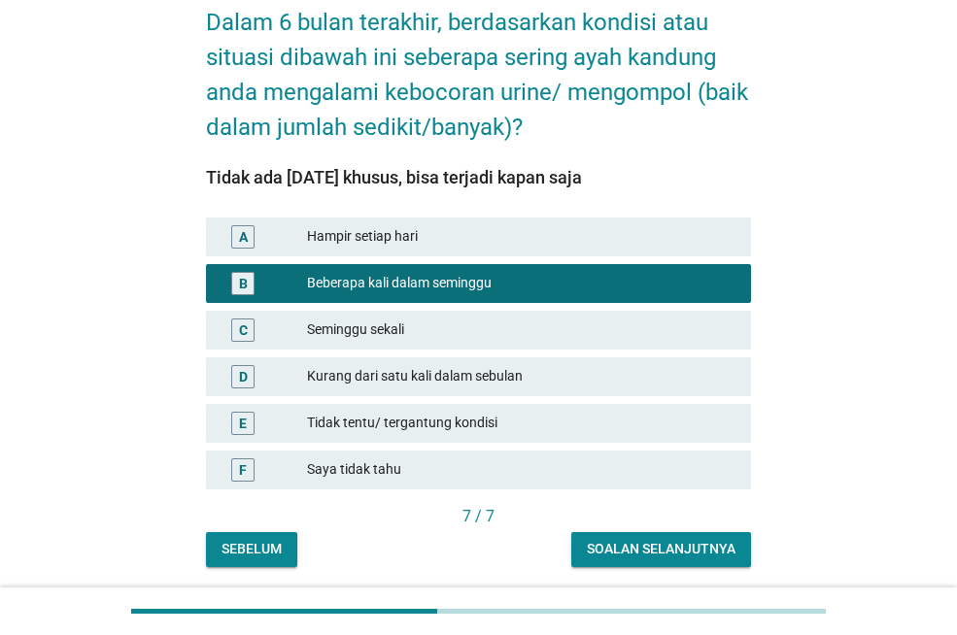
scroll to position [166, 0]
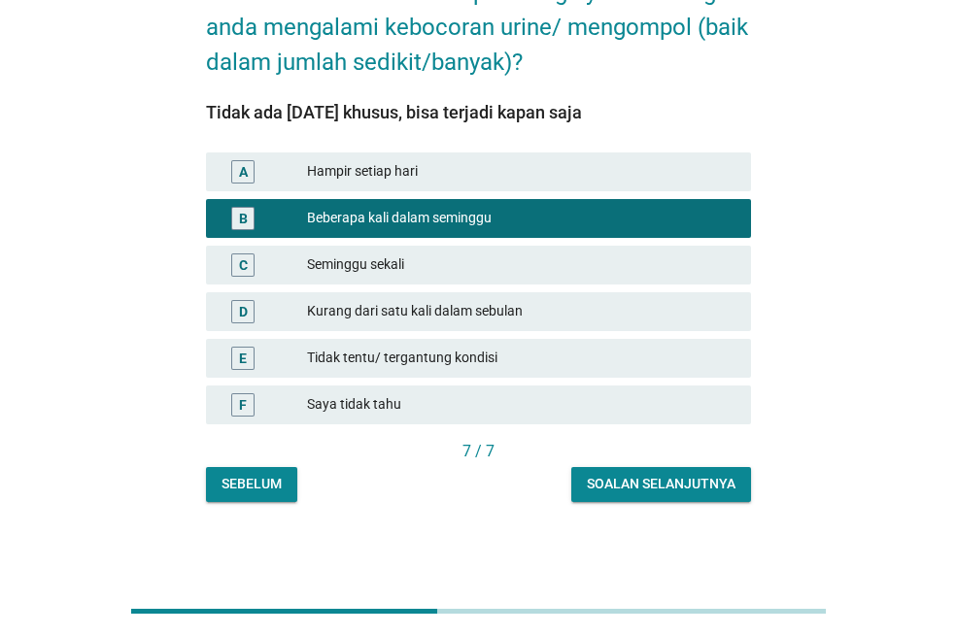
click at [630, 481] on div "Soalan selanjutnya" at bounding box center [661, 484] width 149 height 20
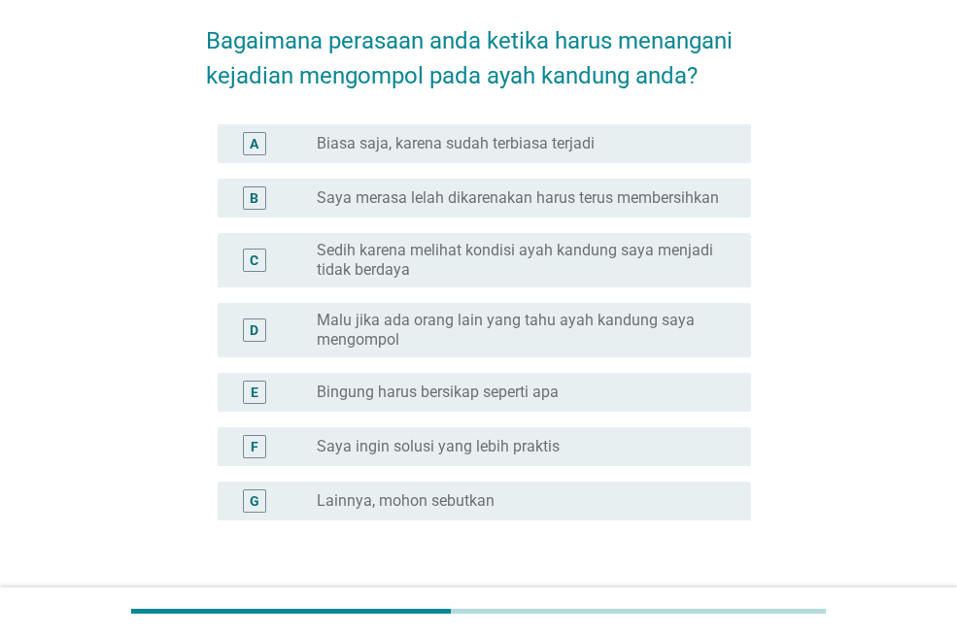
scroll to position [194, 0]
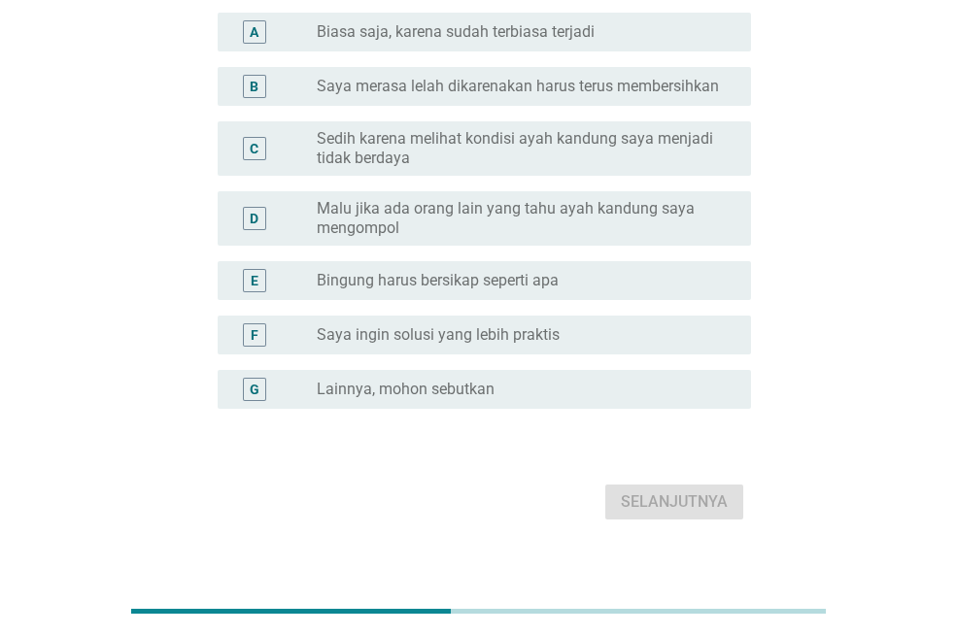
click at [542, 325] on label "Saya ingin solusi yang lebih praktis" at bounding box center [438, 334] width 243 height 19
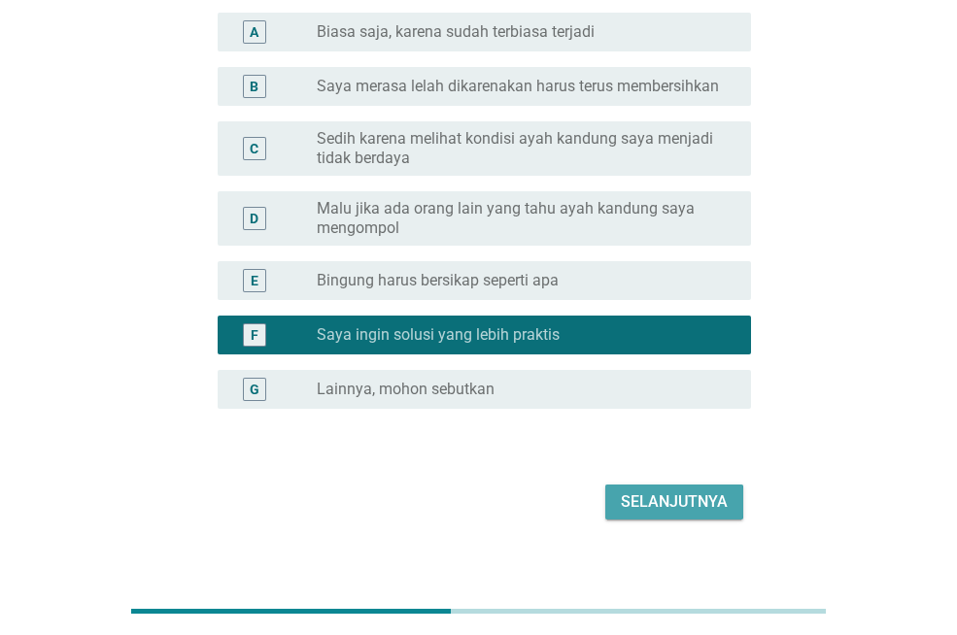
click at [674, 513] on div "Selanjutnya" at bounding box center [674, 502] width 107 height 23
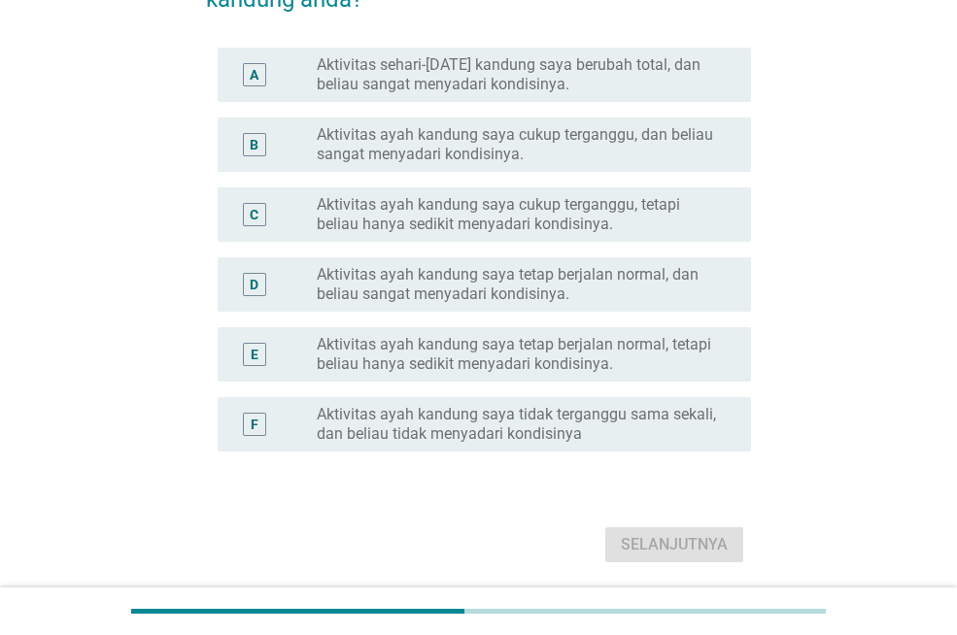
scroll to position [0, 0]
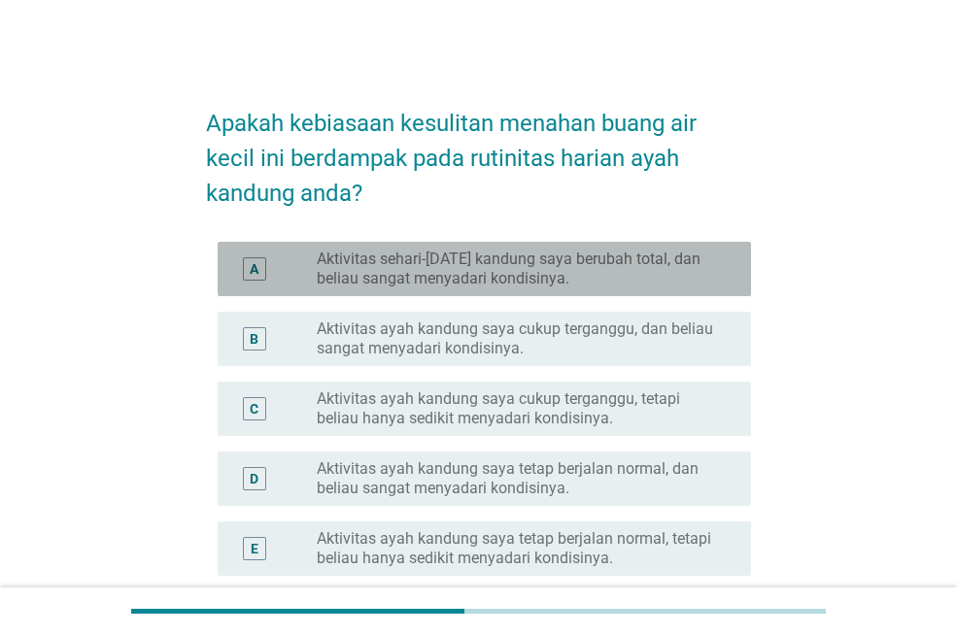
click at [475, 262] on label "Aktivitas sehari-[DATE] kandung saya berubah total, dan beliau sangat menyadari…" at bounding box center [518, 269] width 403 height 39
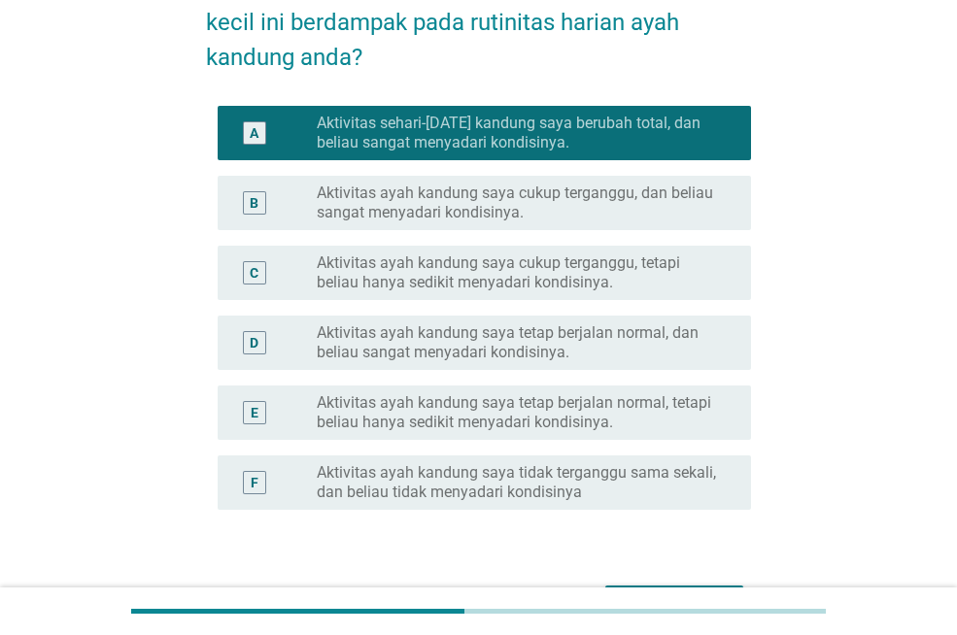
scroll to position [260, 0]
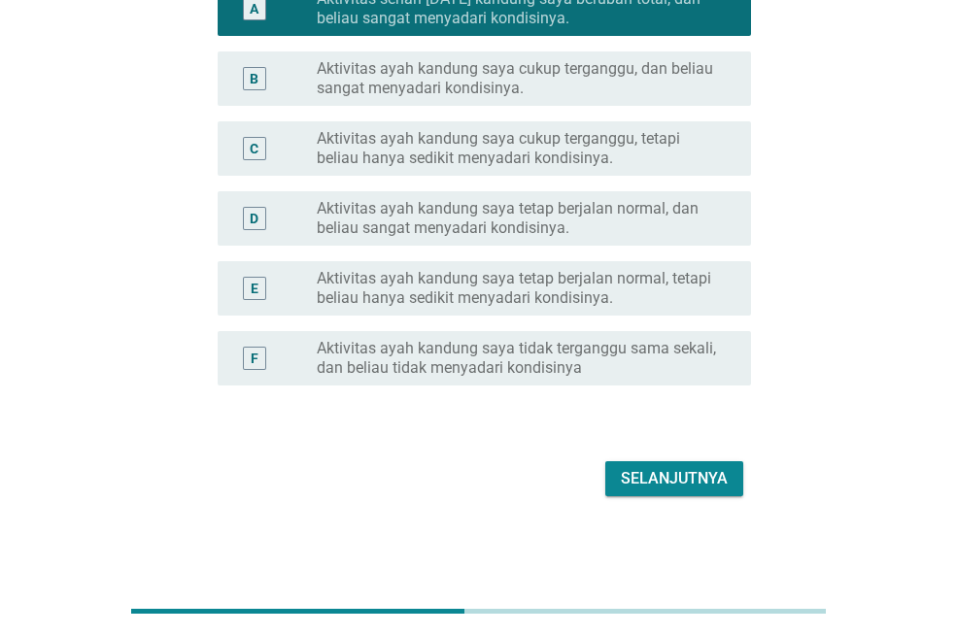
click at [712, 501] on div "Selanjutnya" at bounding box center [478, 479] width 545 height 47
click at [700, 480] on div "Selanjutnya" at bounding box center [674, 478] width 107 height 23
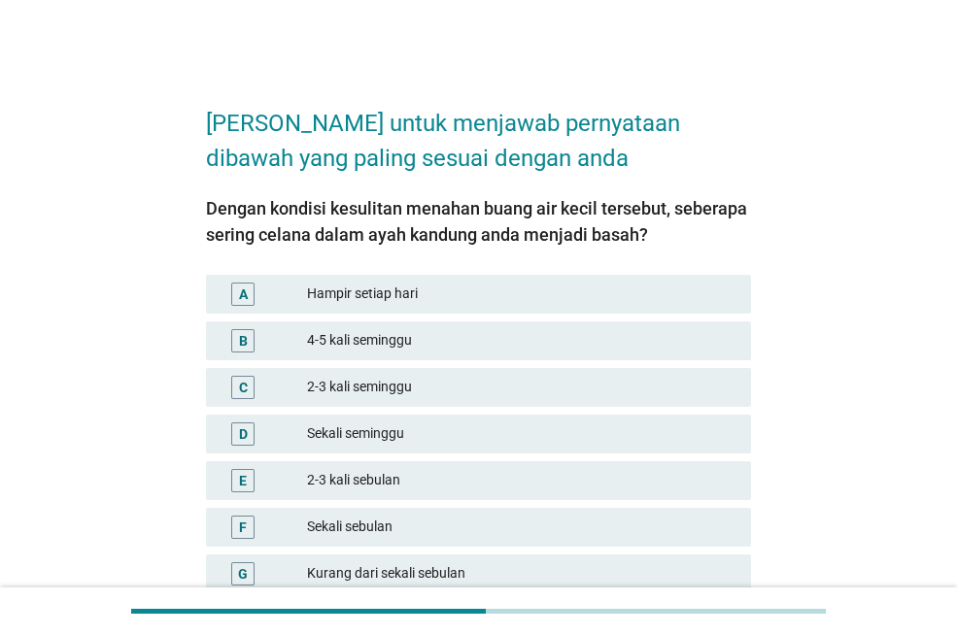
click at [341, 392] on div "2-3 kali seminggu" at bounding box center [521, 387] width 428 height 23
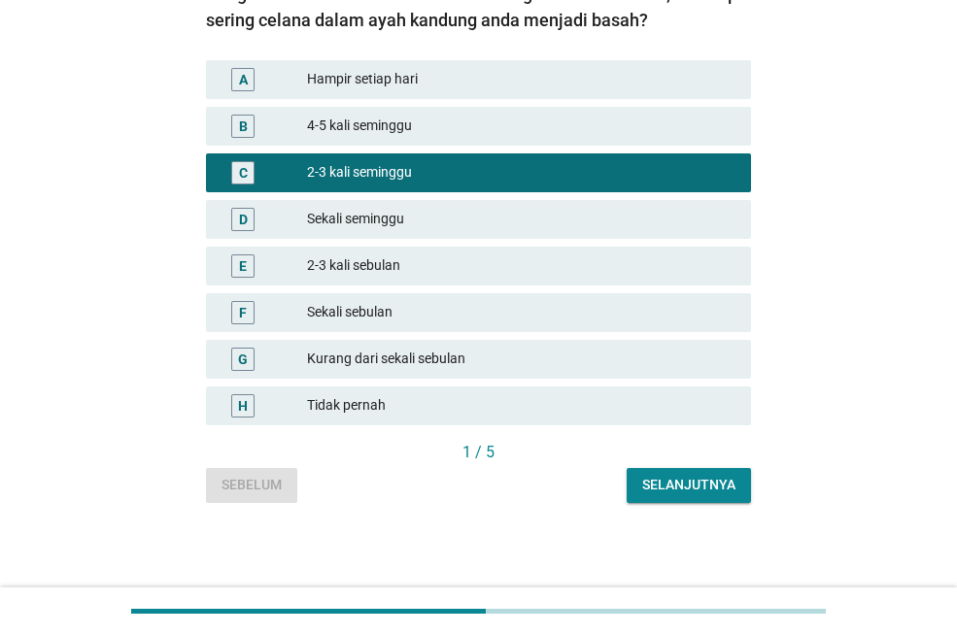
scroll to position [216, 0]
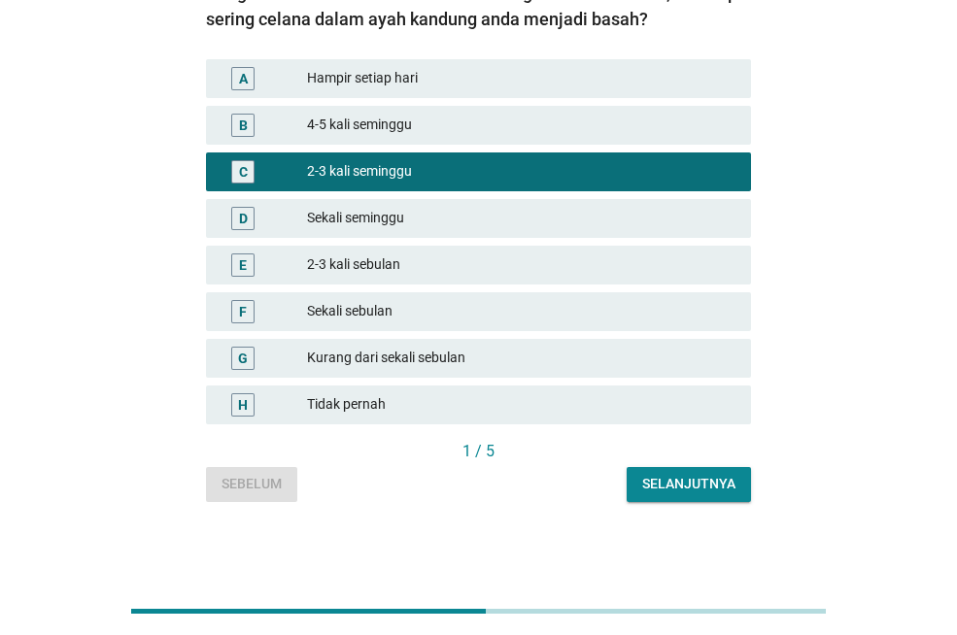
click at [681, 497] on button "Selanjutnya" at bounding box center [688, 484] width 124 height 35
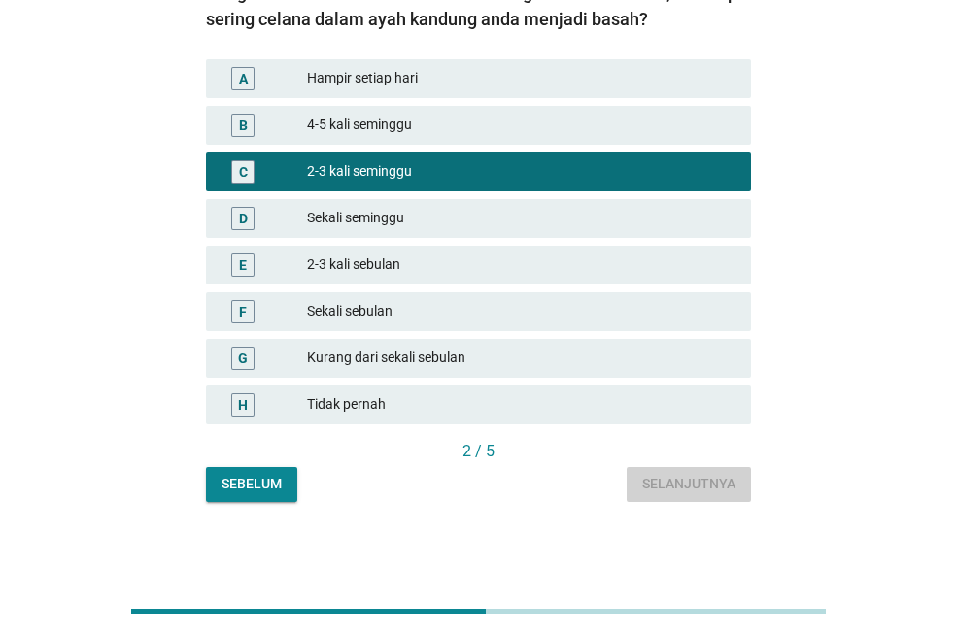
scroll to position [0, 0]
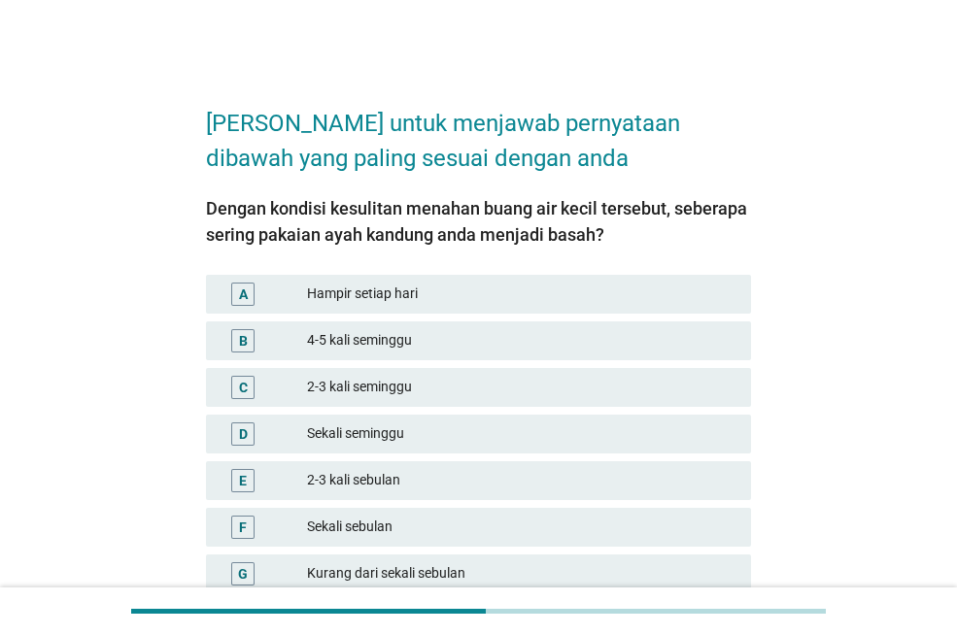
click at [344, 396] on div "2-3 kali seminggu" at bounding box center [521, 387] width 428 height 23
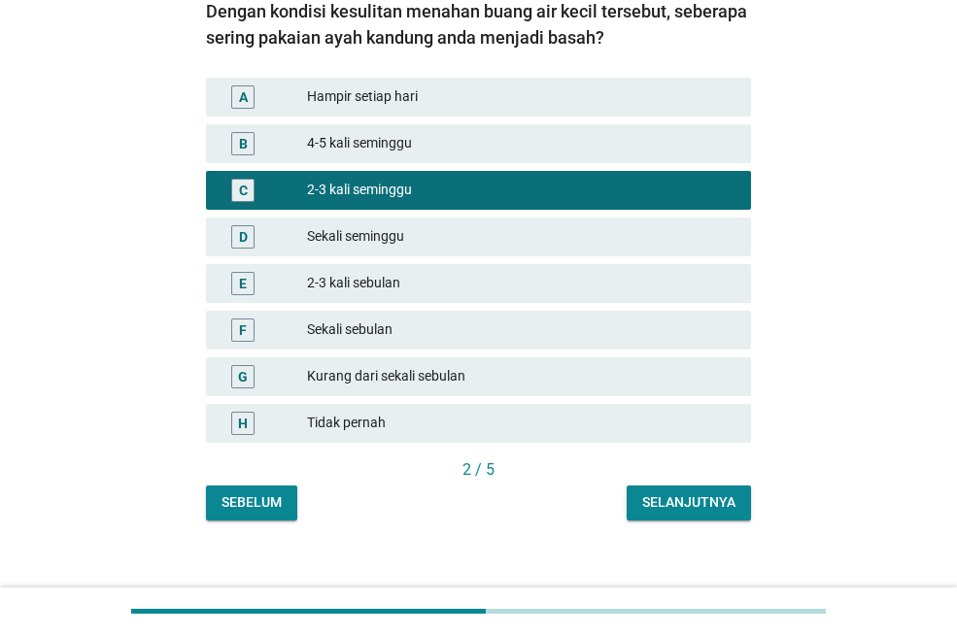
scroll to position [216, 0]
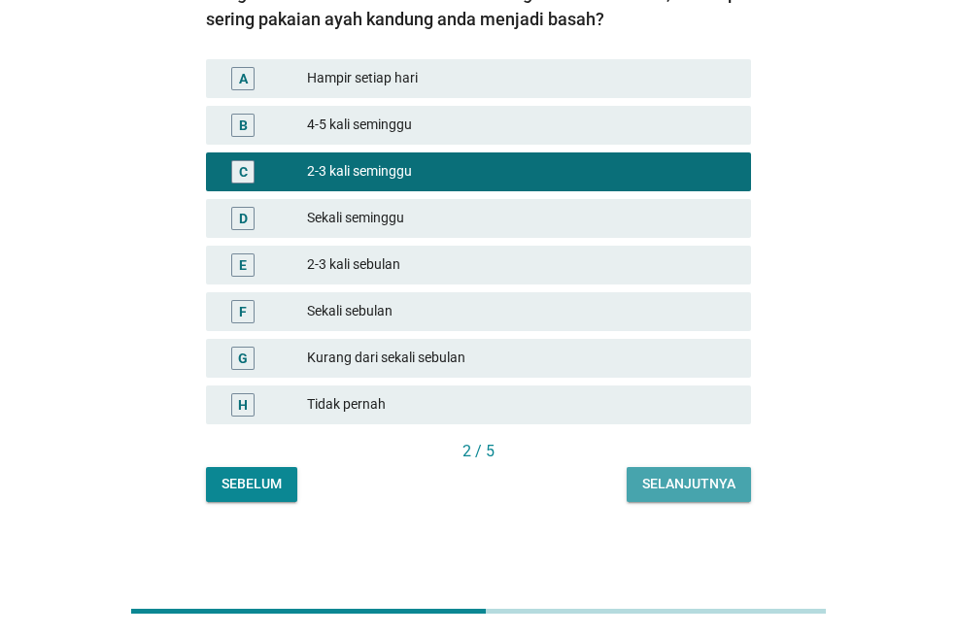
click at [672, 477] on div "Selanjutnya" at bounding box center [688, 484] width 93 height 20
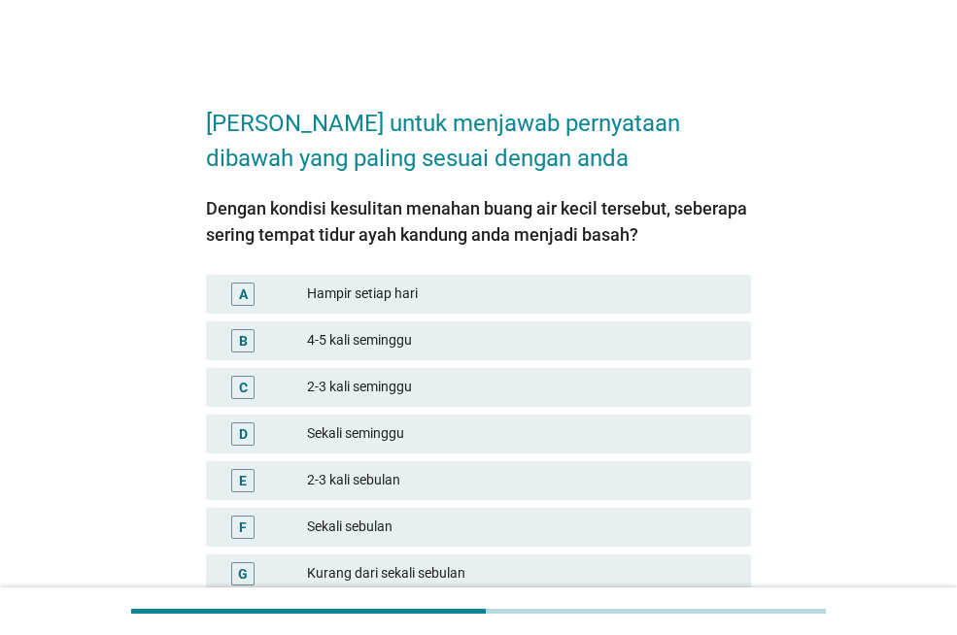
click at [438, 381] on div "2-3 kali seminggu" at bounding box center [521, 387] width 428 height 23
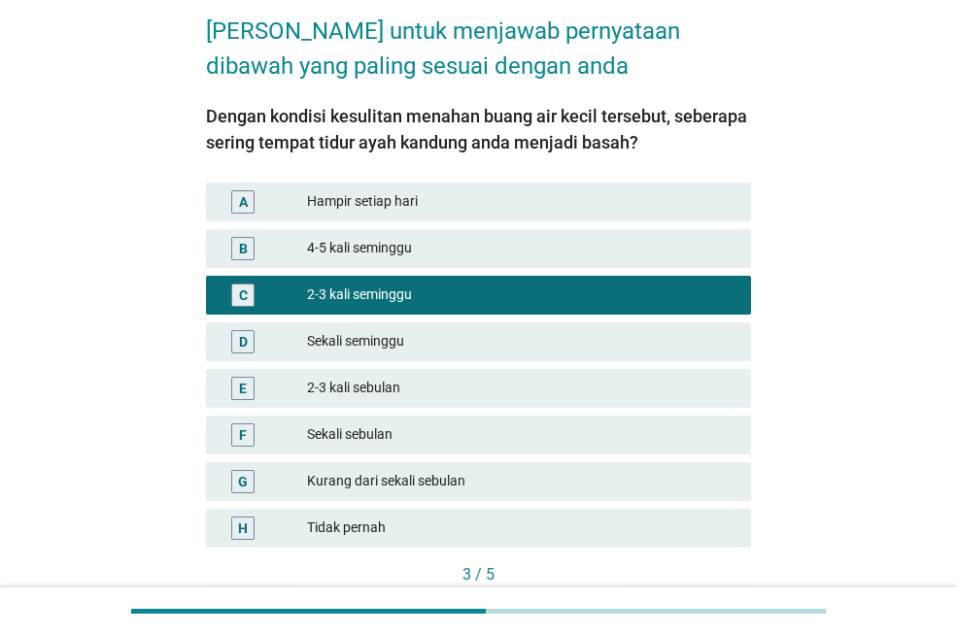
scroll to position [216, 0]
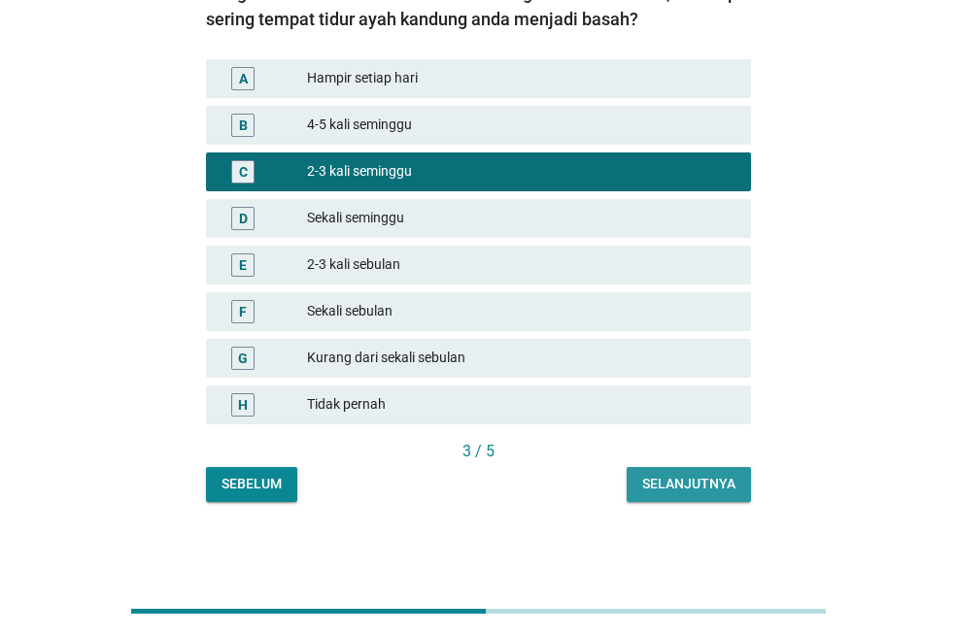
click at [706, 482] on div "Selanjutnya" at bounding box center [688, 484] width 93 height 20
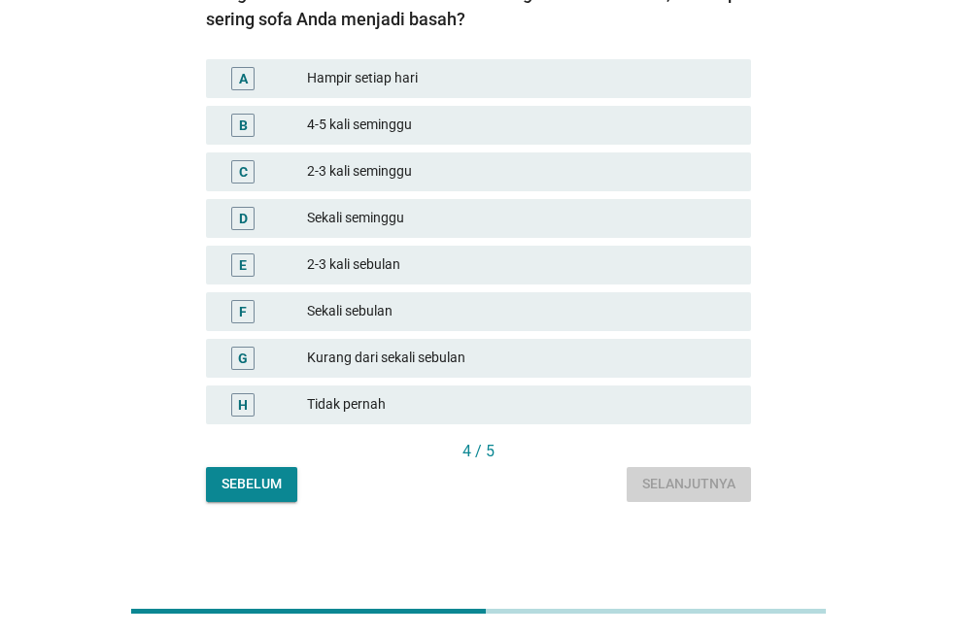
scroll to position [0, 0]
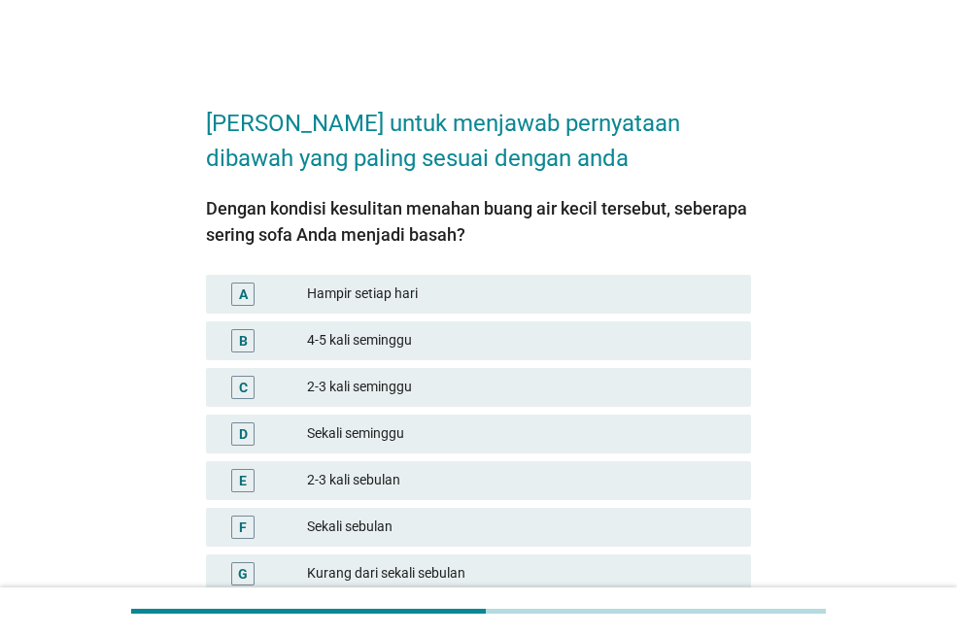
click at [461, 391] on div "2-3 kali seminggu" at bounding box center [521, 387] width 428 height 23
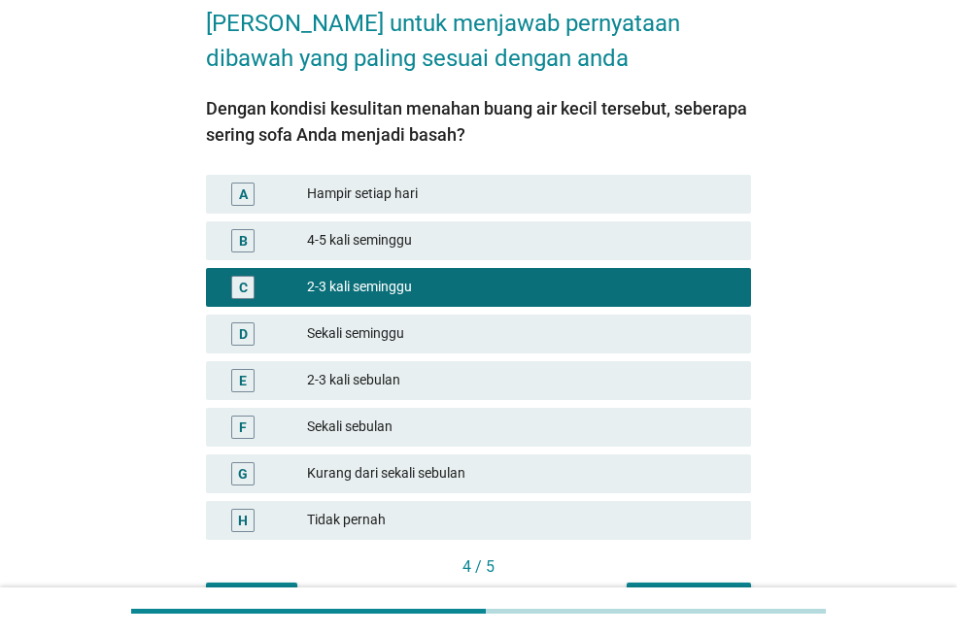
scroll to position [216, 0]
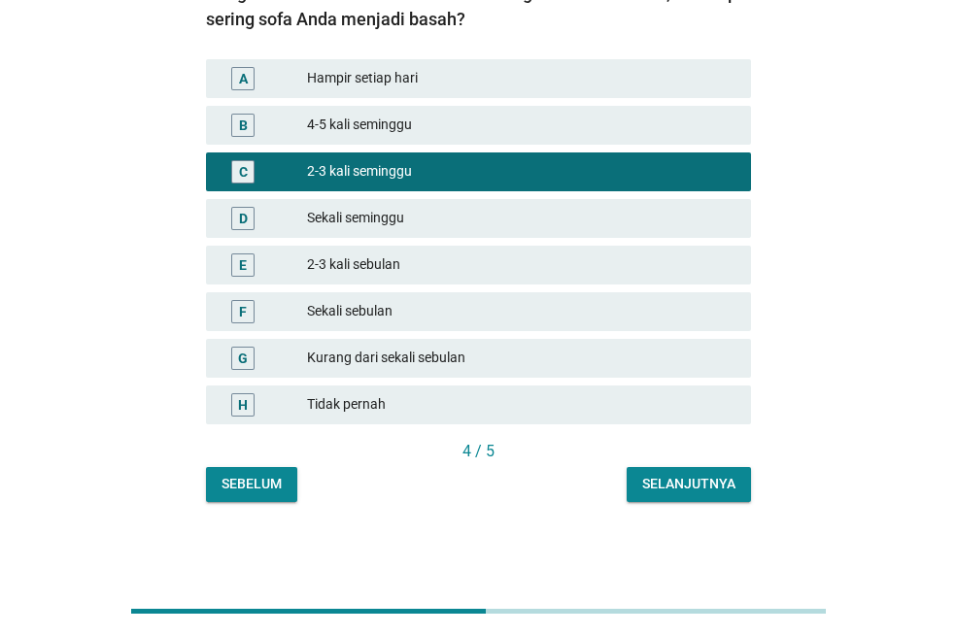
click at [705, 485] on div "Selanjutnya" at bounding box center [688, 484] width 93 height 20
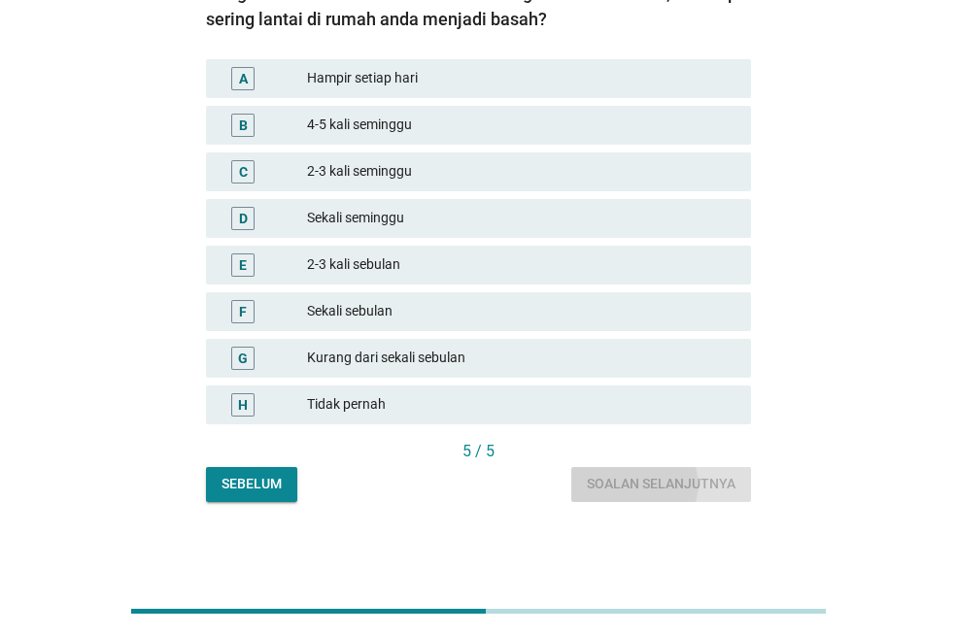
scroll to position [0, 0]
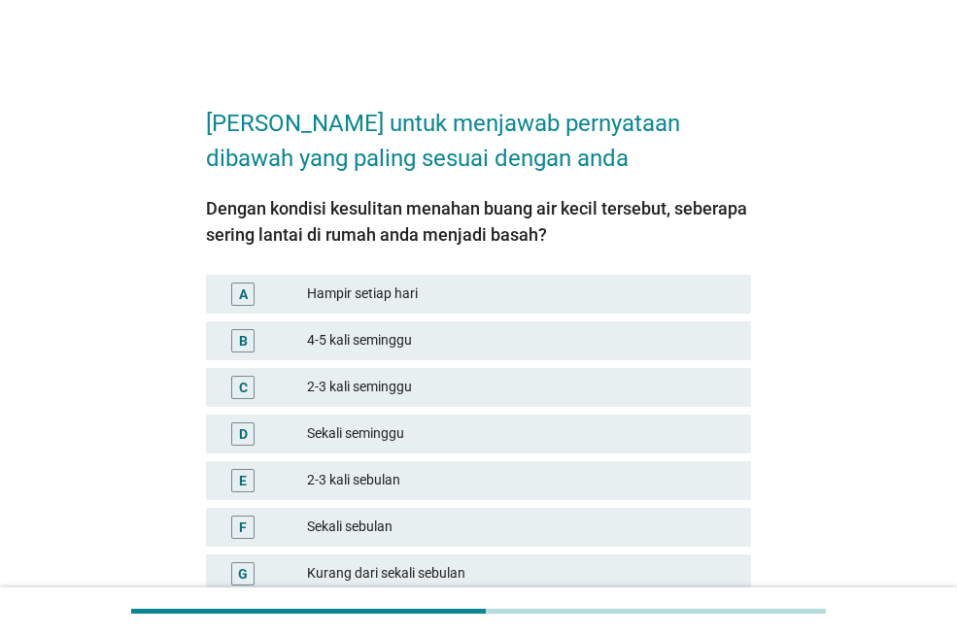
click at [442, 388] on div "2-3 kali seminggu" at bounding box center [521, 387] width 428 height 23
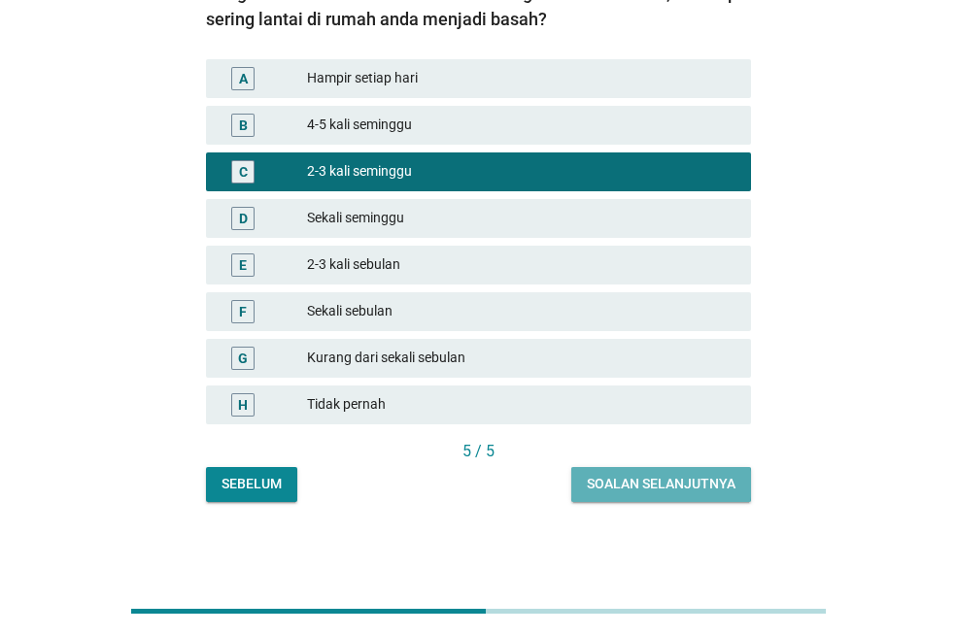
click at [671, 494] on button "Soalan selanjutnya" at bounding box center [661, 484] width 180 height 35
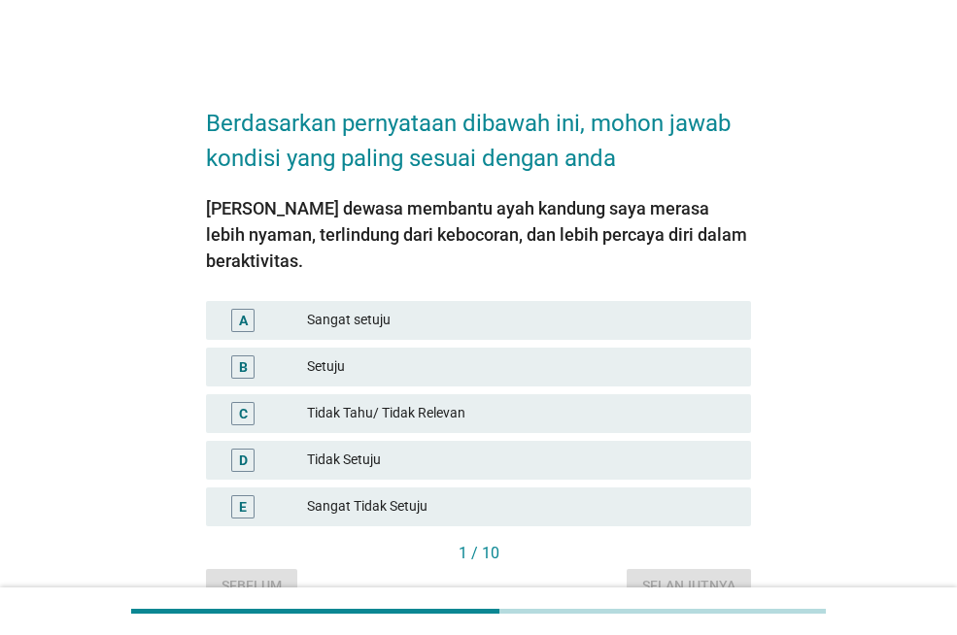
click at [312, 355] on div "Setuju" at bounding box center [521, 366] width 428 height 23
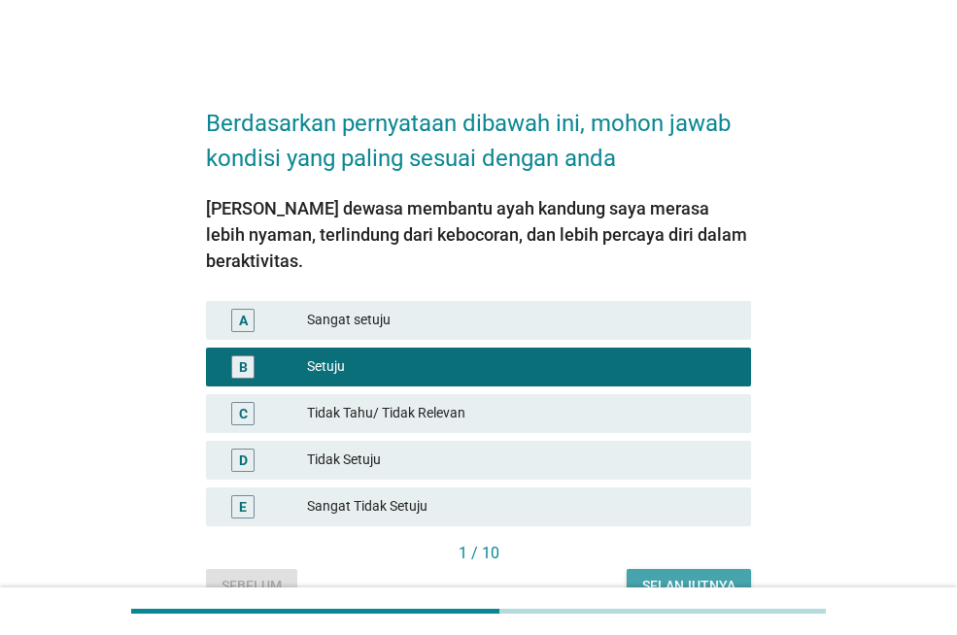
click at [678, 576] on div "Selanjutnya" at bounding box center [688, 586] width 93 height 20
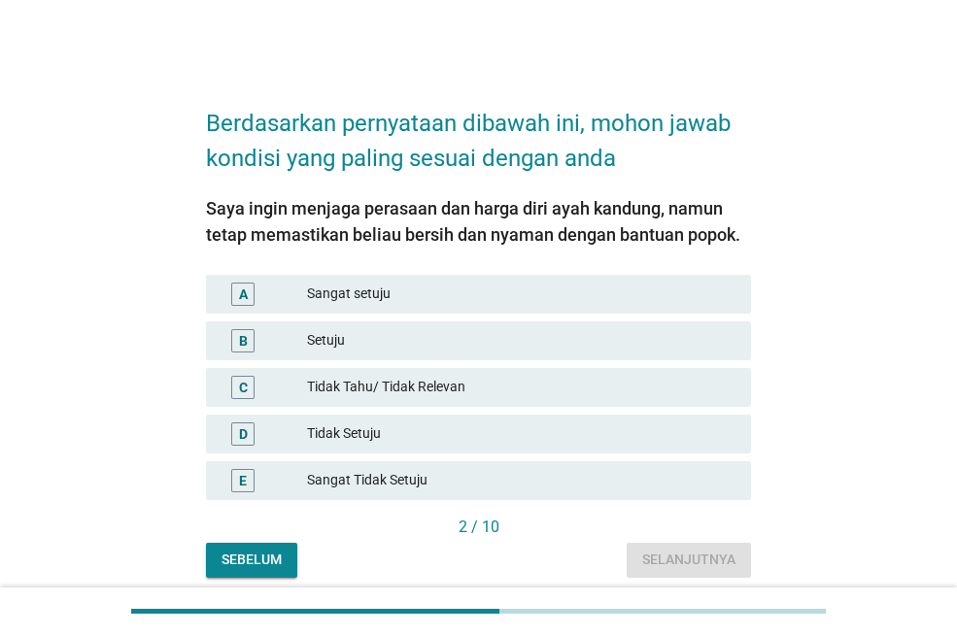
click at [318, 297] on div "Sangat setuju" at bounding box center [521, 294] width 428 height 23
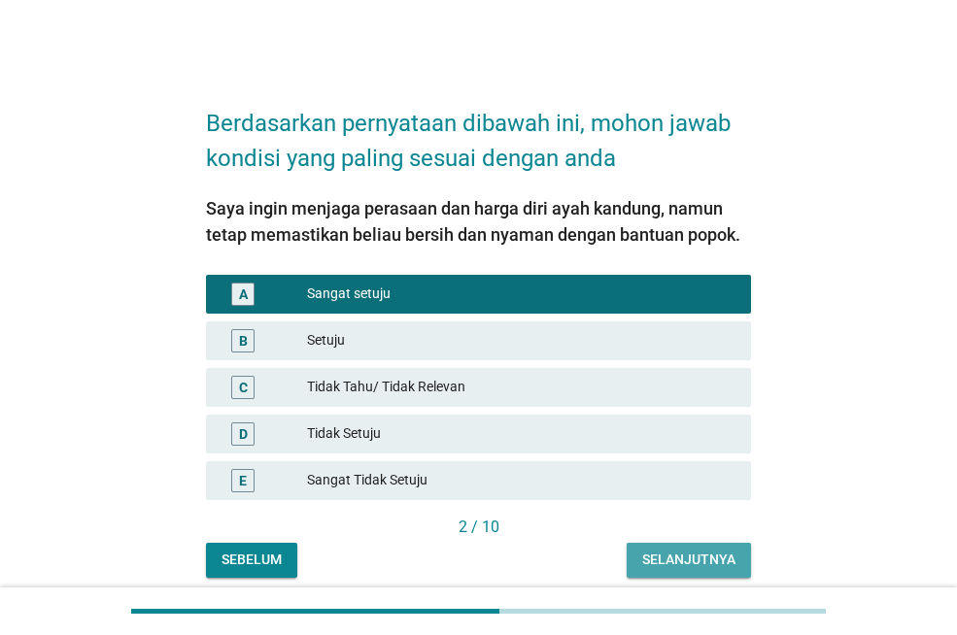
click at [679, 560] on div "Selanjutnya" at bounding box center [688, 560] width 93 height 20
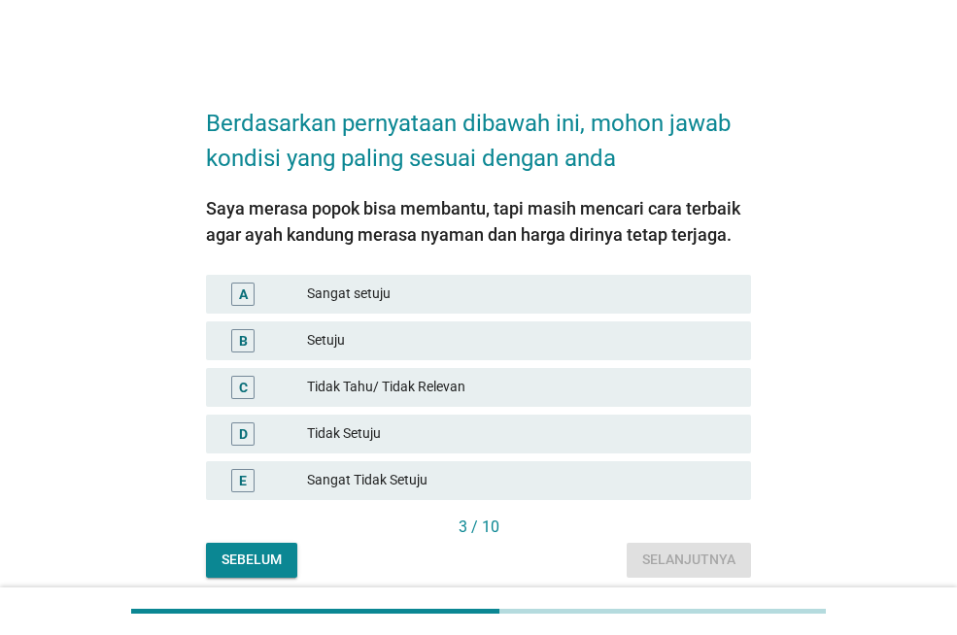
click at [390, 354] on div "B Setuju" at bounding box center [478, 341] width 545 height 39
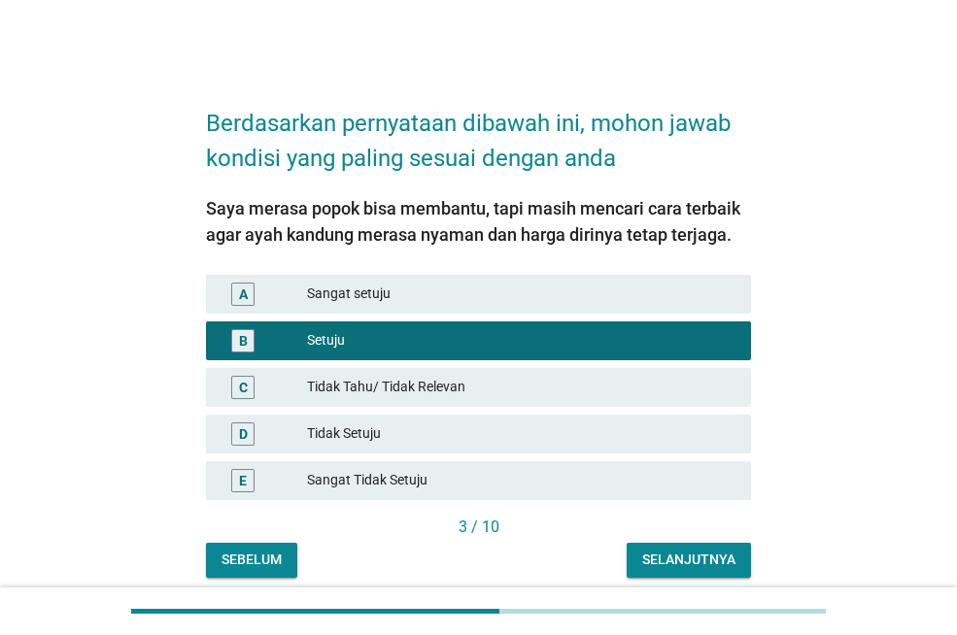
click at [680, 553] on div "Selanjutnya" at bounding box center [688, 560] width 93 height 20
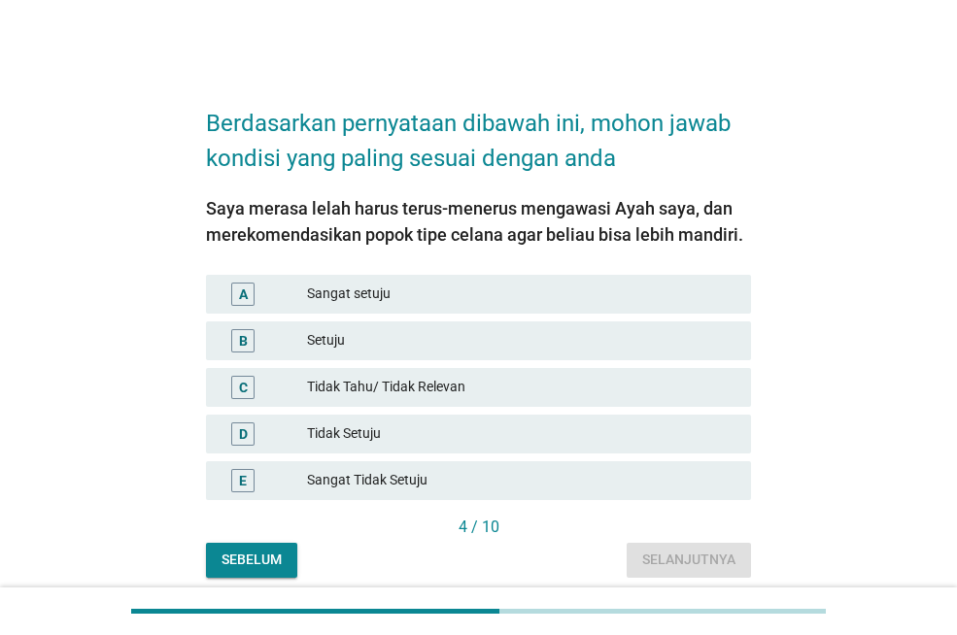
click at [389, 292] on div "Sangat setuju" at bounding box center [521, 294] width 428 height 23
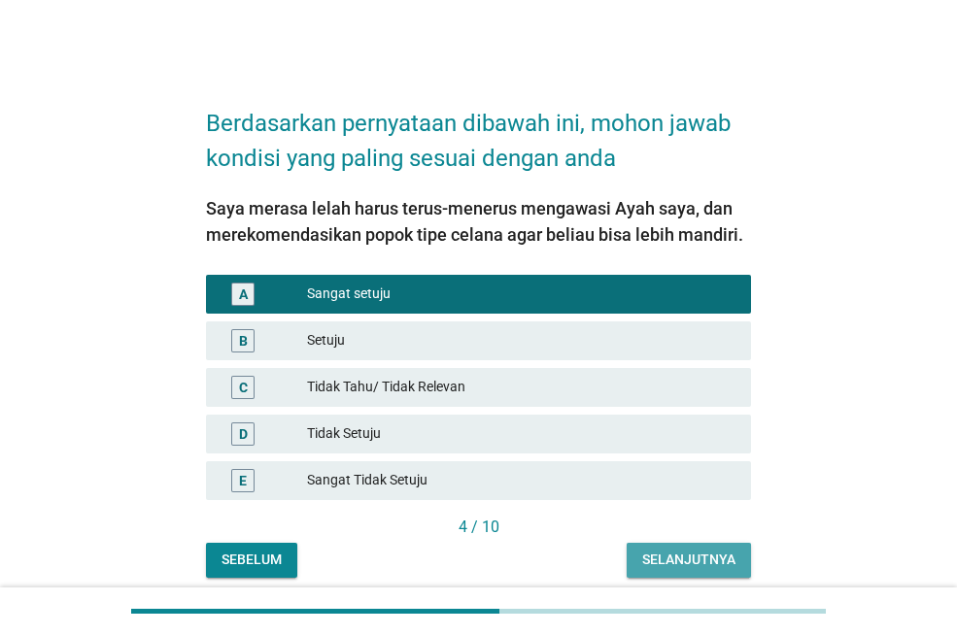
click at [666, 550] on button "Selanjutnya" at bounding box center [688, 560] width 124 height 35
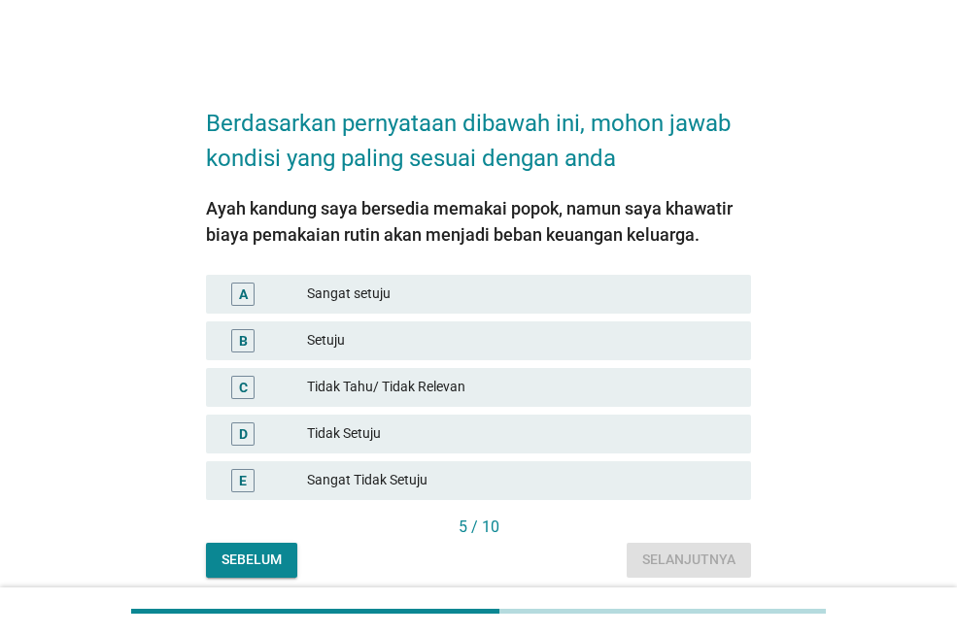
click at [337, 338] on div "Setuju" at bounding box center [521, 340] width 428 height 23
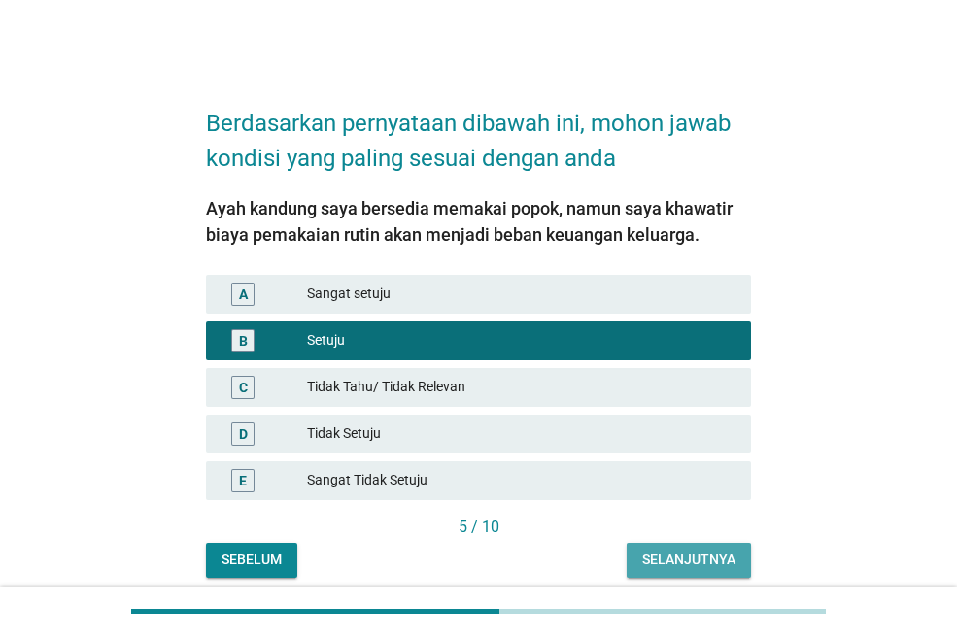
click at [694, 561] on div "Selanjutnya" at bounding box center [688, 560] width 93 height 20
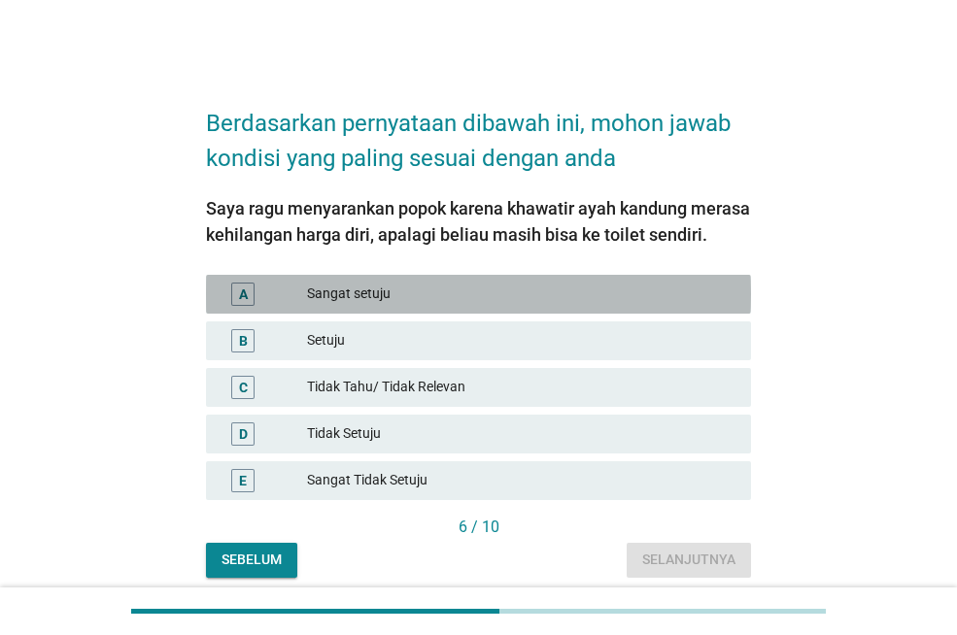
click at [451, 294] on div "Sangat setuju" at bounding box center [521, 294] width 428 height 23
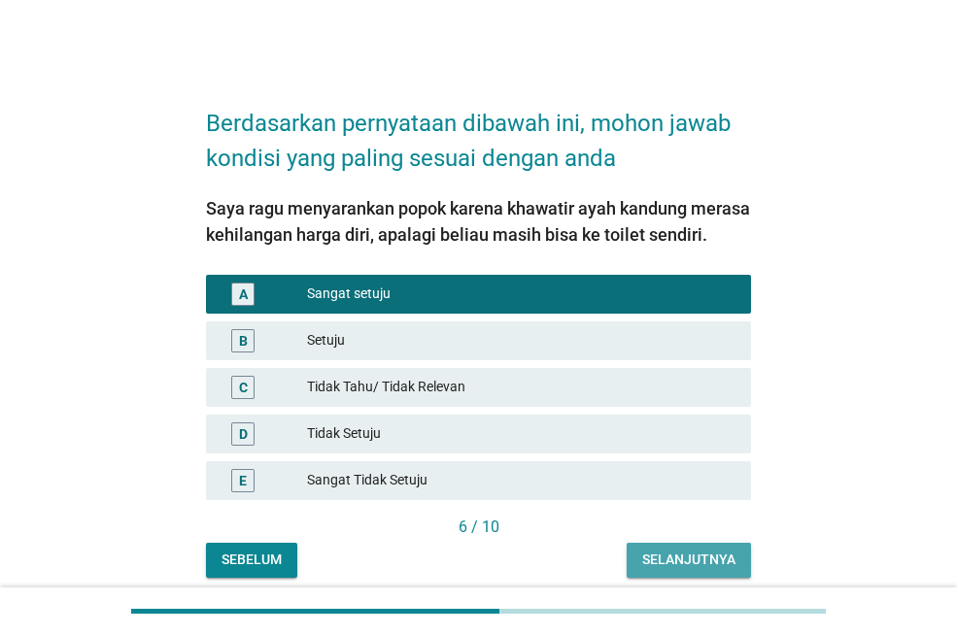
click at [685, 553] on div "Selanjutnya" at bounding box center [688, 560] width 93 height 20
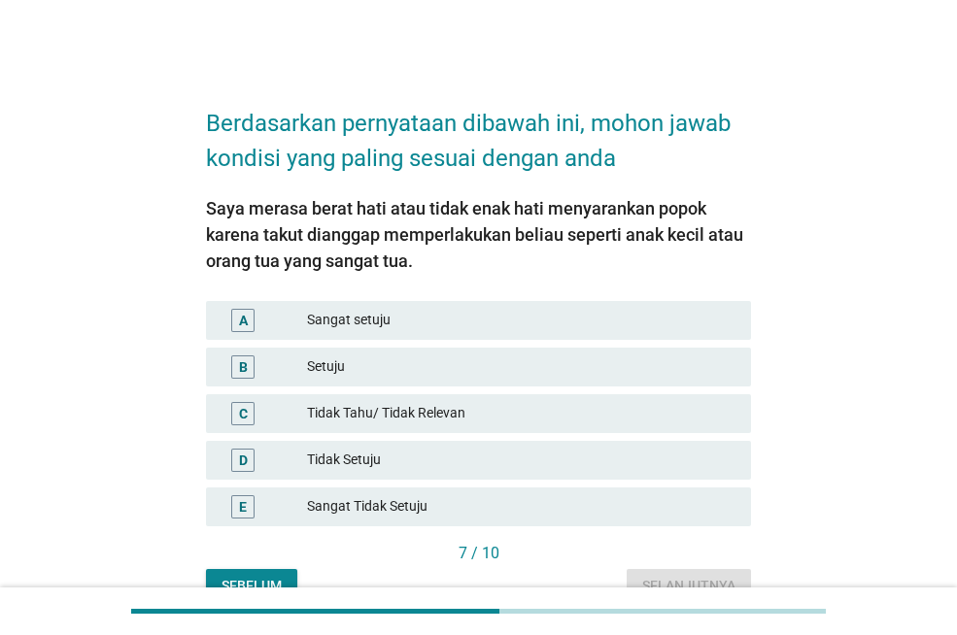
click at [370, 362] on div "Setuju" at bounding box center [521, 366] width 428 height 23
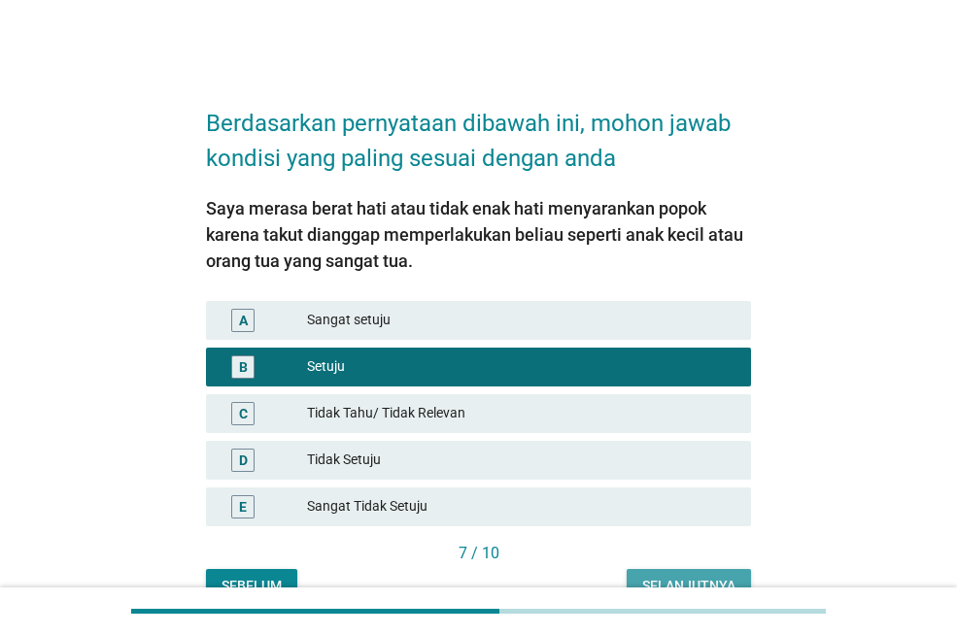
click at [679, 580] on div "Selanjutnya" at bounding box center [688, 586] width 93 height 20
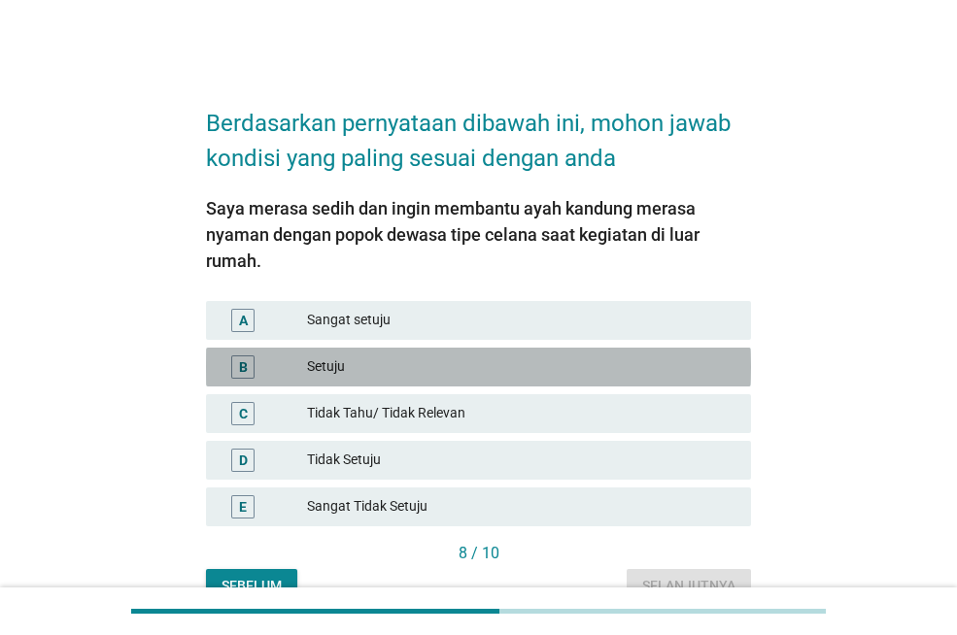
click at [525, 358] on div "Setuju" at bounding box center [521, 366] width 428 height 23
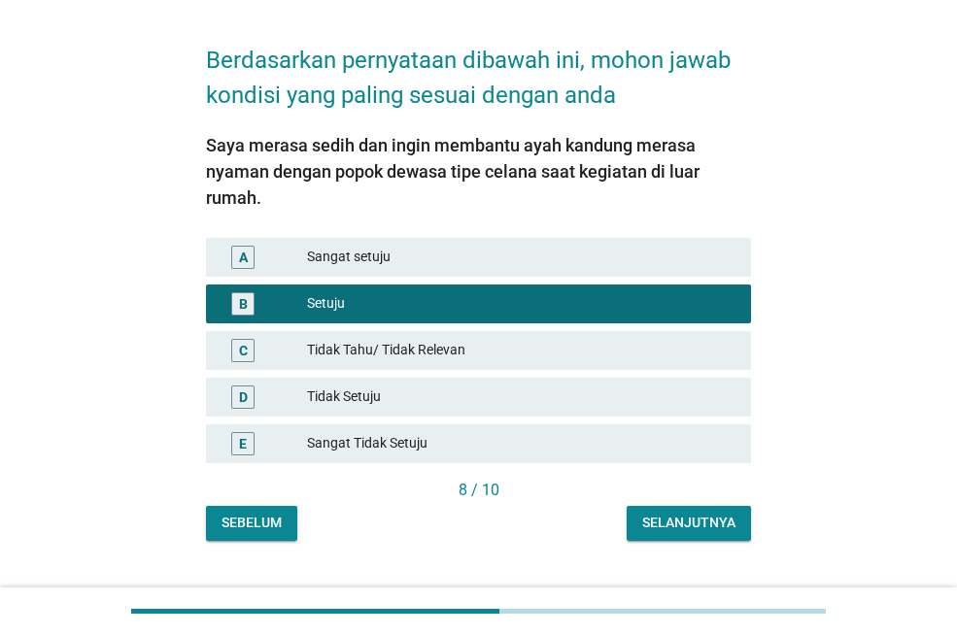
scroll to position [102, 0]
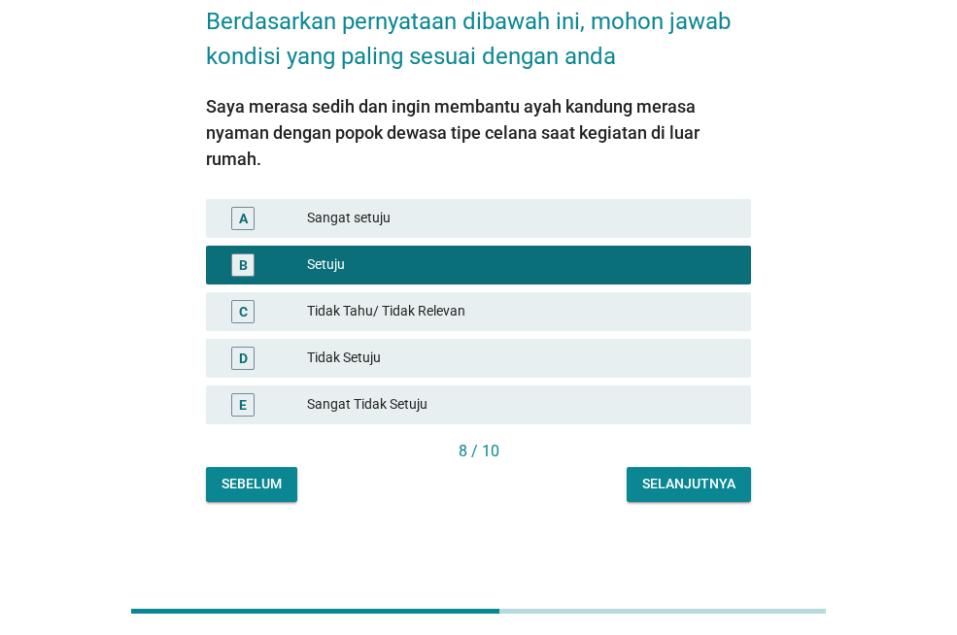
click at [693, 481] on div "Selanjutnya" at bounding box center [688, 484] width 93 height 20
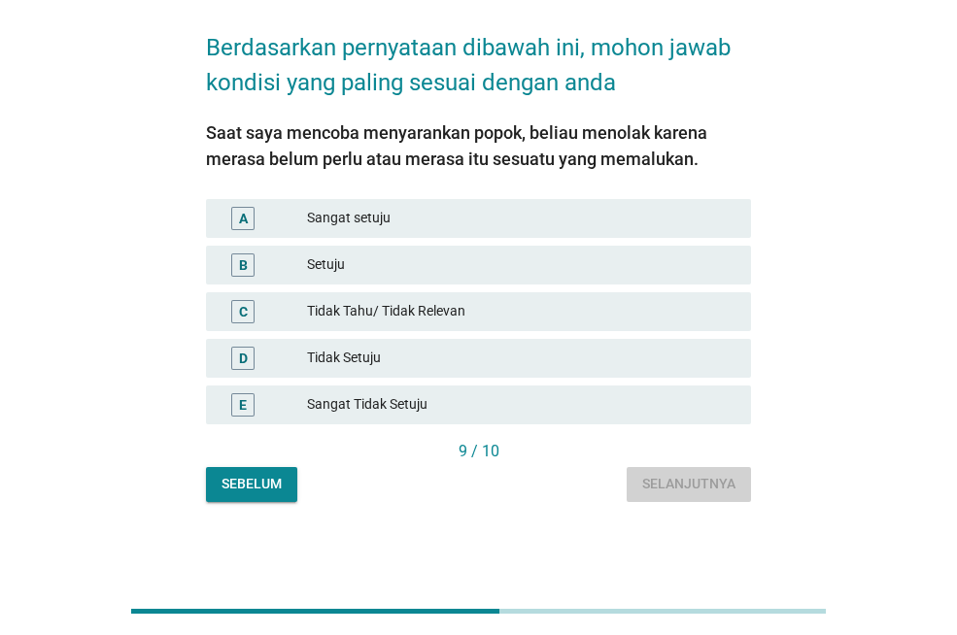
scroll to position [0, 0]
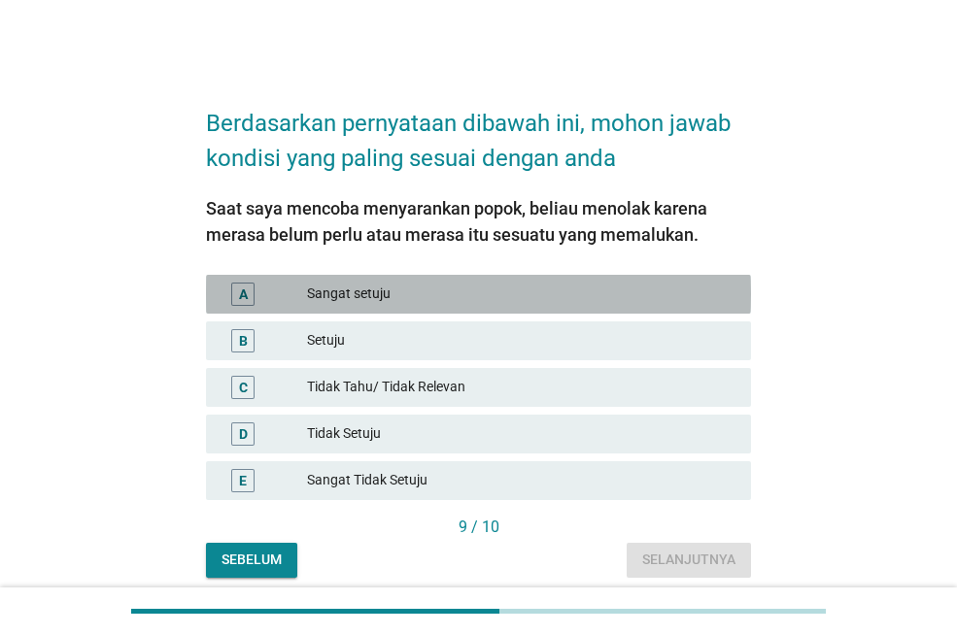
click at [494, 308] on div "A Sangat setuju" at bounding box center [478, 294] width 545 height 39
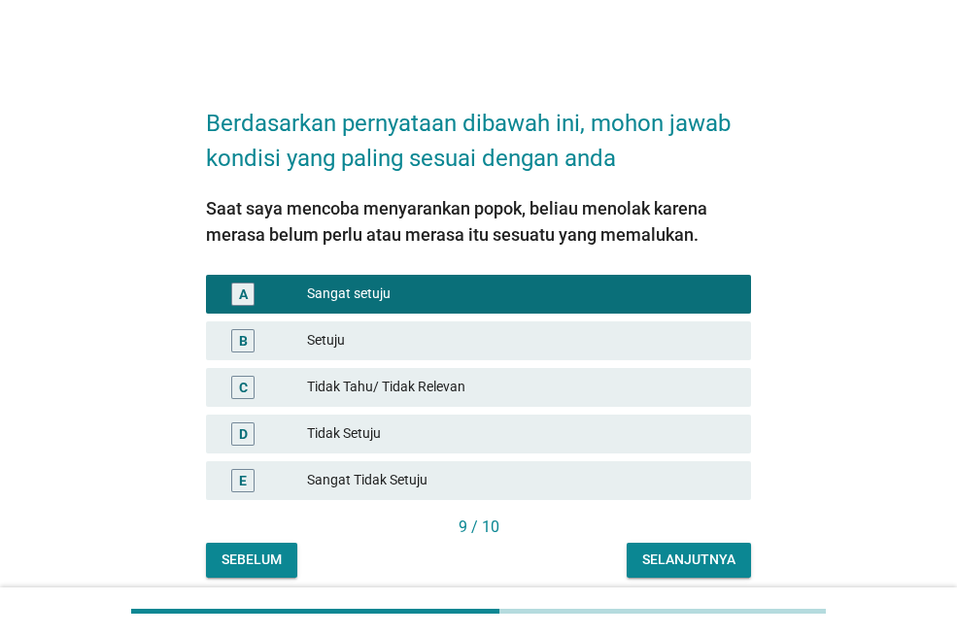
click at [683, 572] on button "Selanjutnya" at bounding box center [688, 560] width 124 height 35
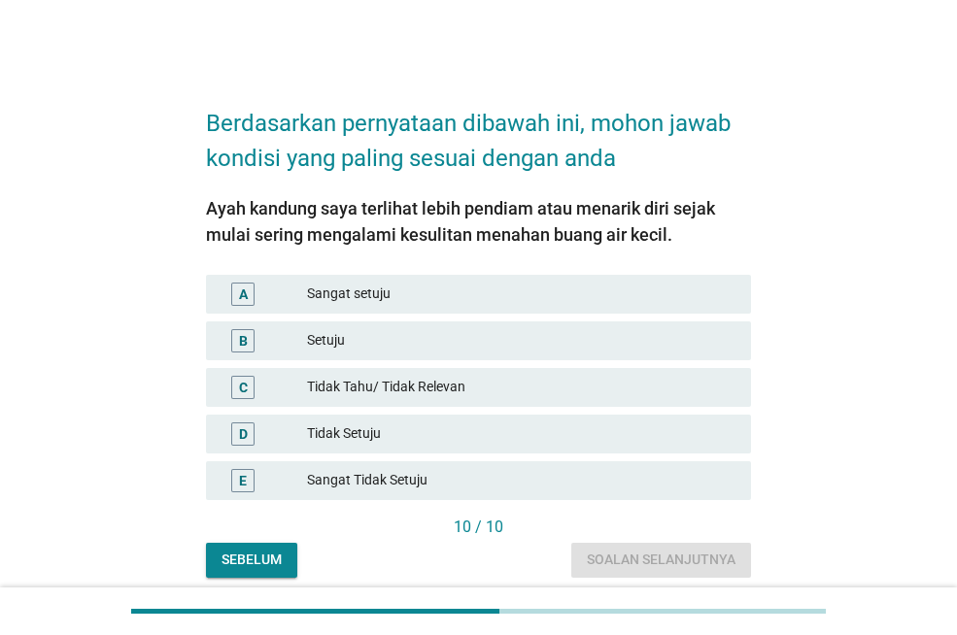
click at [446, 346] on div "Setuju" at bounding box center [521, 340] width 428 height 23
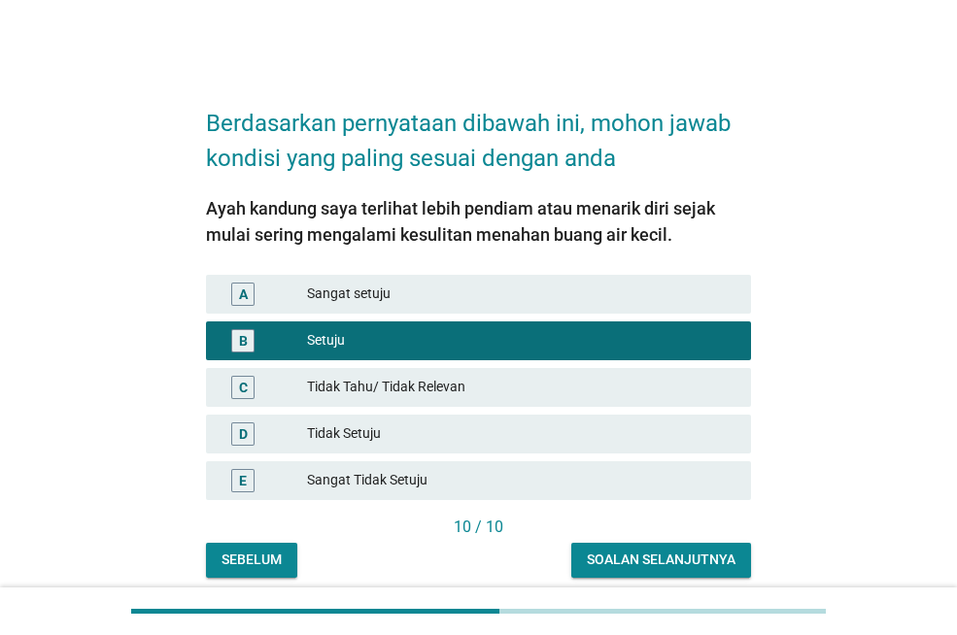
click at [635, 567] on div "Soalan selanjutnya" at bounding box center [661, 560] width 149 height 20
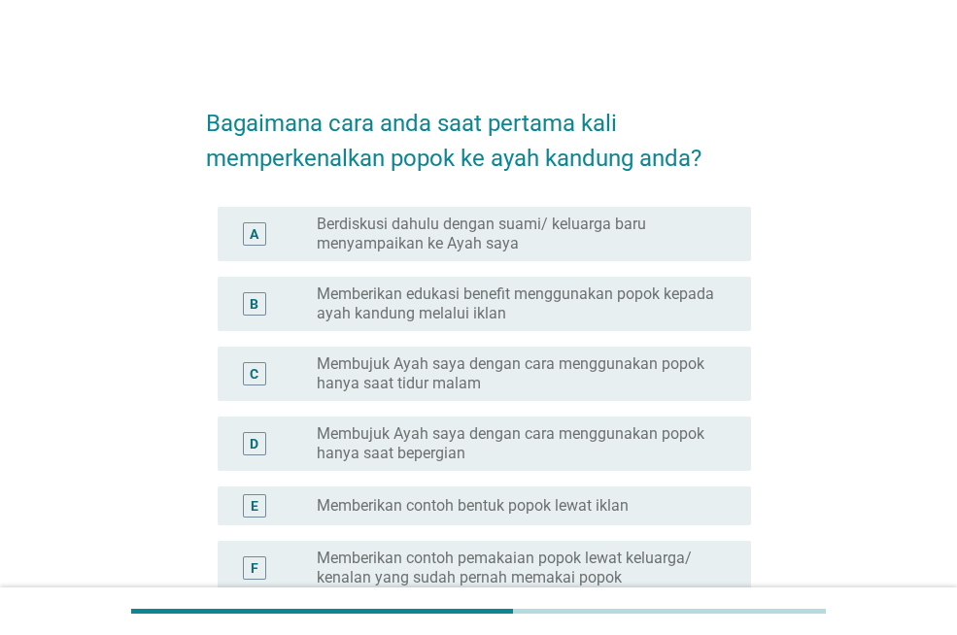
click at [454, 253] on label "Berdiskusi dahulu dengan suami/ keluarga baru menyampaikan ke Ayah saya" at bounding box center [518, 234] width 403 height 39
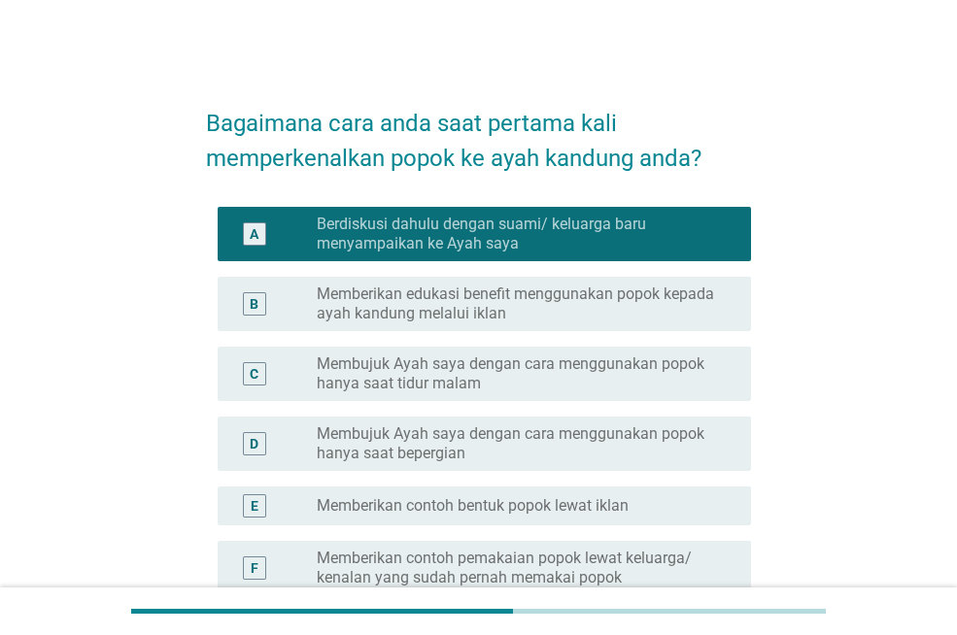
scroll to position [373, 0]
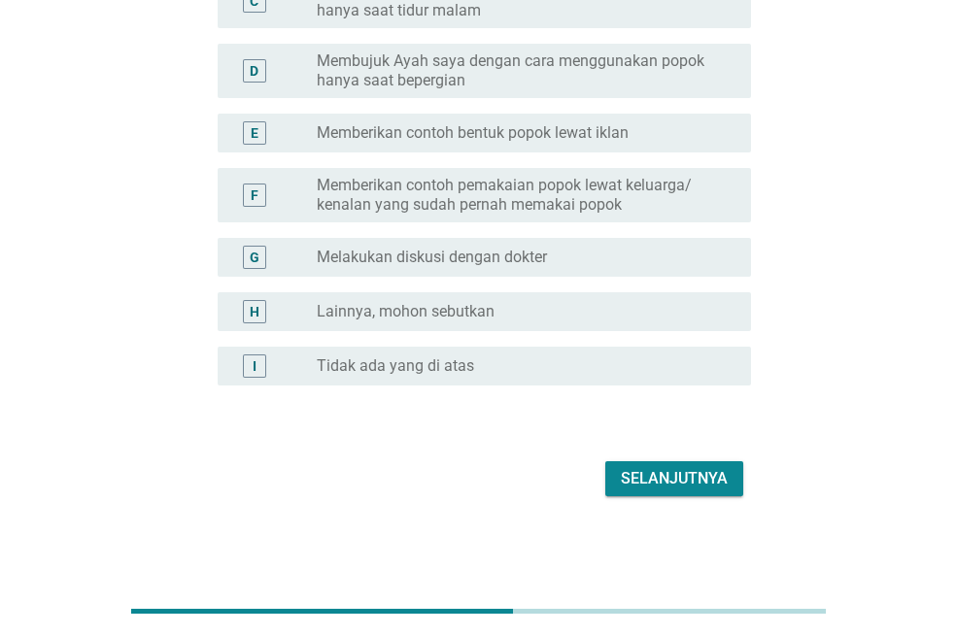
click at [711, 457] on div "Selanjutnya" at bounding box center [478, 479] width 545 height 47
click at [712, 481] on div "Selanjutnya" at bounding box center [674, 478] width 107 height 23
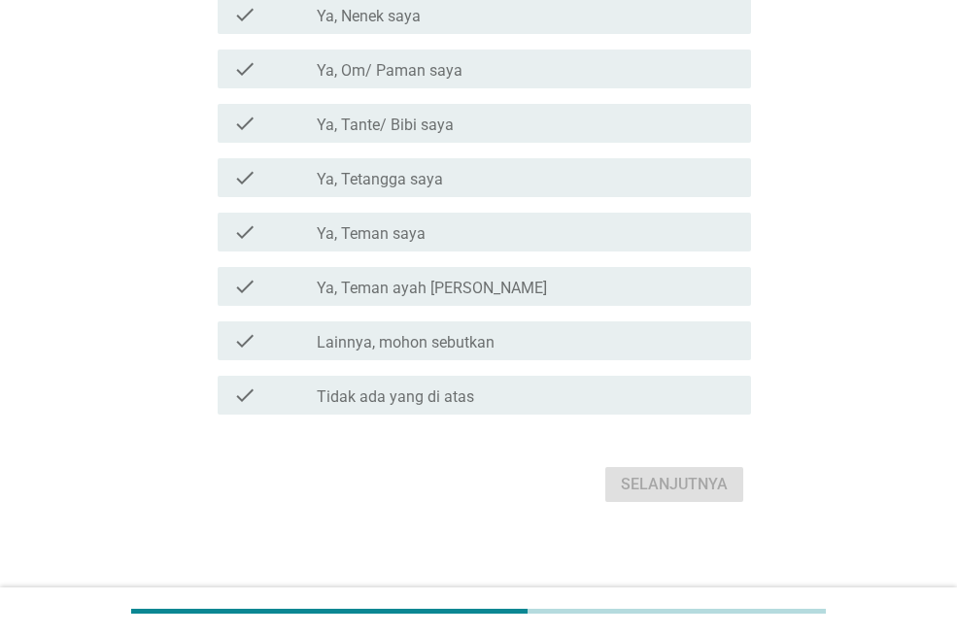
scroll to position [389, 0]
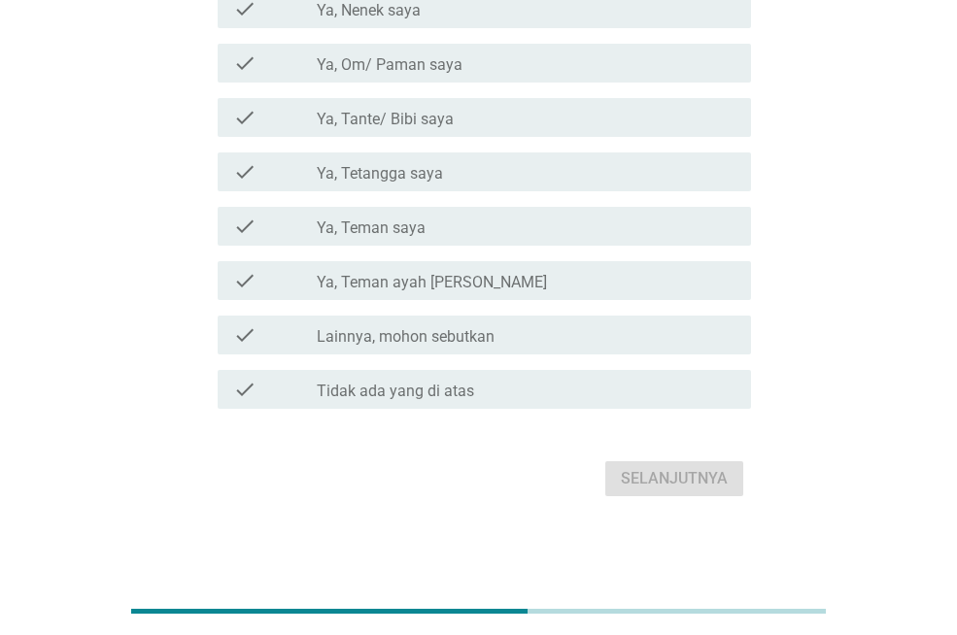
click at [435, 389] on label "Tidak ada yang di atas" at bounding box center [395, 391] width 157 height 19
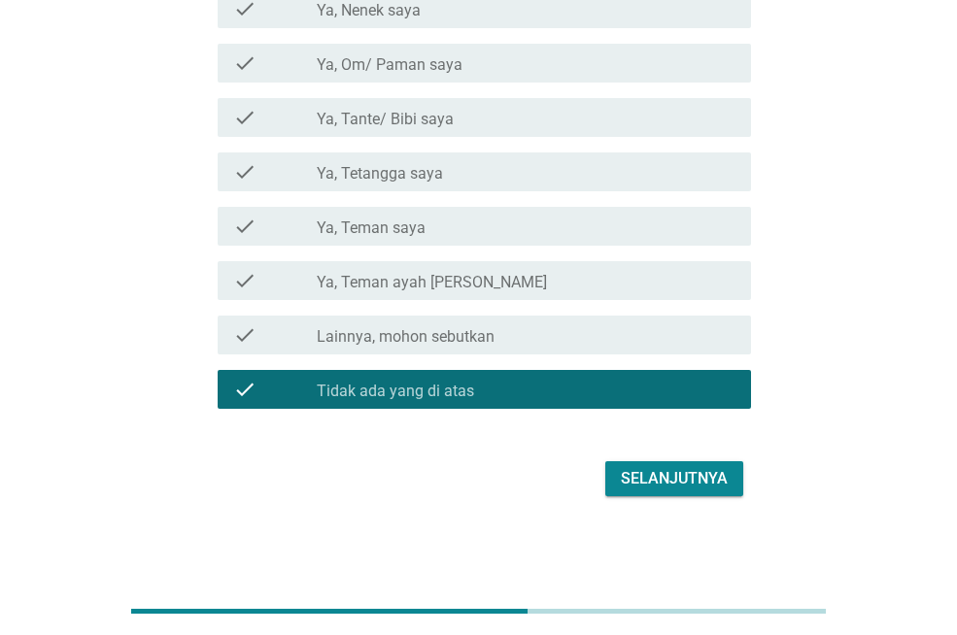
click at [674, 488] on div "Selanjutnya" at bounding box center [674, 478] width 107 height 23
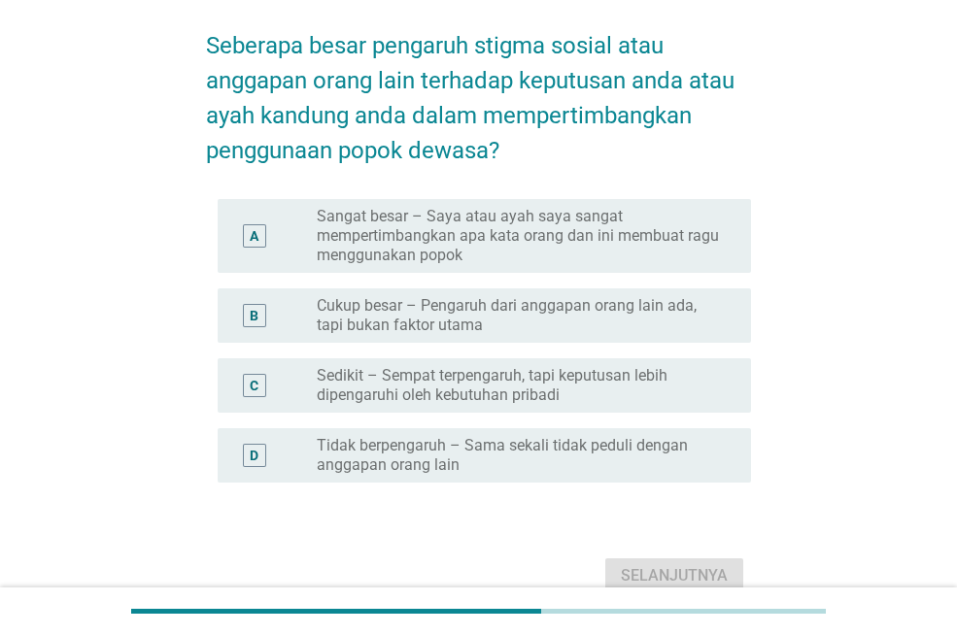
scroll to position [175, 0]
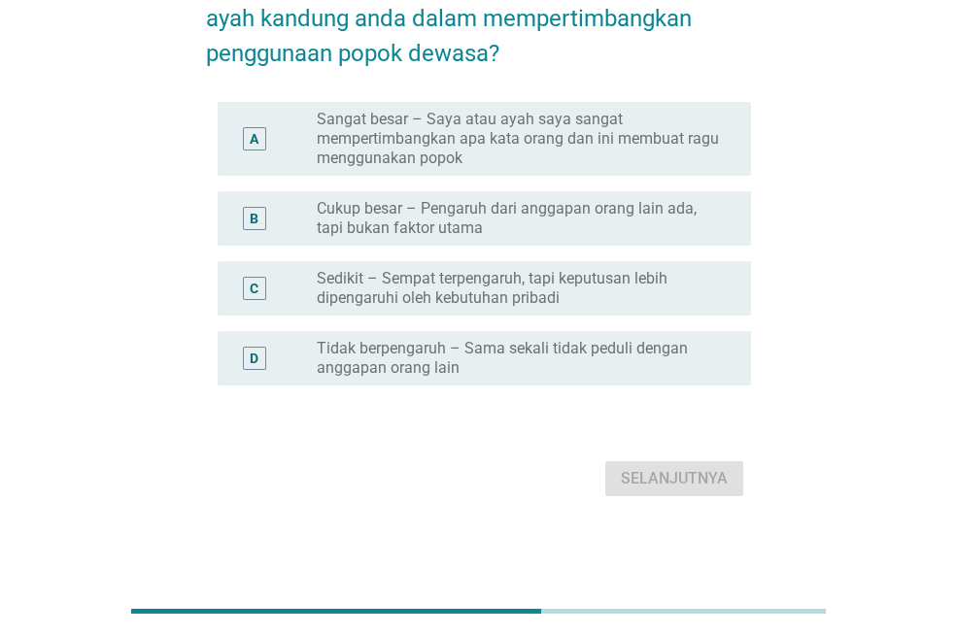
click at [459, 137] on label "Sangat besar – Saya atau ayah saya sangat mempertimbangkan apa kata orang dan i…" at bounding box center [518, 139] width 403 height 58
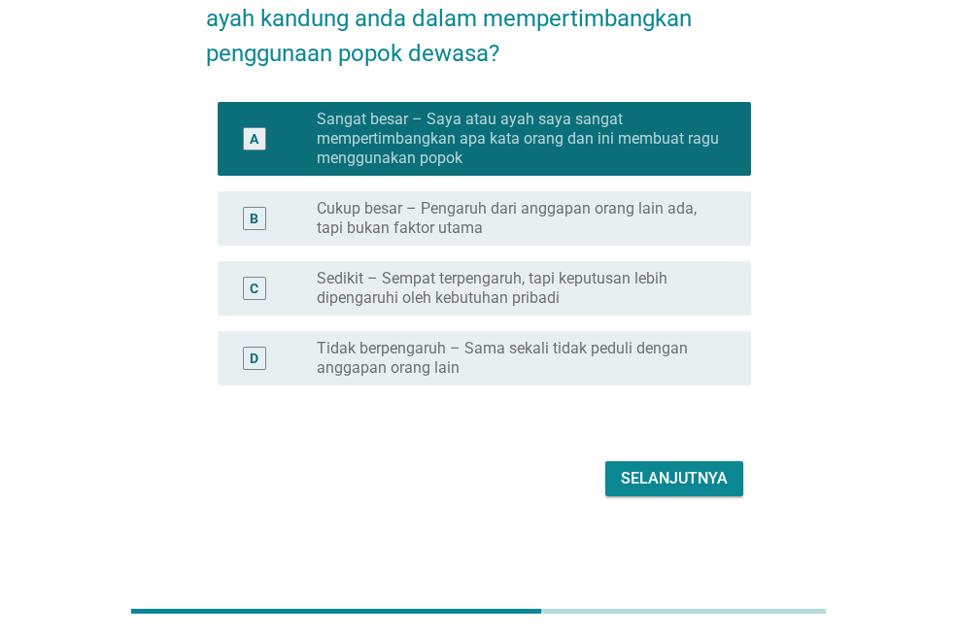
click at [647, 483] on div "Selanjutnya" at bounding box center [674, 478] width 107 height 23
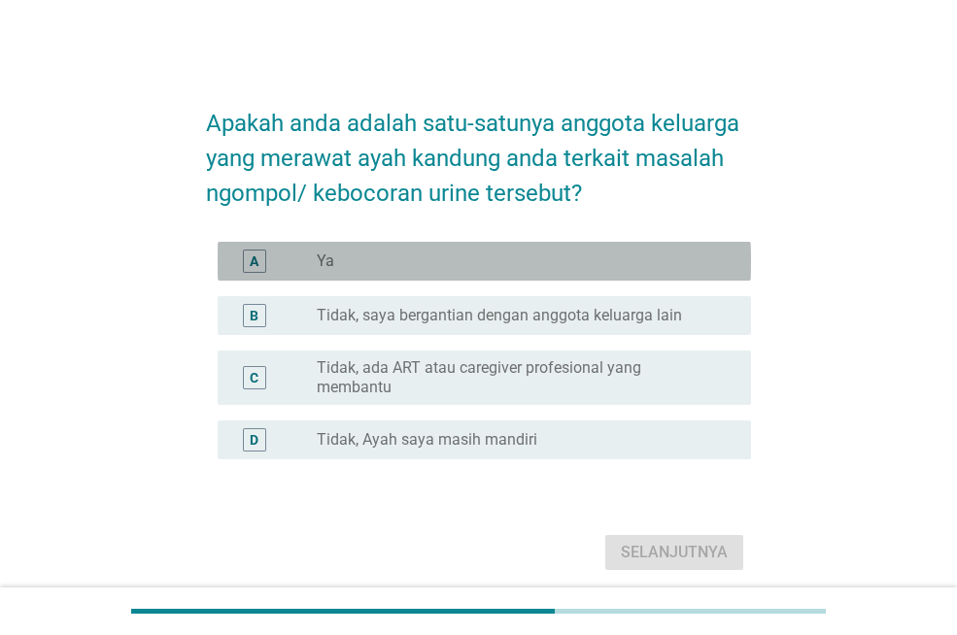
click at [388, 254] on div "radio_button_unchecked Ya" at bounding box center [518, 261] width 403 height 19
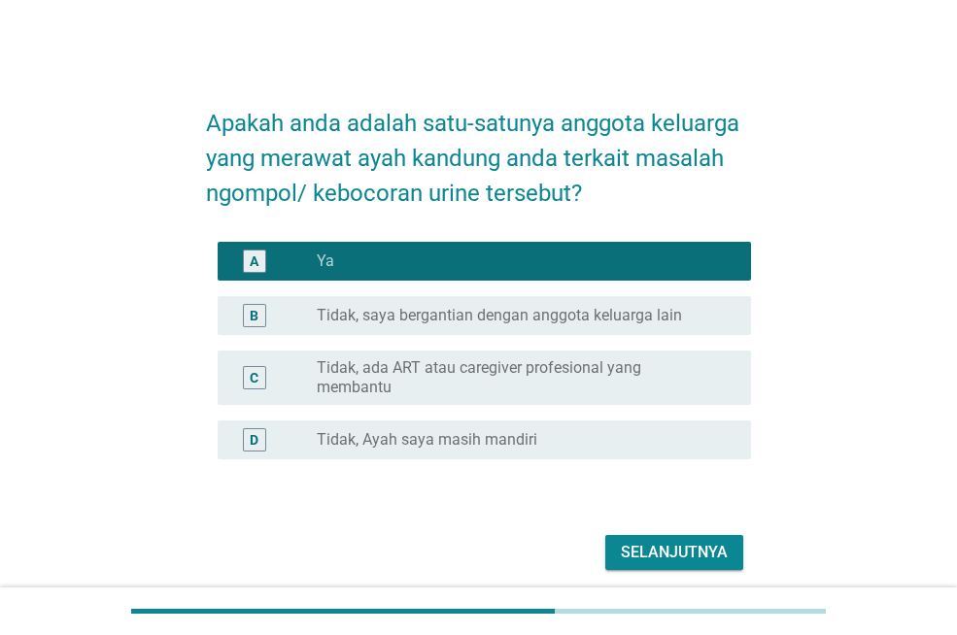
click at [450, 322] on label "Tidak, saya bergantian dengan anggota keluarga lain" at bounding box center [499, 315] width 365 height 19
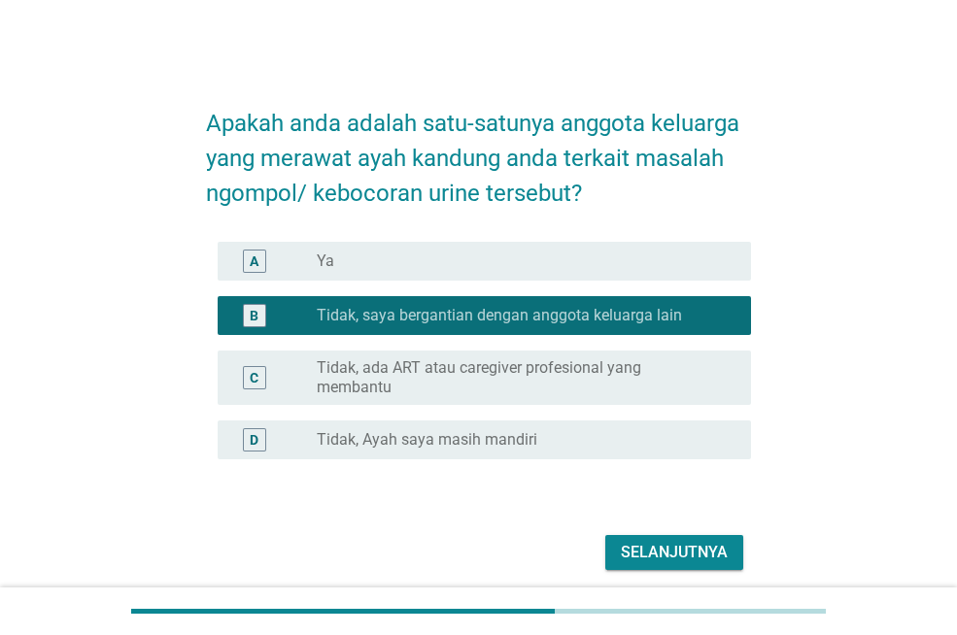
click at [649, 541] on div "Selanjutnya" at bounding box center [674, 552] width 107 height 23
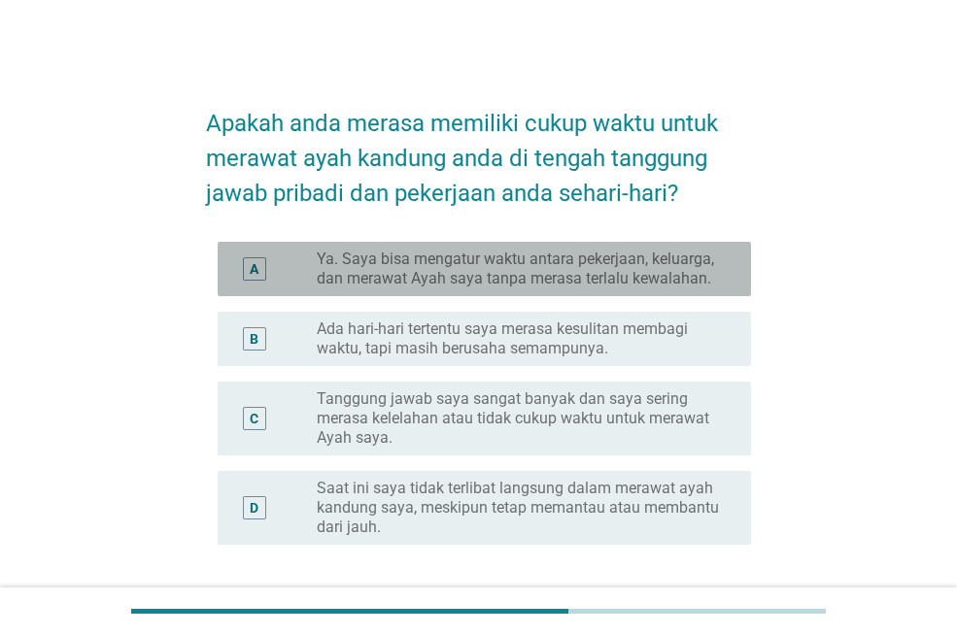
click at [466, 281] on label "Ya. Saya bisa mengatur waktu antara pekerjaan, keluarga, dan merawat Ayah saya …" at bounding box center [518, 269] width 403 height 39
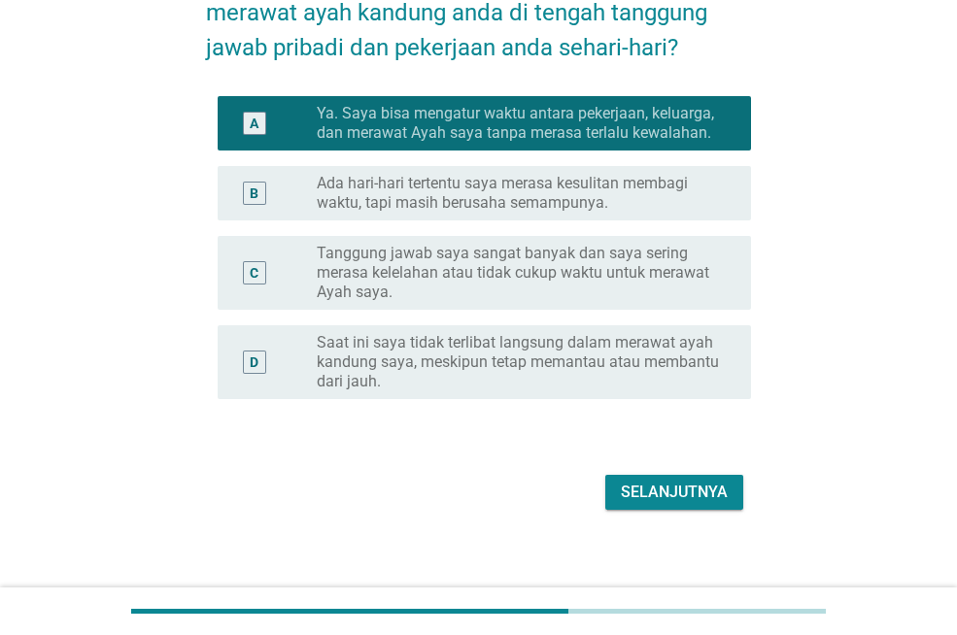
scroll to position [159, 0]
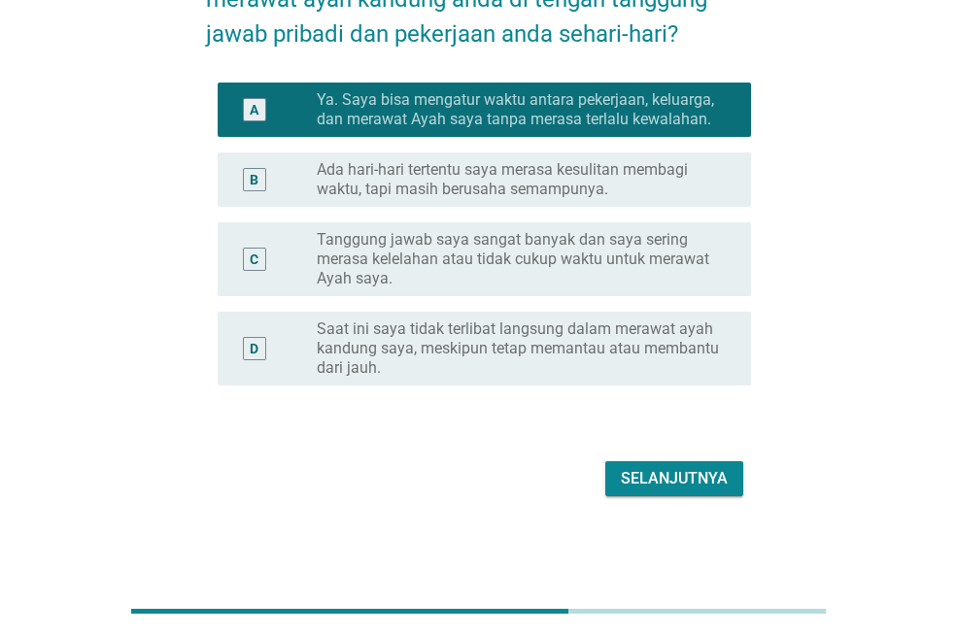
click at [673, 480] on div "Selanjutnya" at bounding box center [674, 478] width 107 height 23
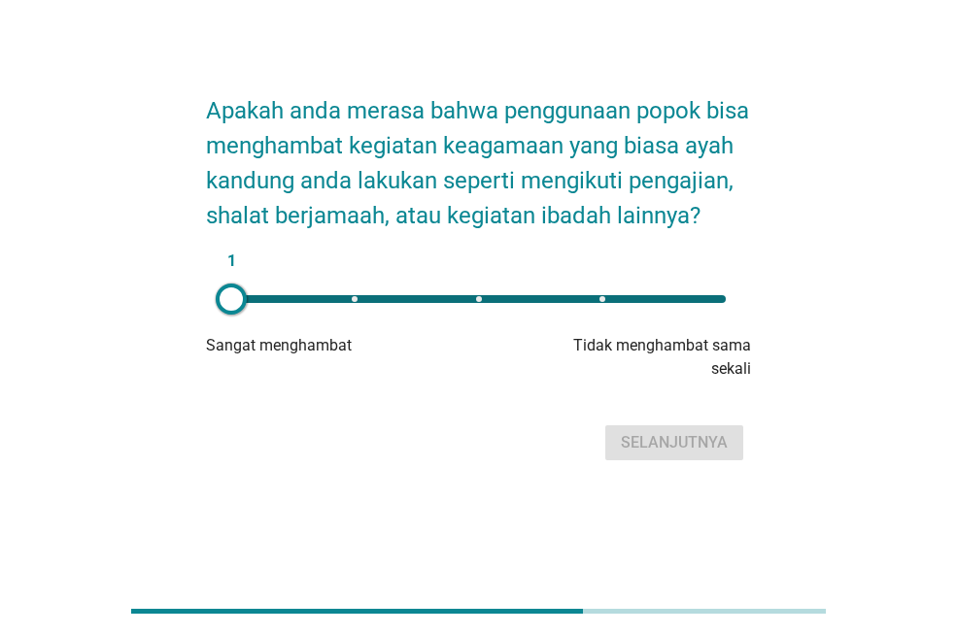
scroll to position [0, 0]
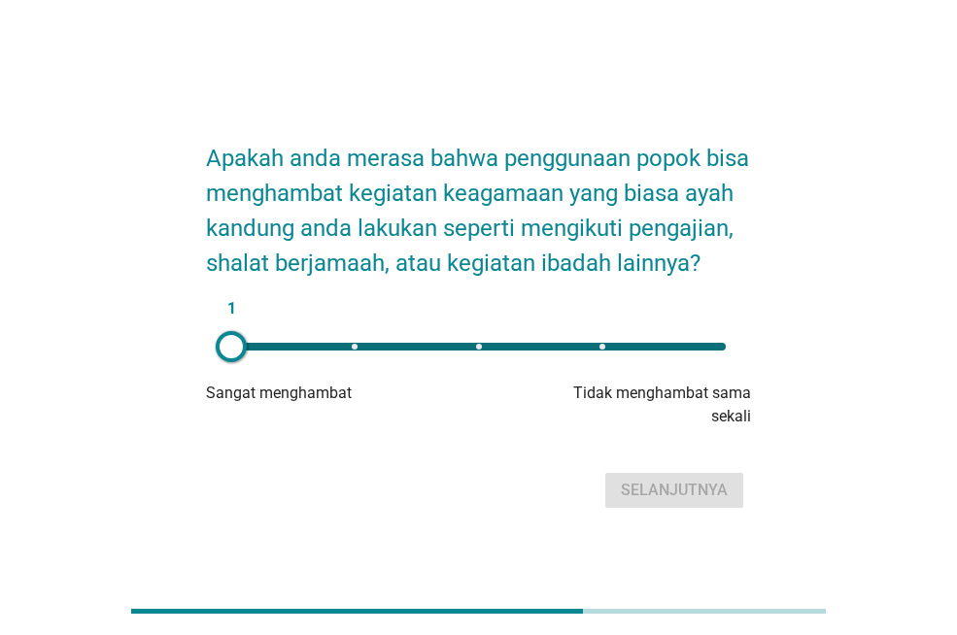
click at [501, 351] on div "1" at bounding box center [478, 347] width 494 height 8
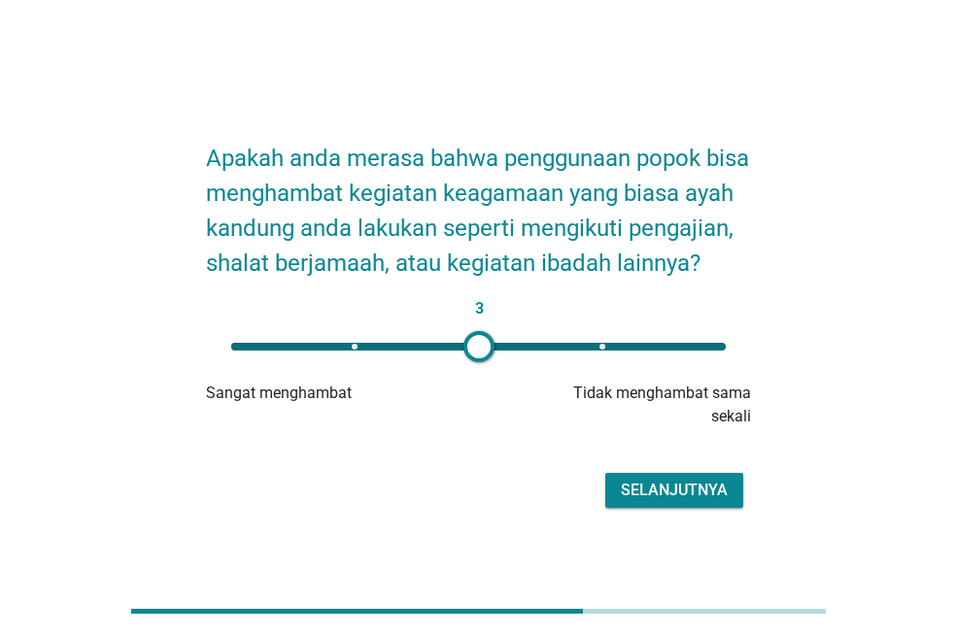
click at [663, 502] on div "Selanjutnya" at bounding box center [674, 490] width 107 height 23
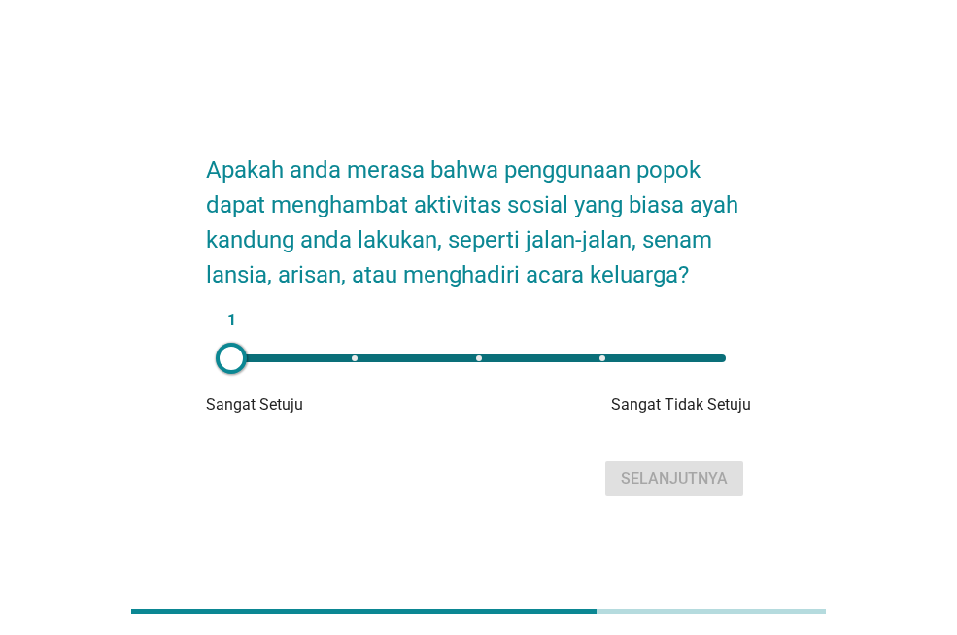
click at [224, 350] on div at bounding box center [231, 358] width 31 height 31
click at [604, 358] on div "1" at bounding box center [478, 359] width 494 height 8
type input "4"
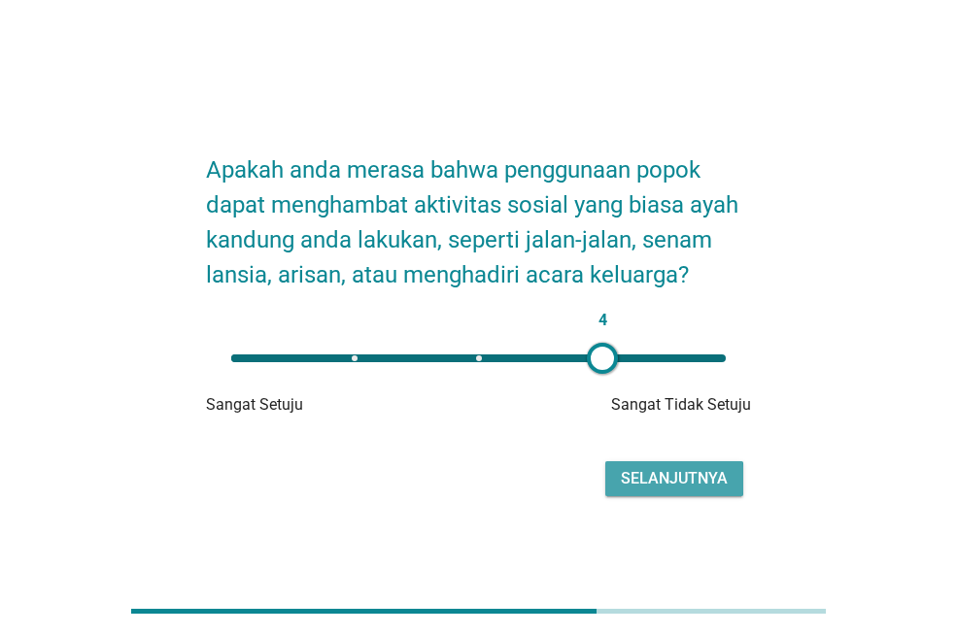
click at [653, 474] on div "Selanjutnya" at bounding box center [674, 478] width 107 height 23
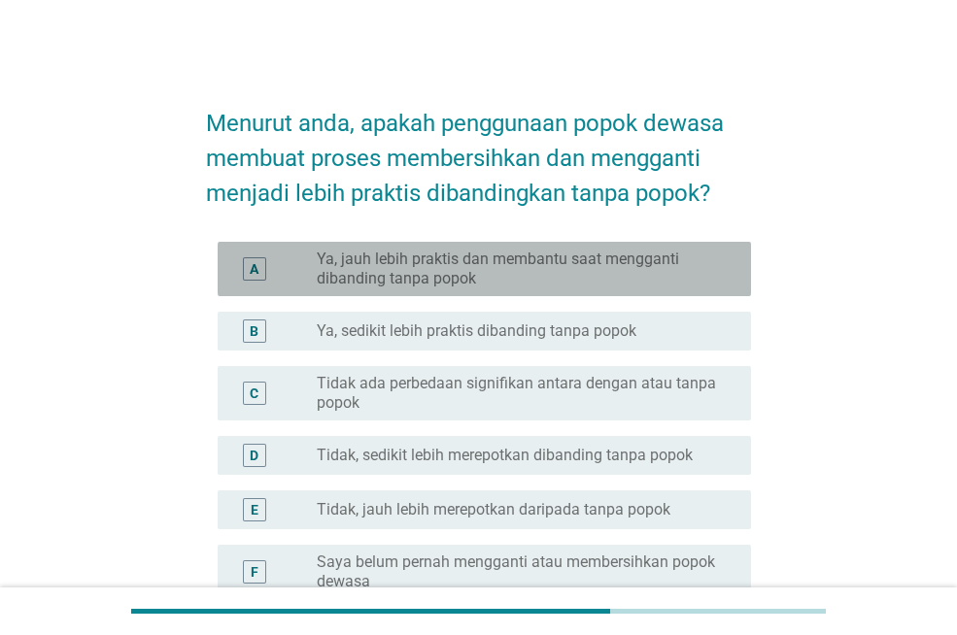
click at [362, 268] on label "Ya, jauh lebih praktis dan membantu saat mengganti dibanding tanpa popok" at bounding box center [518, 269] width 403 height 39
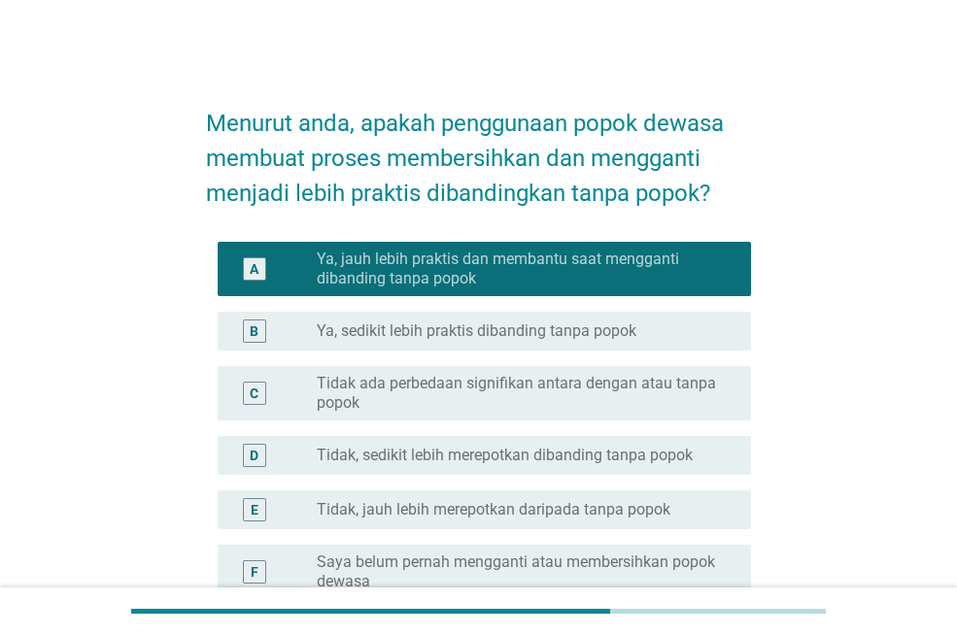
click at [349, 439] on div "D radio_button_unchecked Tidak, sedikit lebih merepotkan dibanding tanpa popok" at bounding box center [484, 455] width 533 height 39
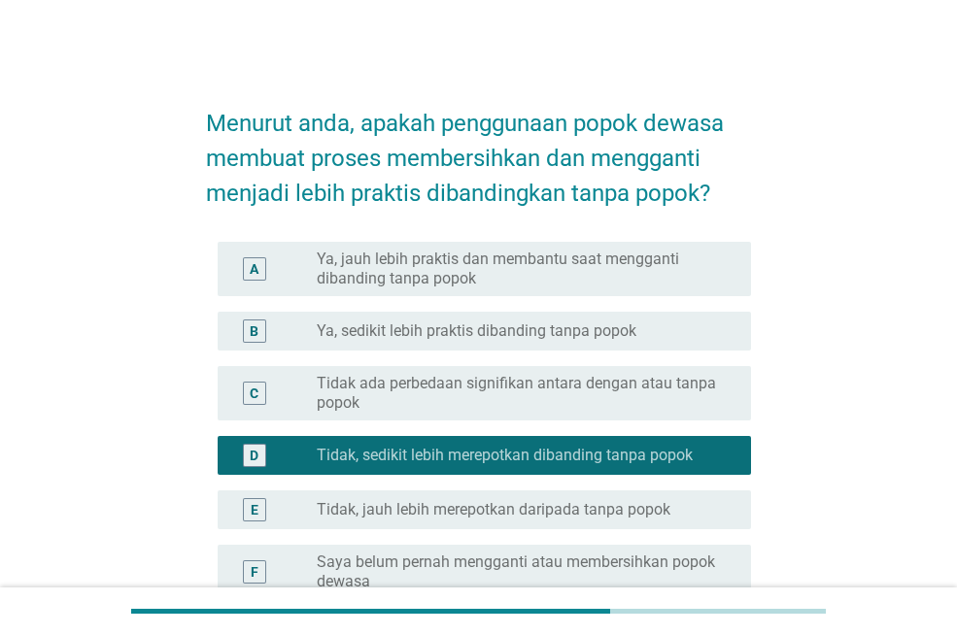
click at [476, 280] on label "Ya, jauh lebih praktis dan membantu saat mengganti dibanding tanpa popok" at bounding box center [518, 269] width 403 height 39
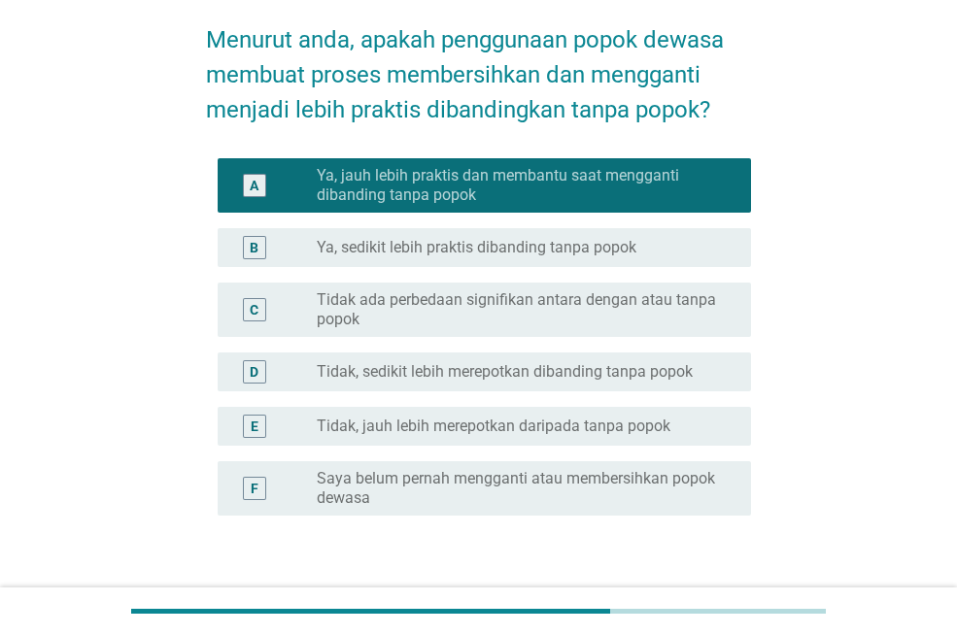
scroll to position [214, 0]
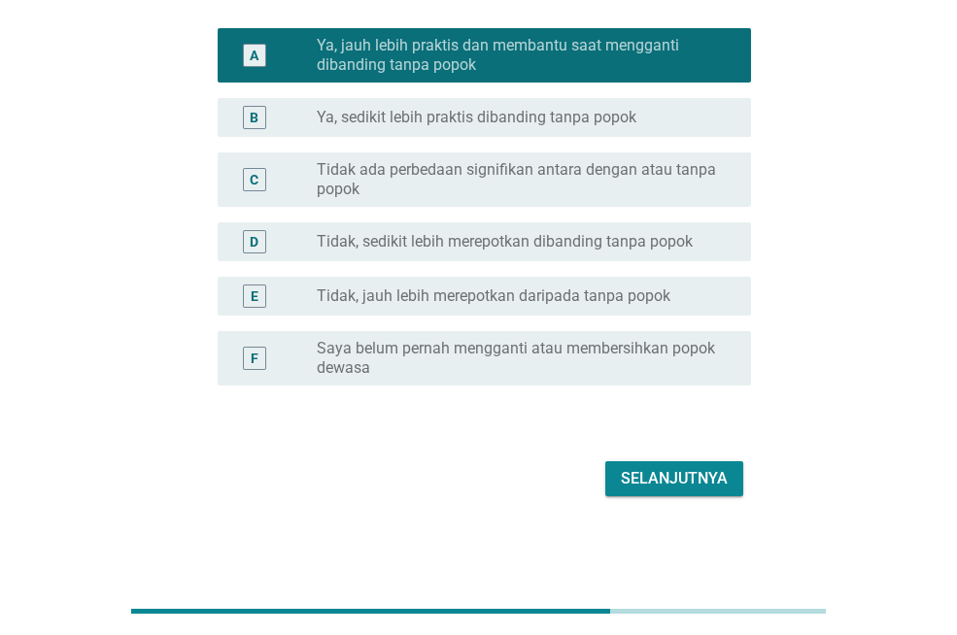
click at [721, 481] on div "Selanjutnya" at bounding box center [674, 478] width 107 height 23
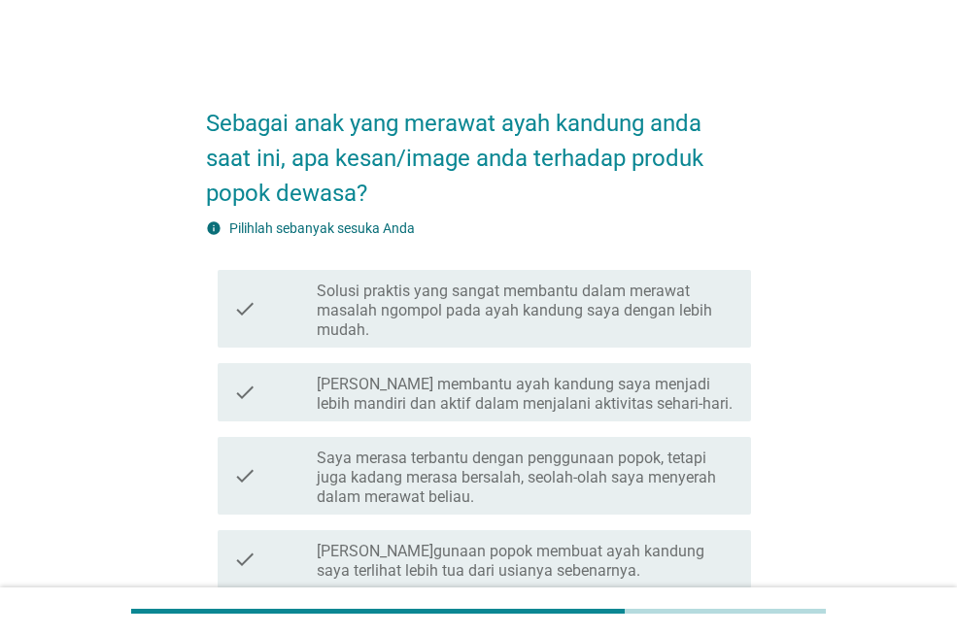
click at [447, 299] on label "Solusi praktis yang sangat membantu dalam merawat masalah ngompol pada ayah kan…" at bounding box center [526, 311] width 419 height 58
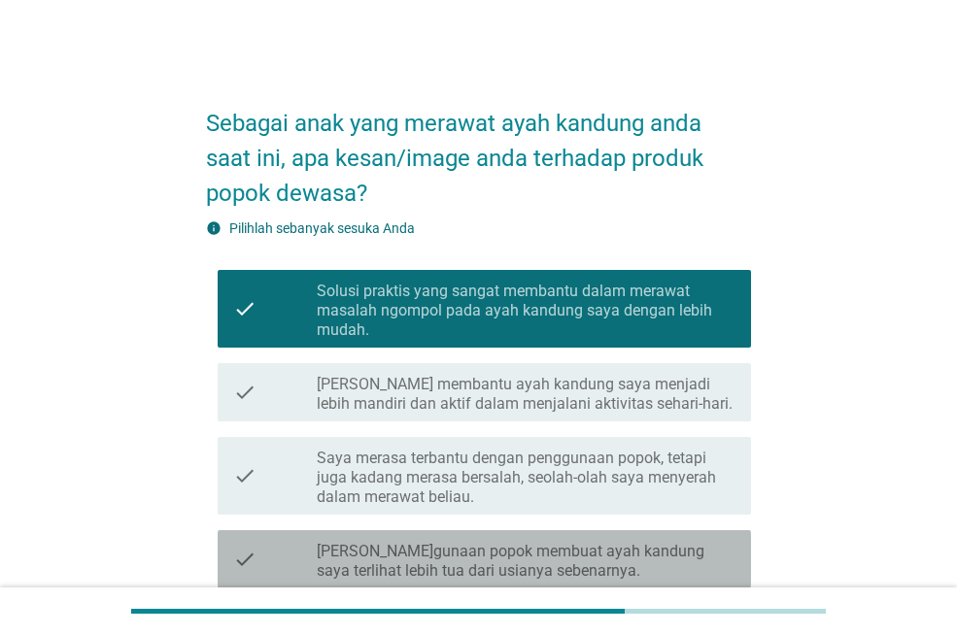
click at [403, 533] on div "check check_box_outline_blank Penggunaan popok membuat ayah kandung saya terlih…" at bounding box center [484, 559] width 533 height 58
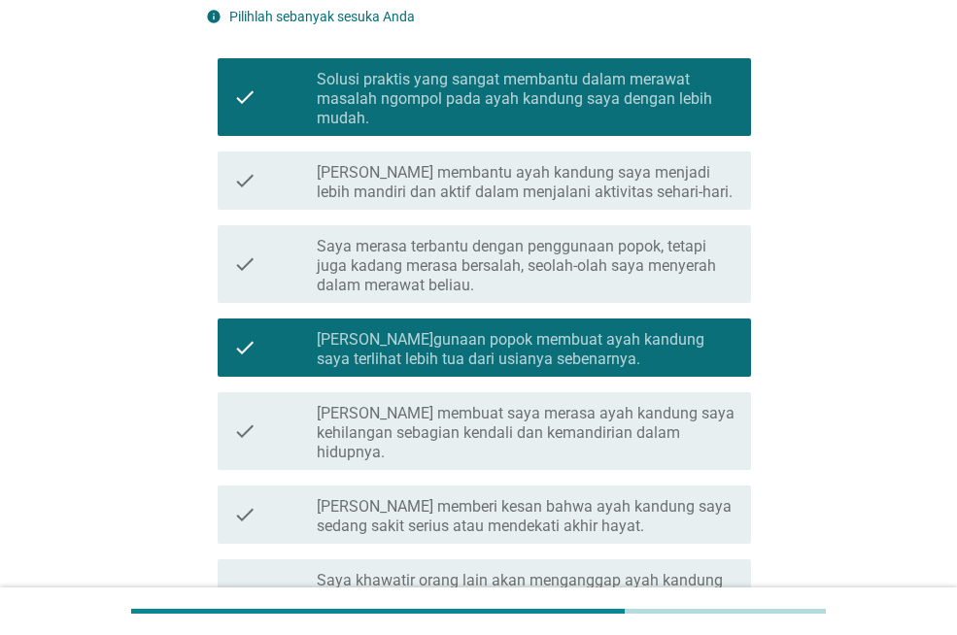
scroll to position [389, 0]
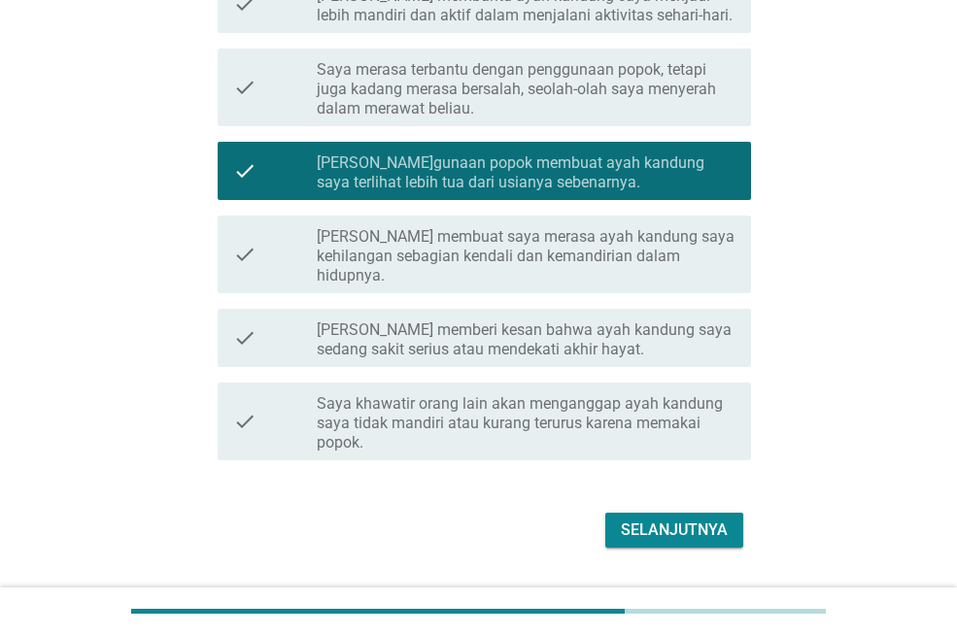
click at [645, 536] on div "Selanjutnya" at bounding box center [674, 530] width 107 height 23
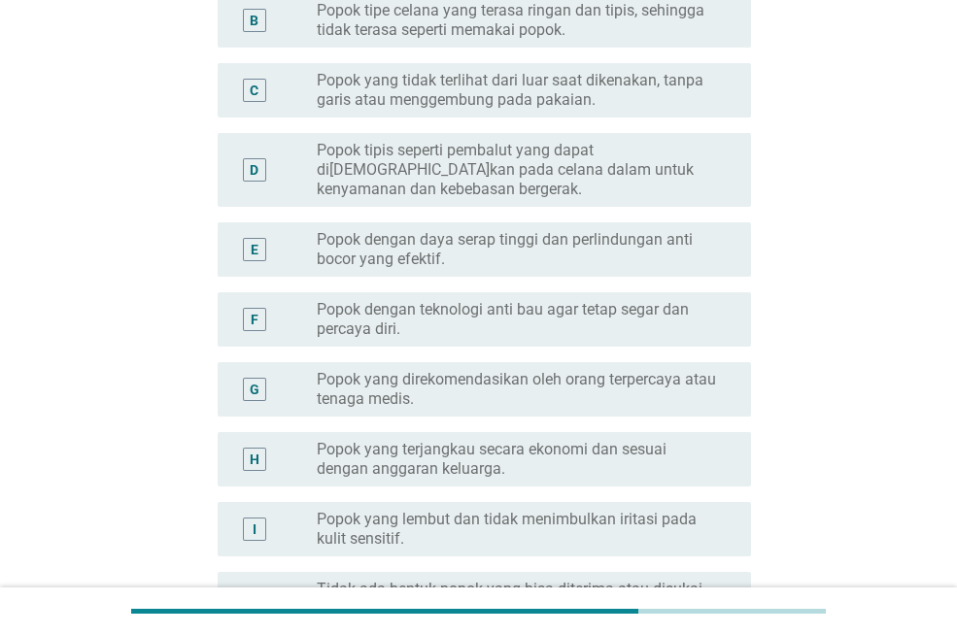
scroll to position [0, 0]
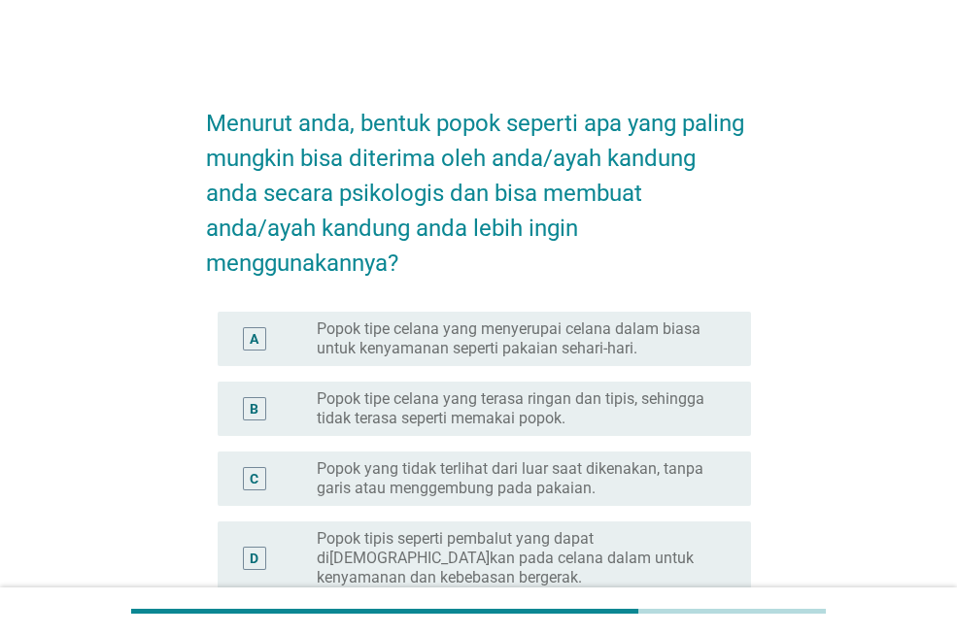
click at [416, 354] on label "Popok tipe celana yang menyerupai celana dalam biasa untuk kenyamanan seperti p…" at bounding box center [518, 339] width 403 height 39
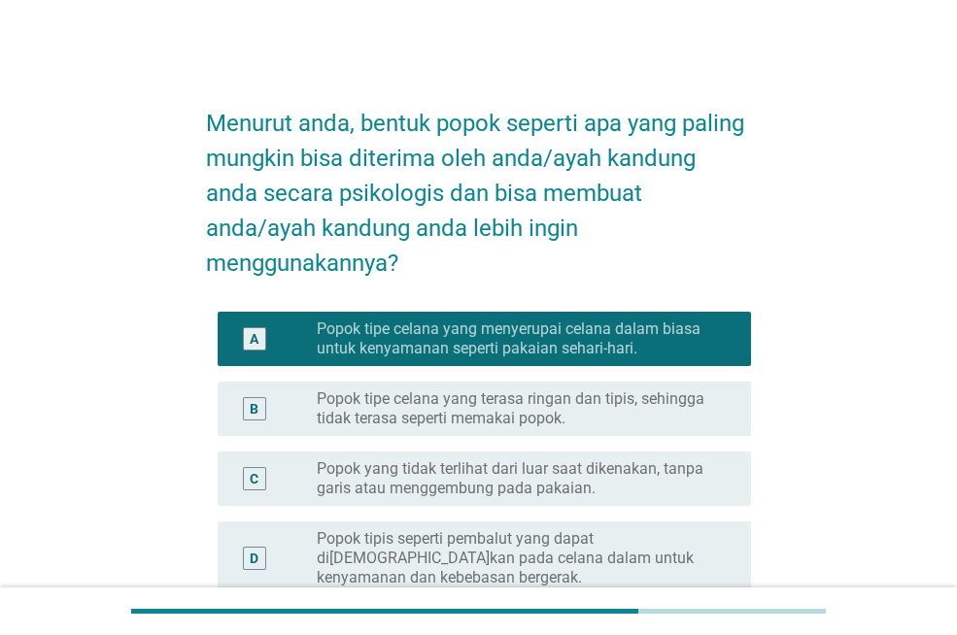
click at [373, 498] on div "C radio_button_unchecked Popok yang tidak terlihat dari luar saat dikenakan, ta…" at bounding box center [484, 479] width 533 height 54
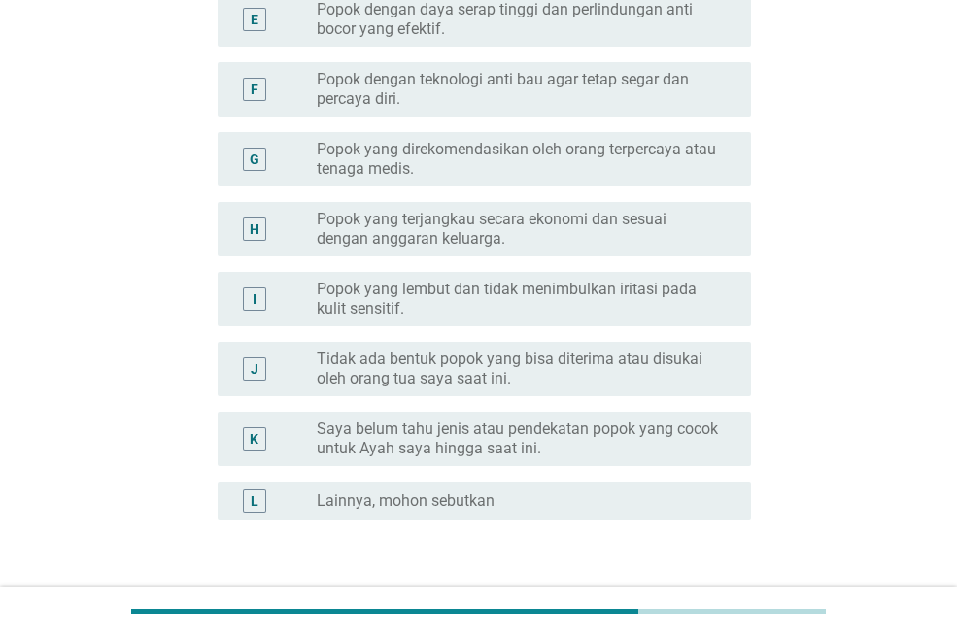
scroll to position [754, 0]
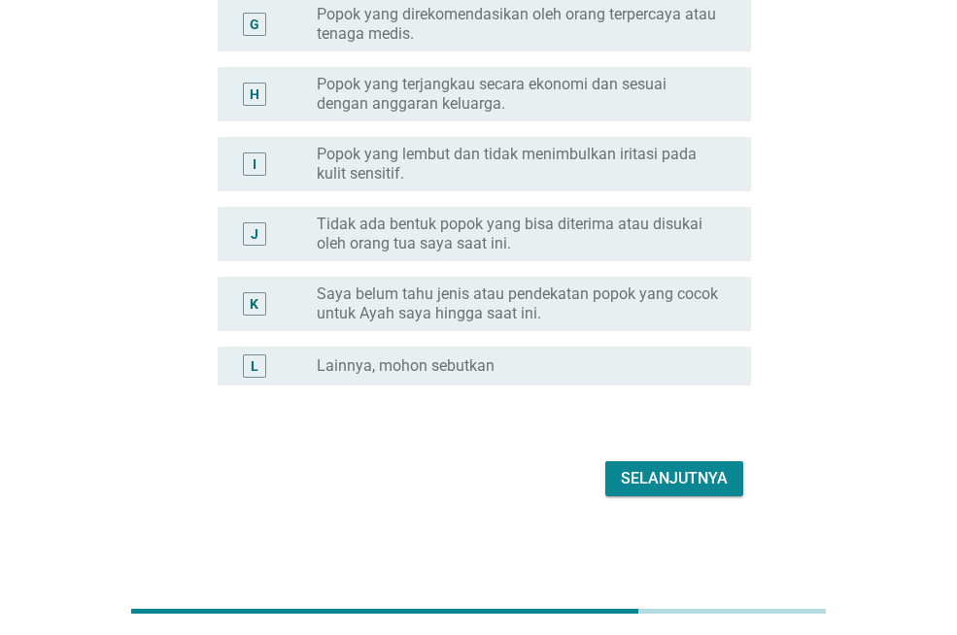
click at [692, 477] on div "Selanjutnya" at bounding box center [674, 478] width 107 height 23
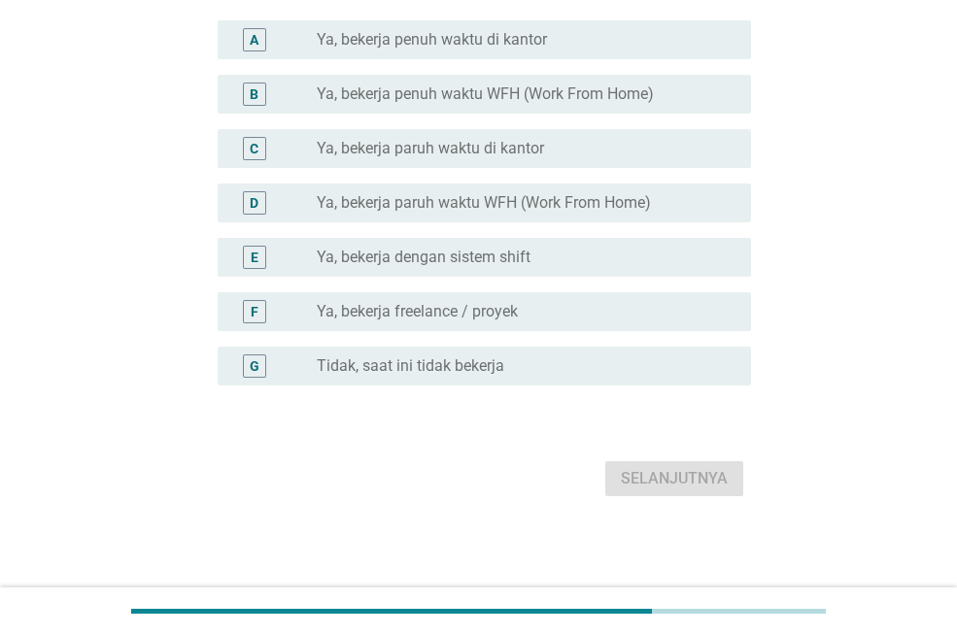
scroll to position [0, 0]
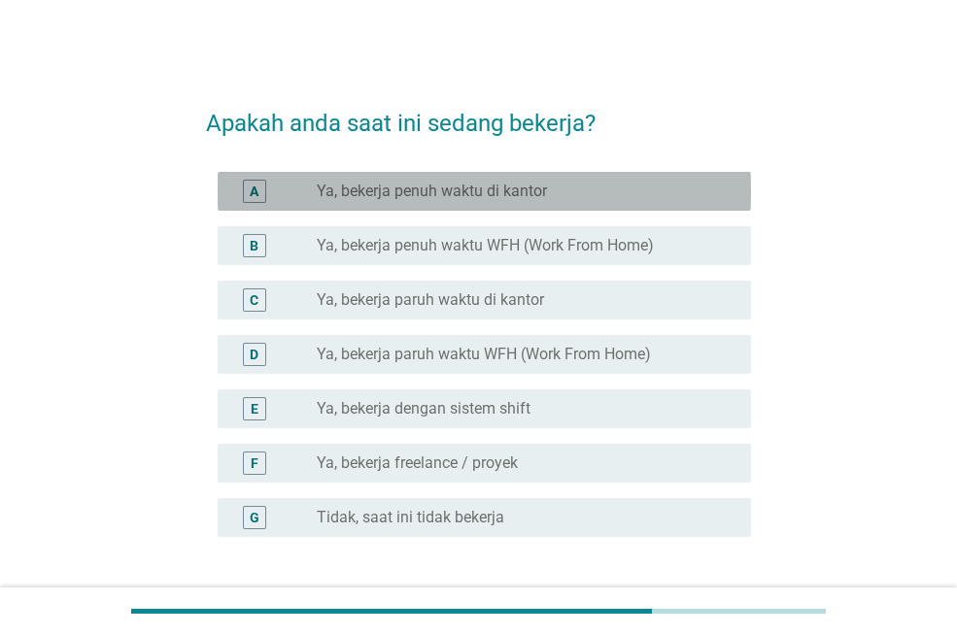
click at [384, 190] on label "Ya, bekerja penuh waktu di kantor" at bounding box center [432, 191] width 230 height 19
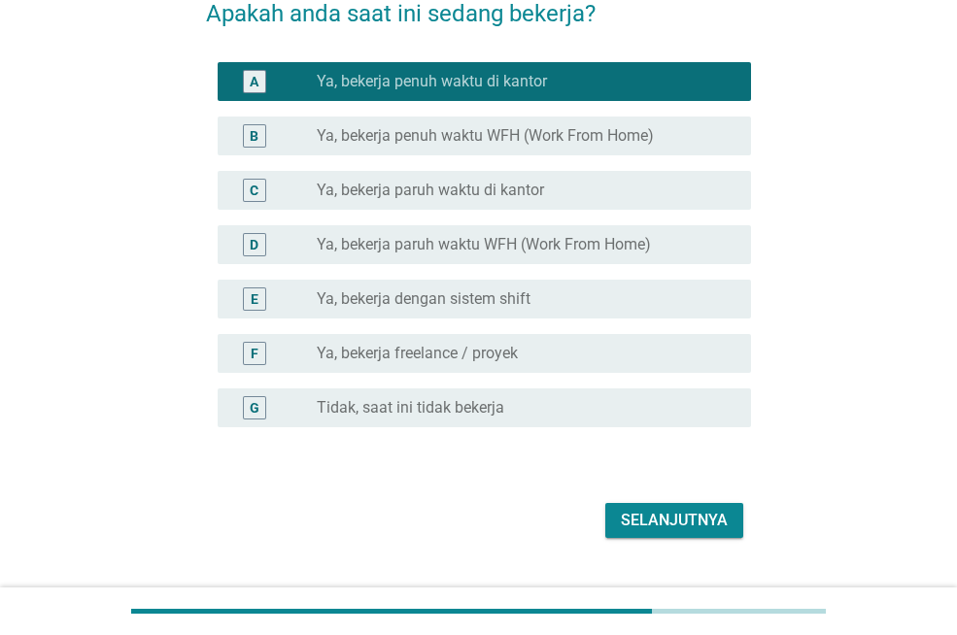
scroll to position [152, 0]
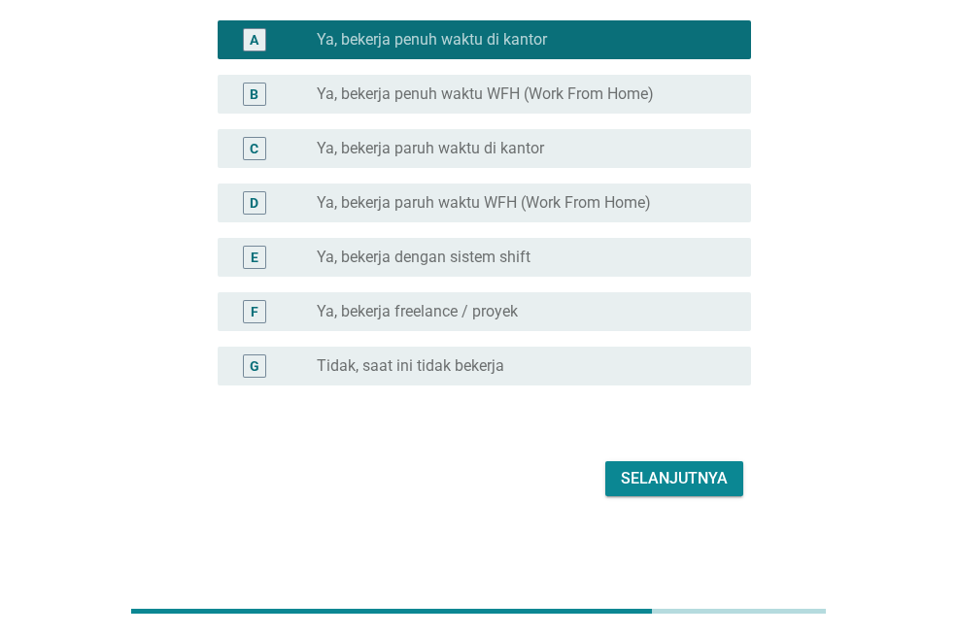
click at [698, 483] on div "Selanjutnya" at bounding box center [674, 478] width 107 height 23
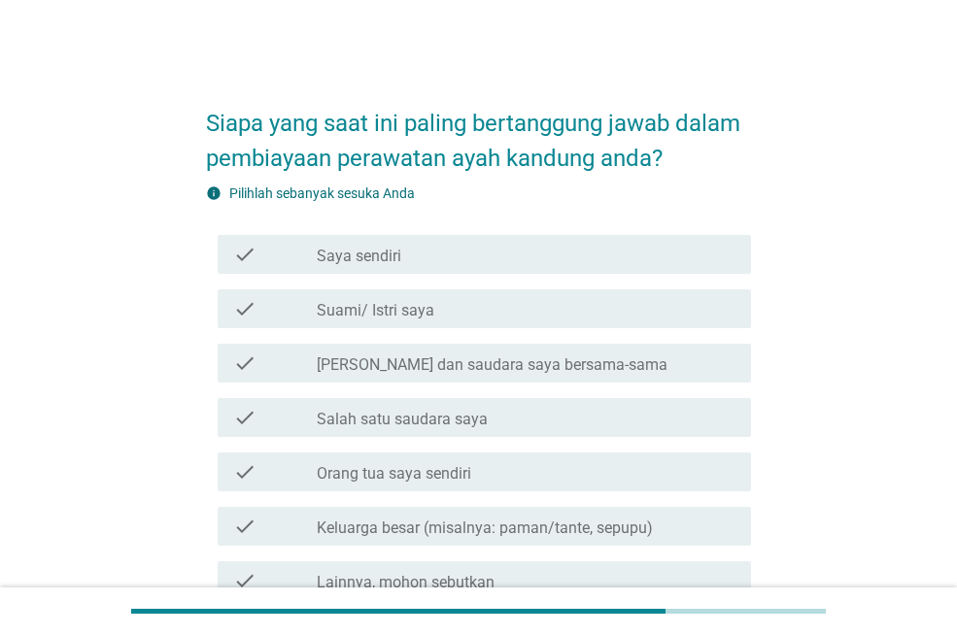
click at [417, 262] on div "check_box_outline_blank [PERSON_NAME] sendiri" at bounding box center [526, 254] width 419 height 23
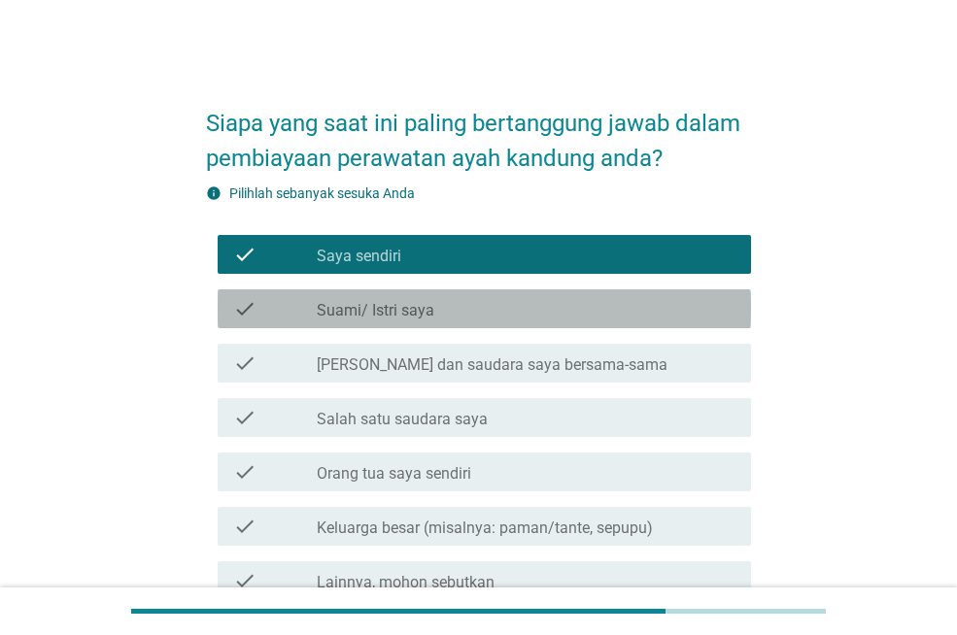
click at [400, 314] on label "Suami/ Istri saya" at bounding box center [376, 310] width 118 height 19
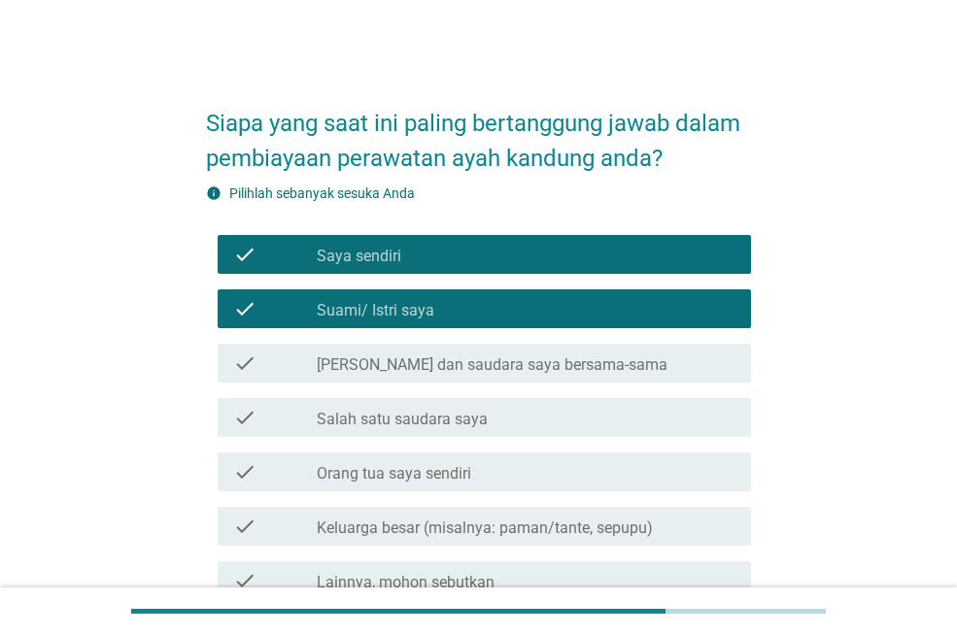
click at [474, 364] on label "[PERSON_NAME] dan saudara saya bersama-sama" at bounding box center [492, 364] width 351 height 19
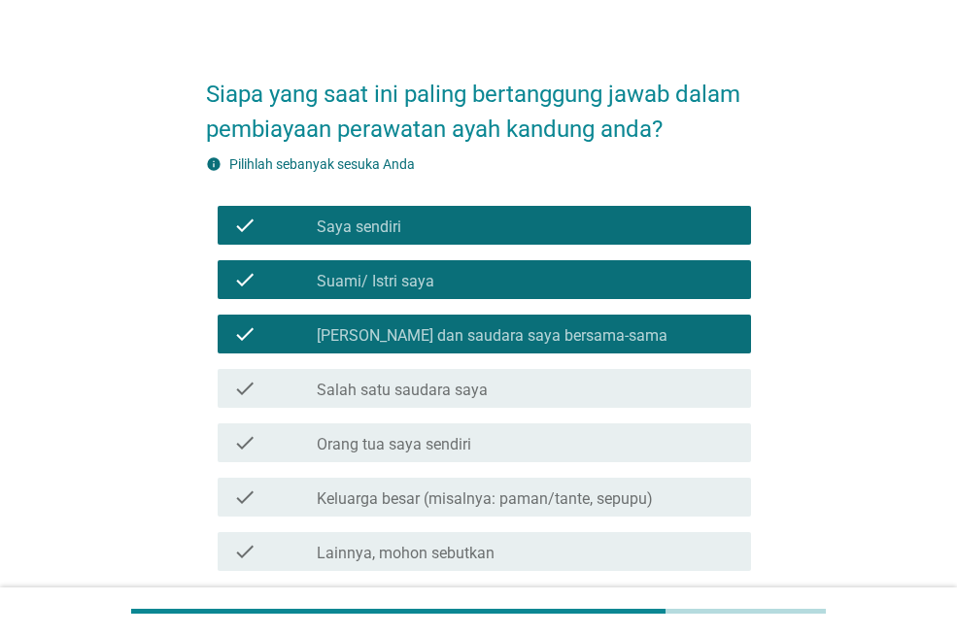
scroll to position [191, 0]
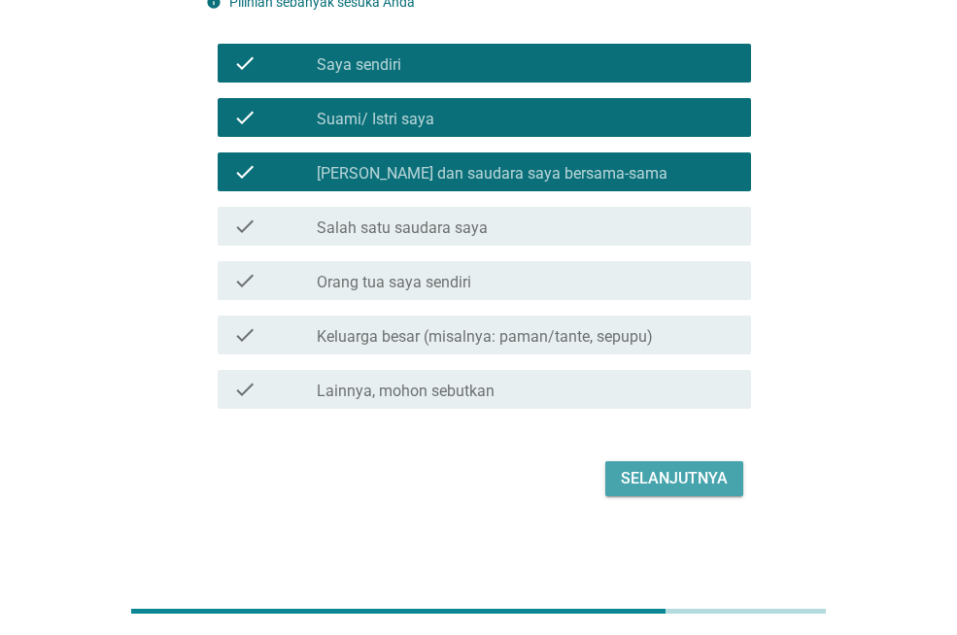
click at [709, 483] on div "Selanjutnya" at bounding box center [674, 478] width 107 height 23
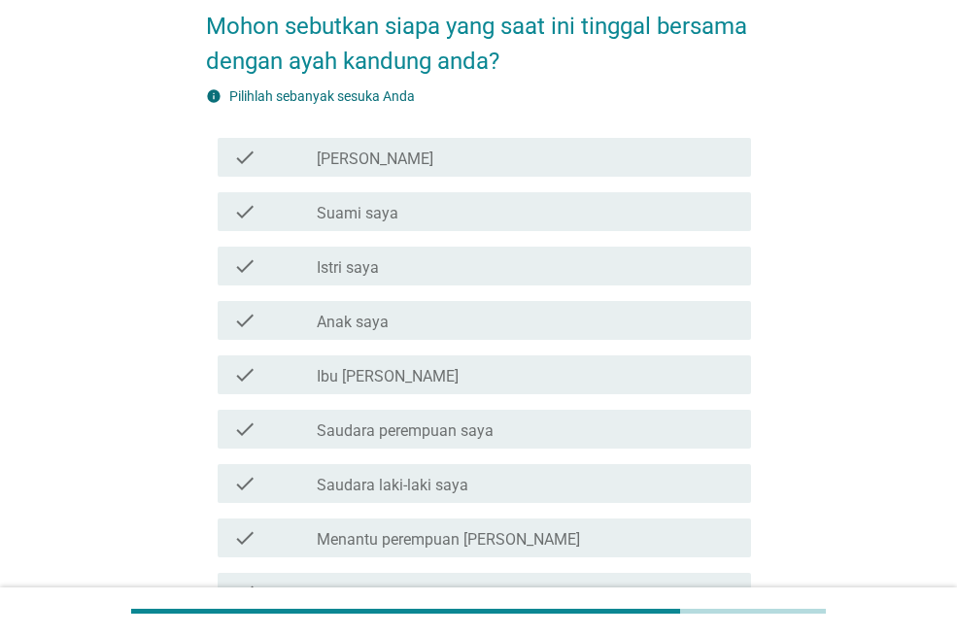
click at [455, 426] on label "Saudara perempuan saya" at bounding box center [405, 431] width 177 height 19
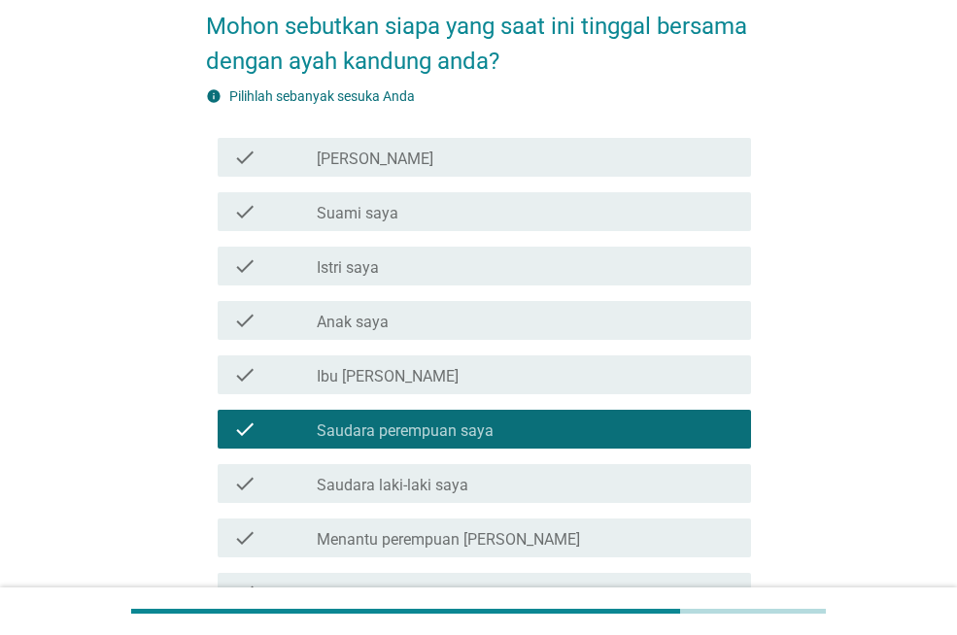
scroll to position [518, 0]
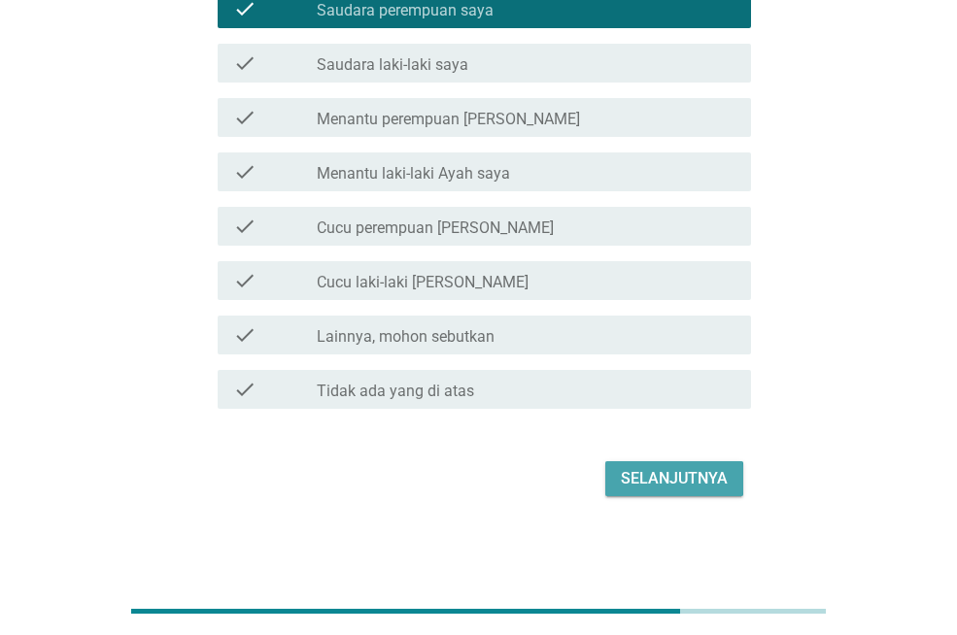
click at [692, 481] on div "Selanjutnya" at bounding box center [674, 478] width 107 height 23
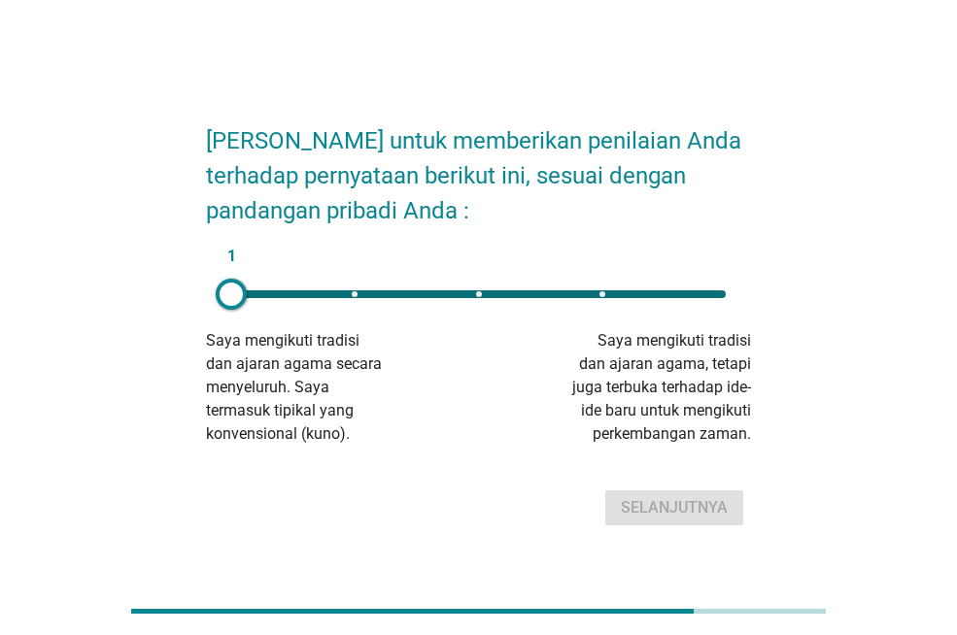
click at [730, 282] on div "1" at bounding box center [478, 294] width 525 height 39
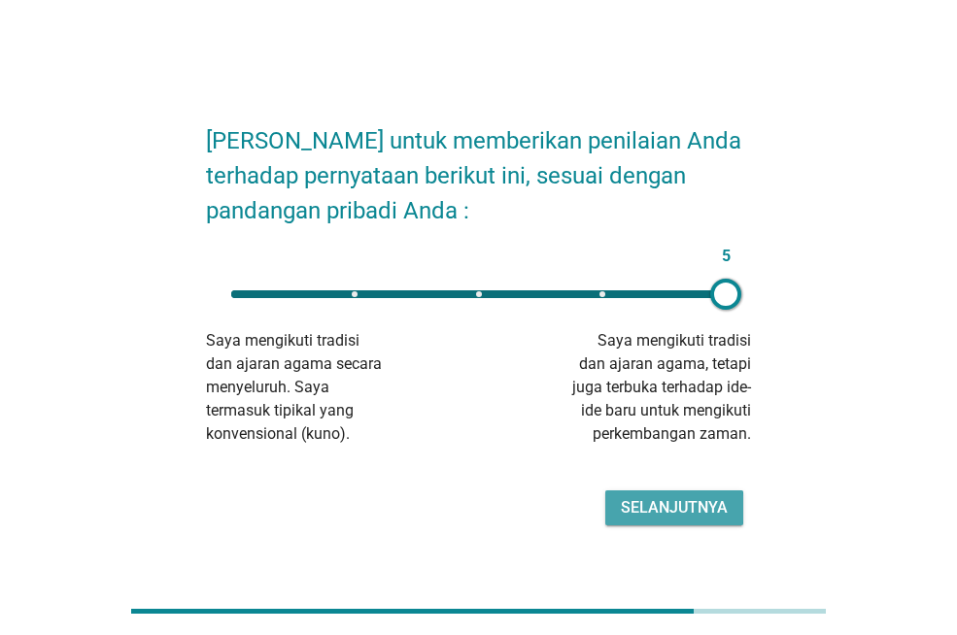
click at [665, 515] on div "Selanjutnya" at bounding box center [674, 507] width 107 height 23
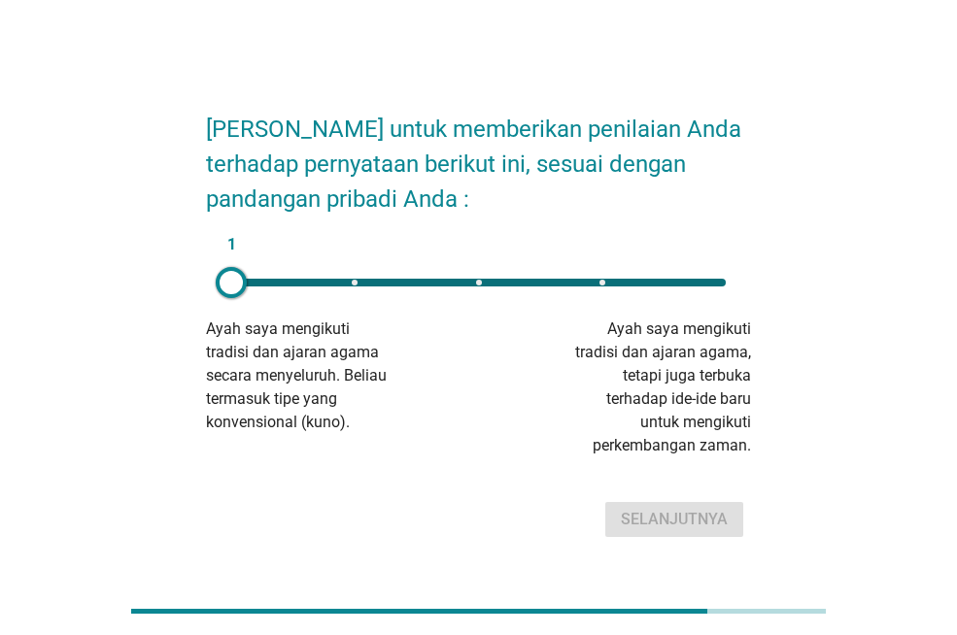
click at [712, 288] on div "1" at bounding box center [478, 282] width 525 height 39
type input "5"
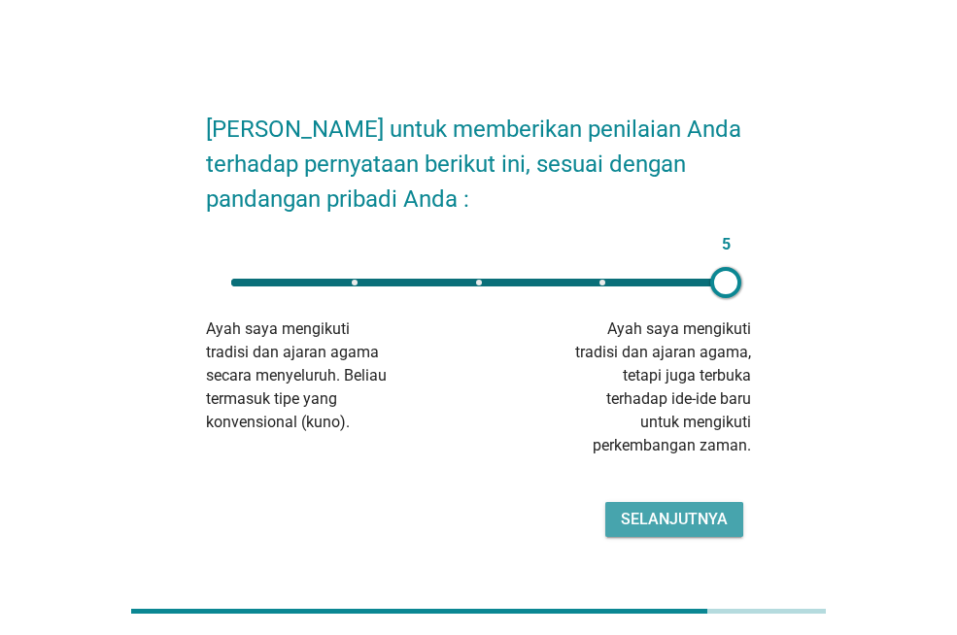
click at [663, 518] on div "Selanjutnya" at bounding box center [674, 519] width 107 height 23
